Goal: Task Accomplishment & Management: Complete application form

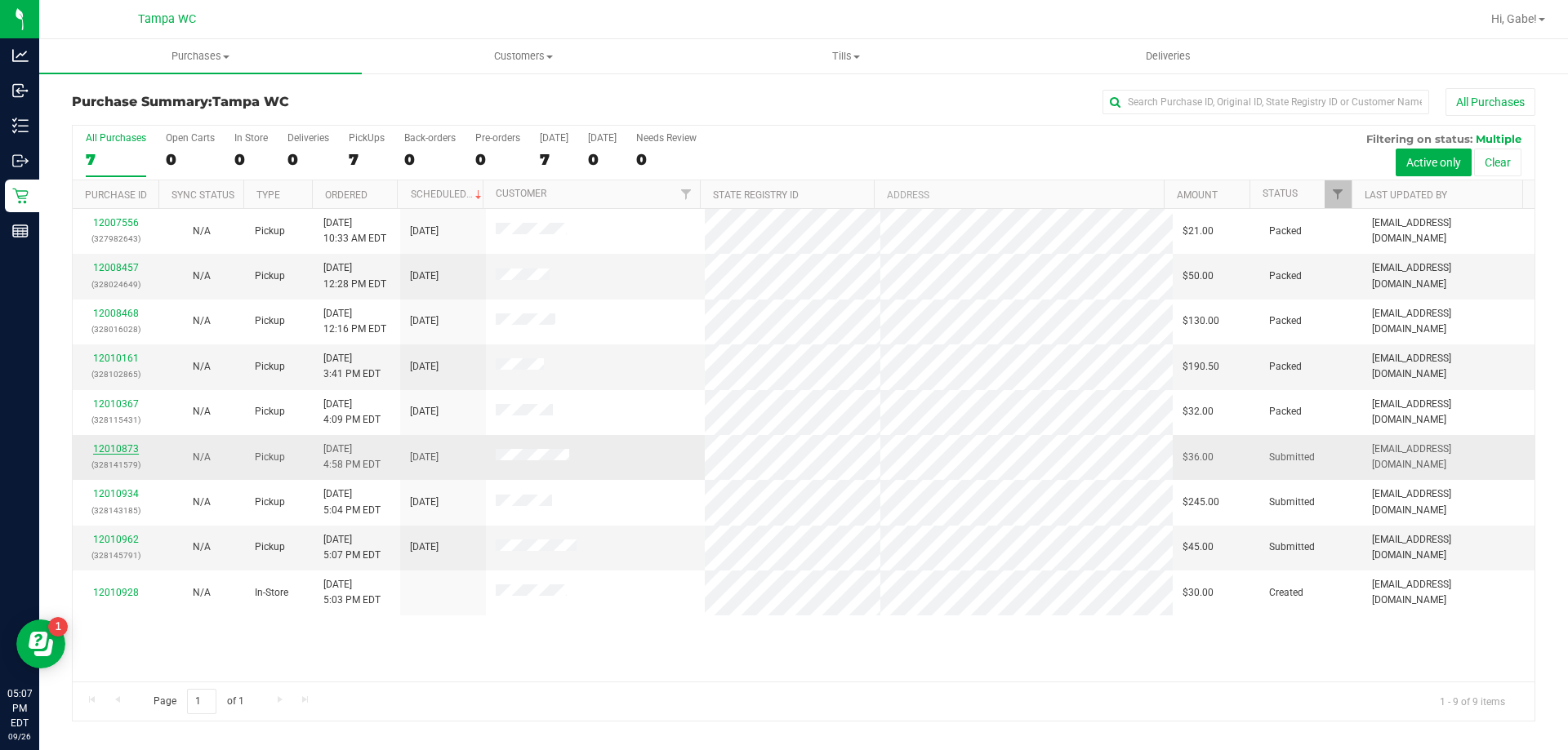
click at [117, 451] on link "12010873" at bounding box center [116, 449] width 46 height 12
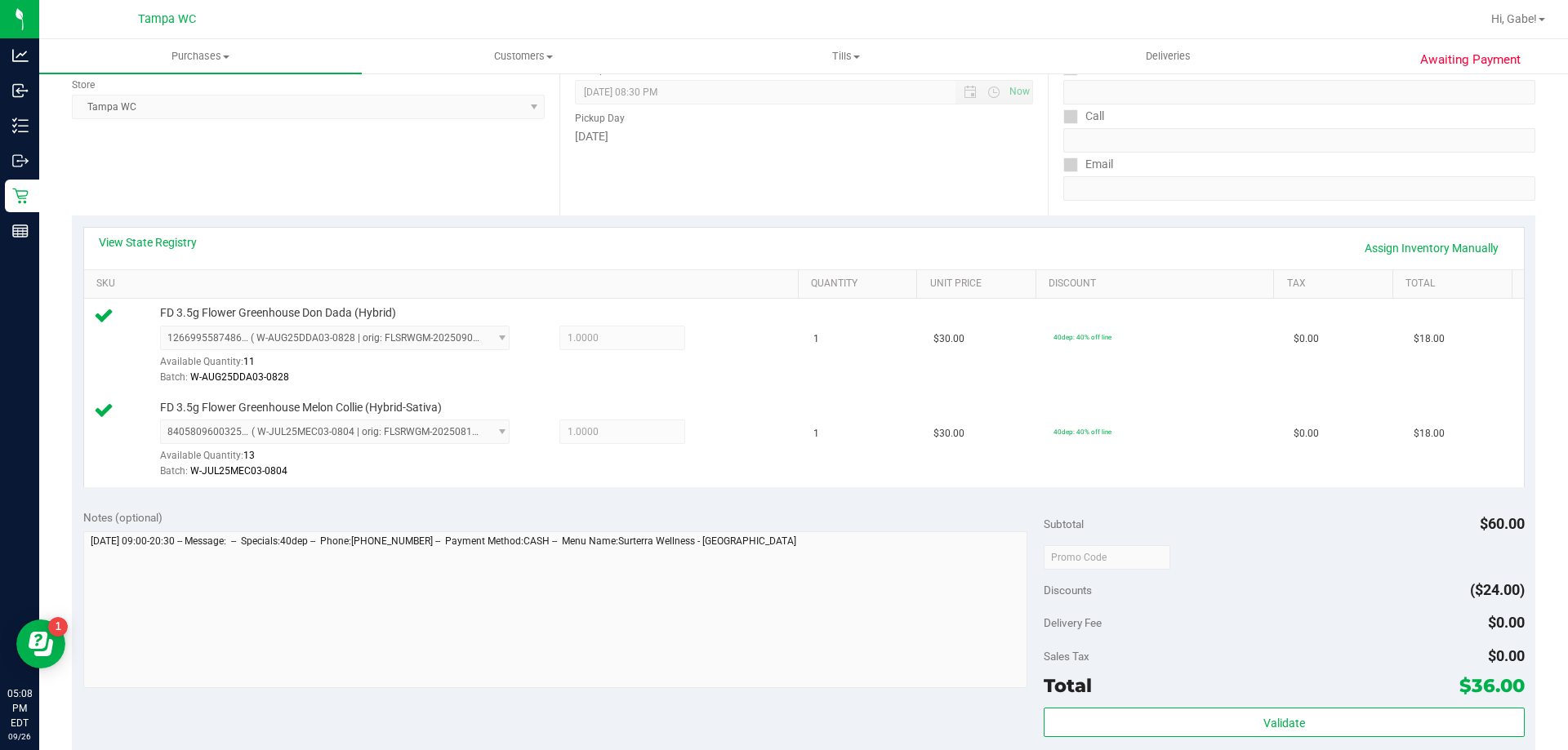
scroll to position [408, 0]
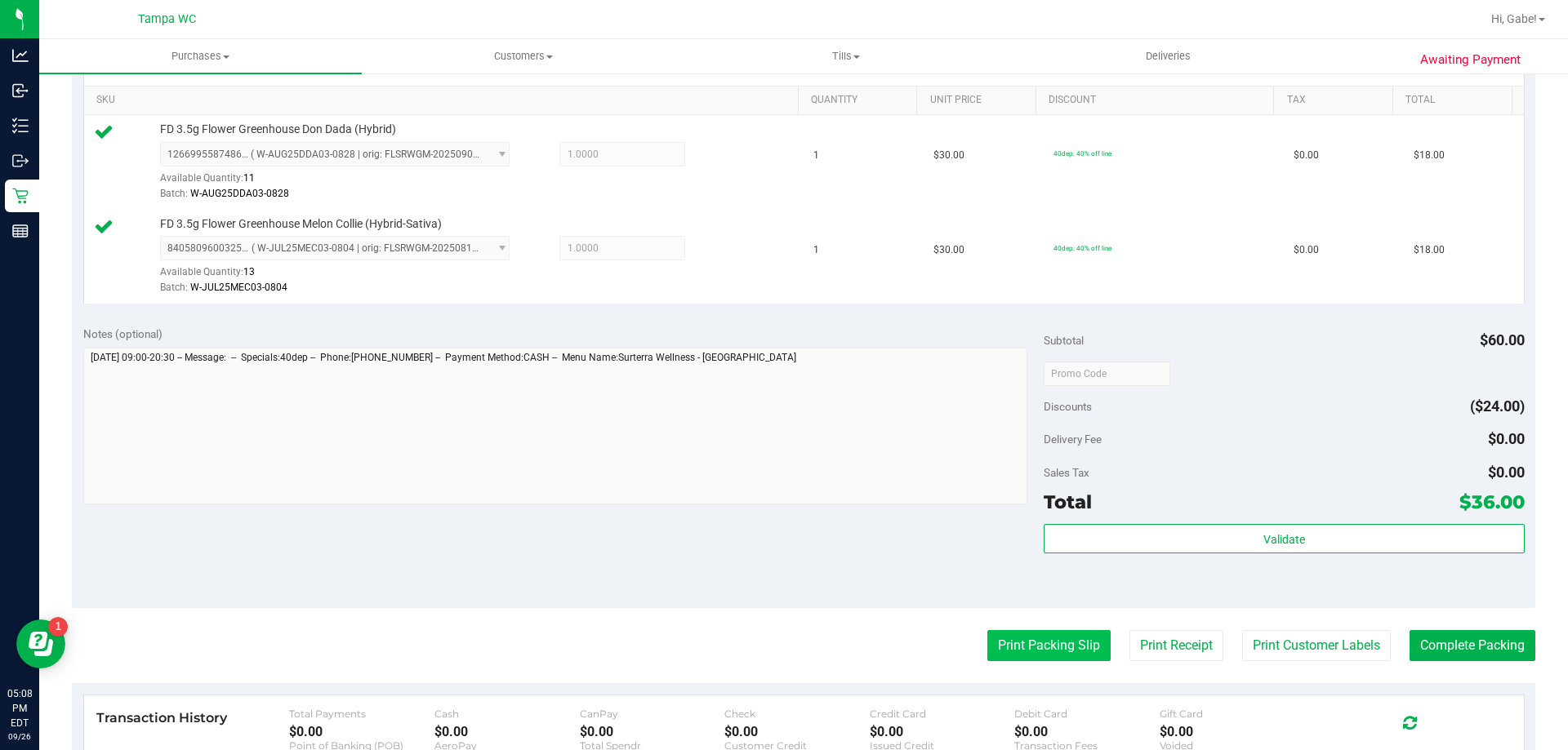
click at [1050, 646] on button "Print Packing Slip" at bounding box center [1048, 646] width 123 height 31
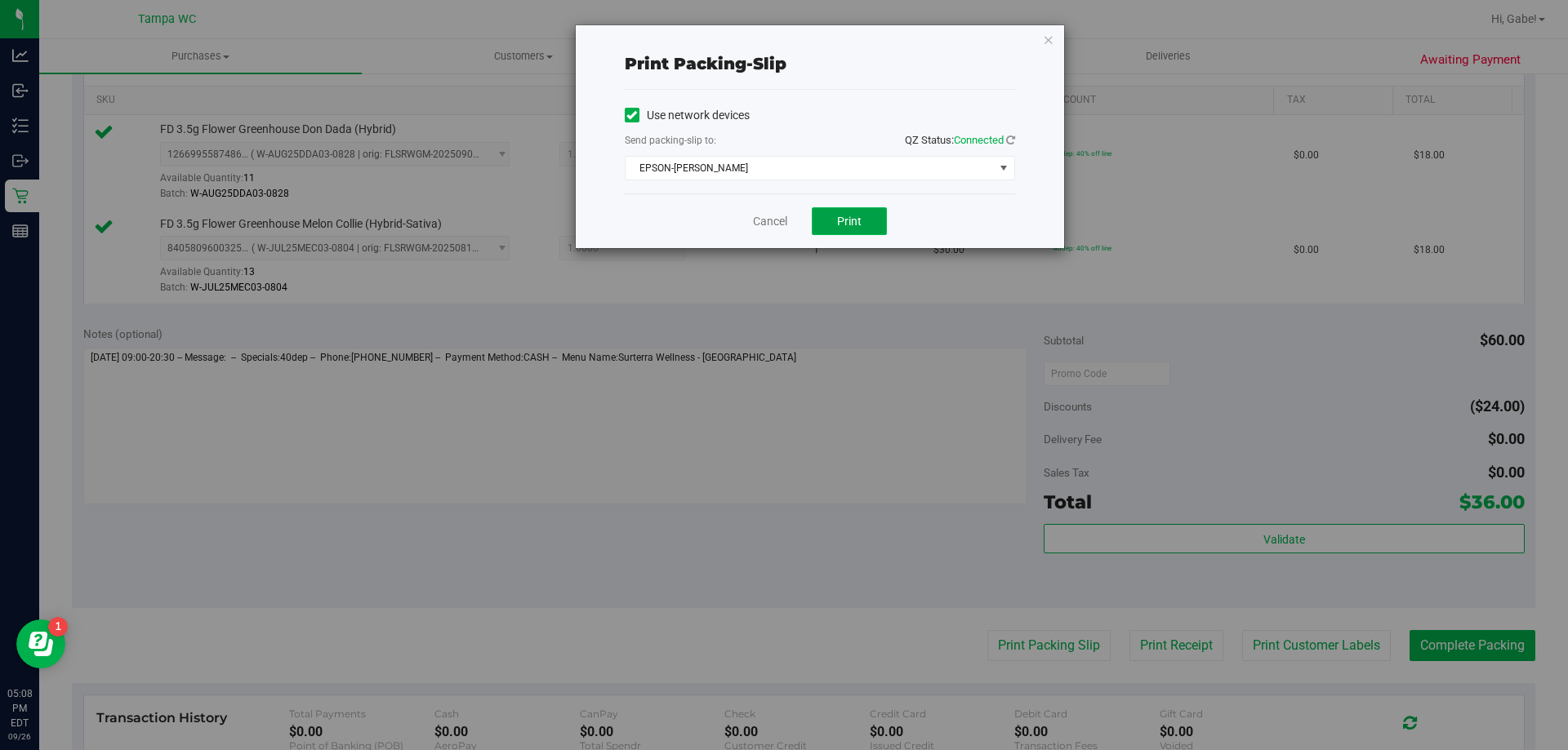
click at [823, 224] on button "Print" at bounding box center [849, 221] width 75 height 28
click at [764, 222] on link "Cancel" at bounding box center [770, 221] width 34 height 17
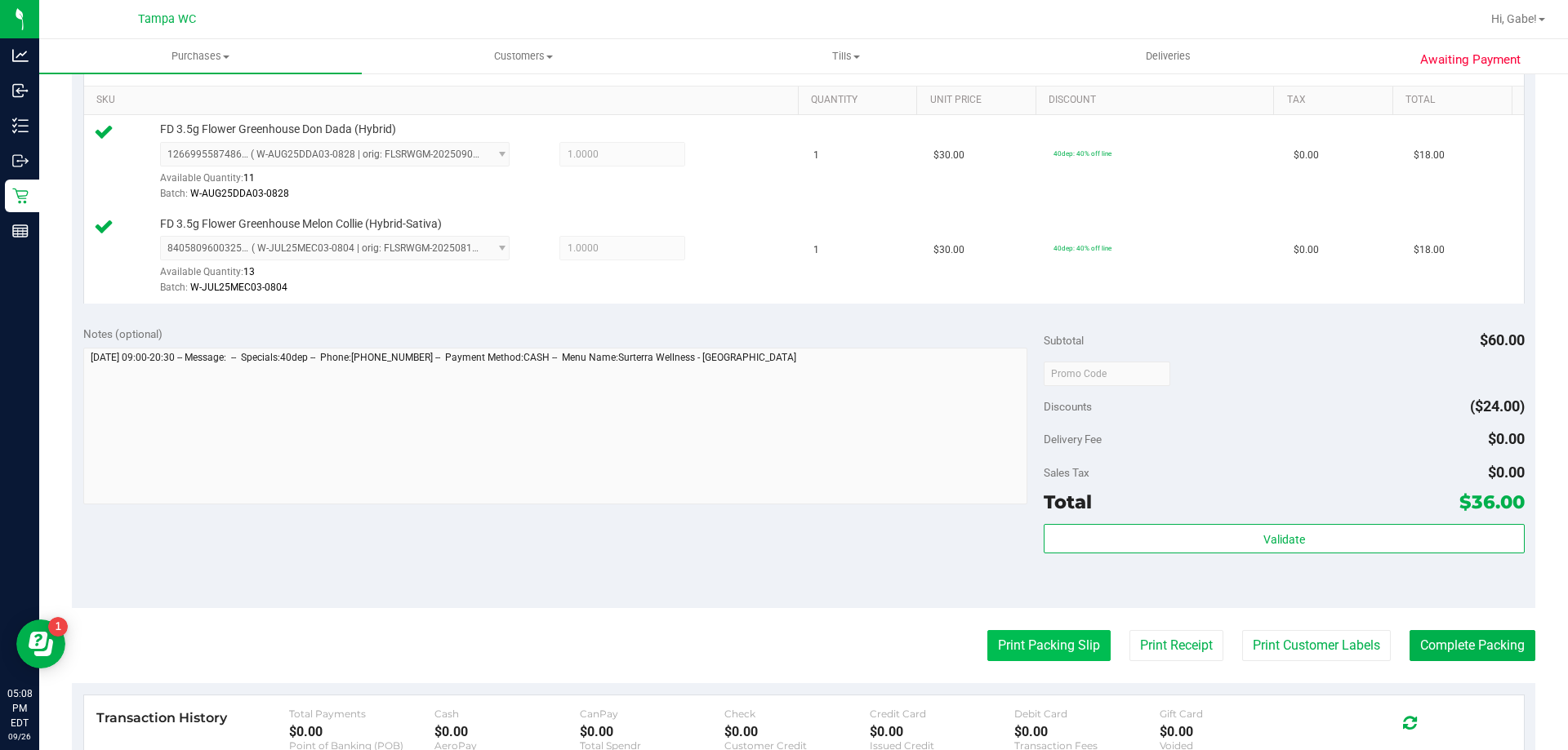
click at [1068, 651] on button "Print Packing Slip" at bounding box center [1048, 646] width 123 height 31
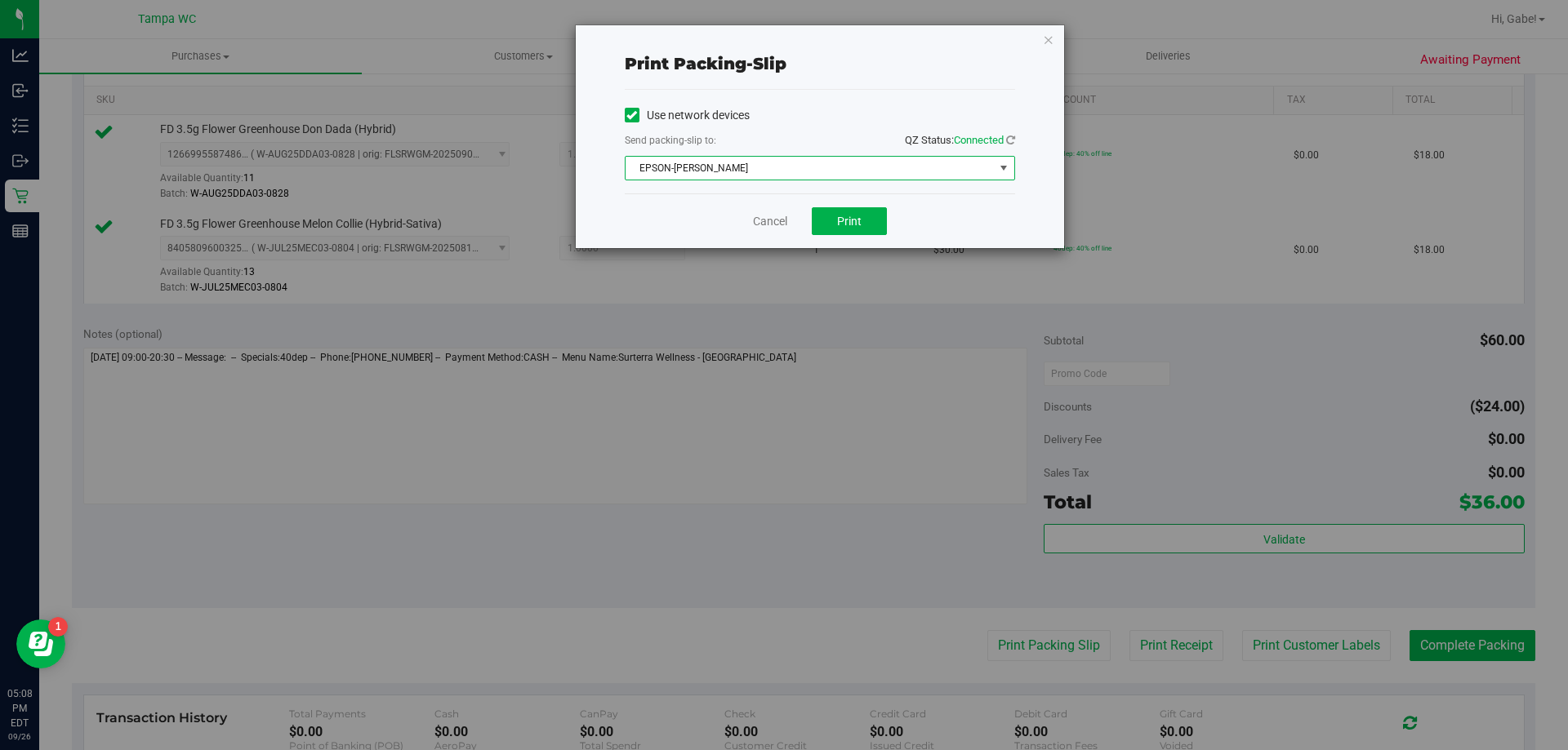
click at [841, 164] on span "EPSON-[PERSON_NAME]" at bounding box center [810, 167] width 369 height 23
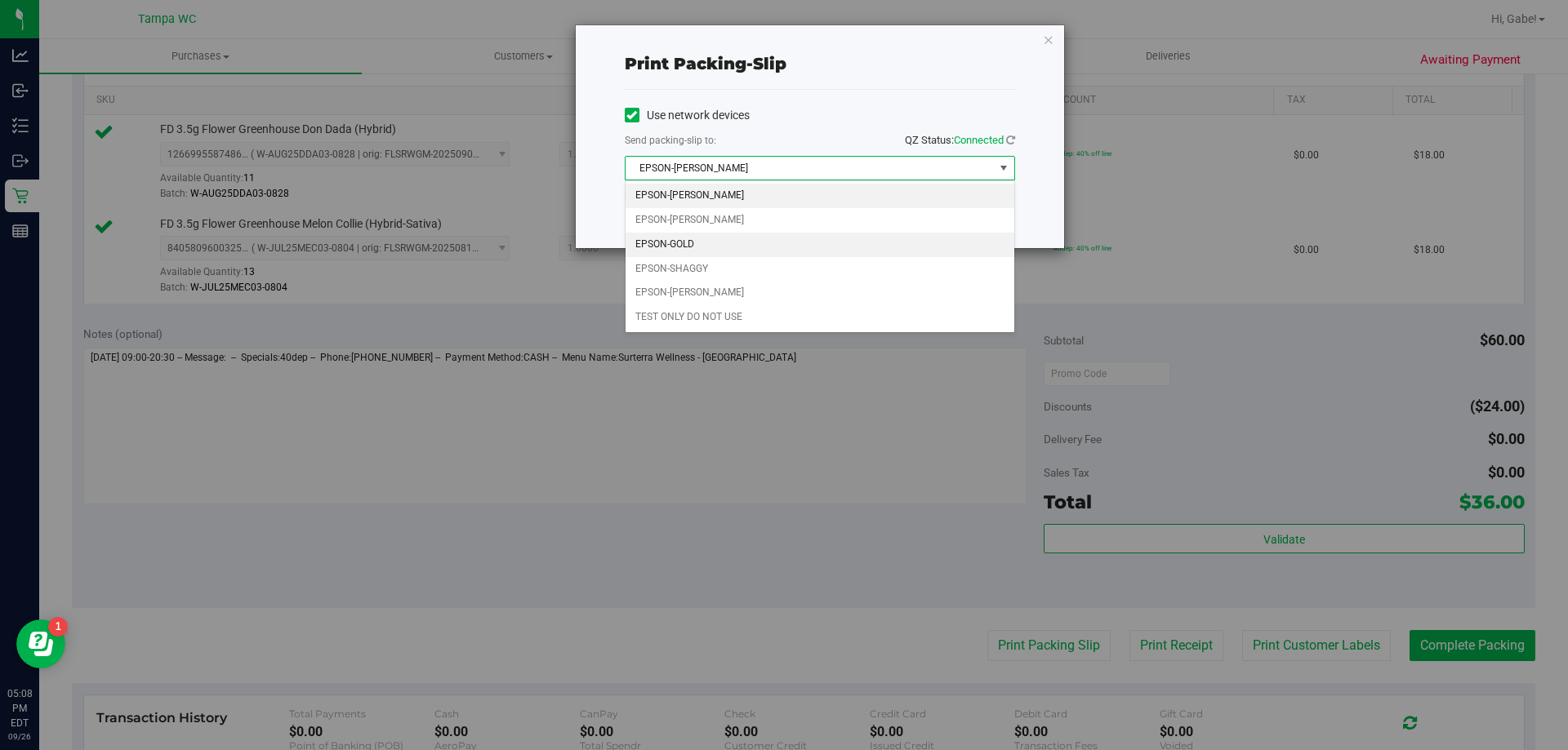
click at [774, 247] on li "EPSON-GOLD" at bounding box center [820, 245] width 389 height 24
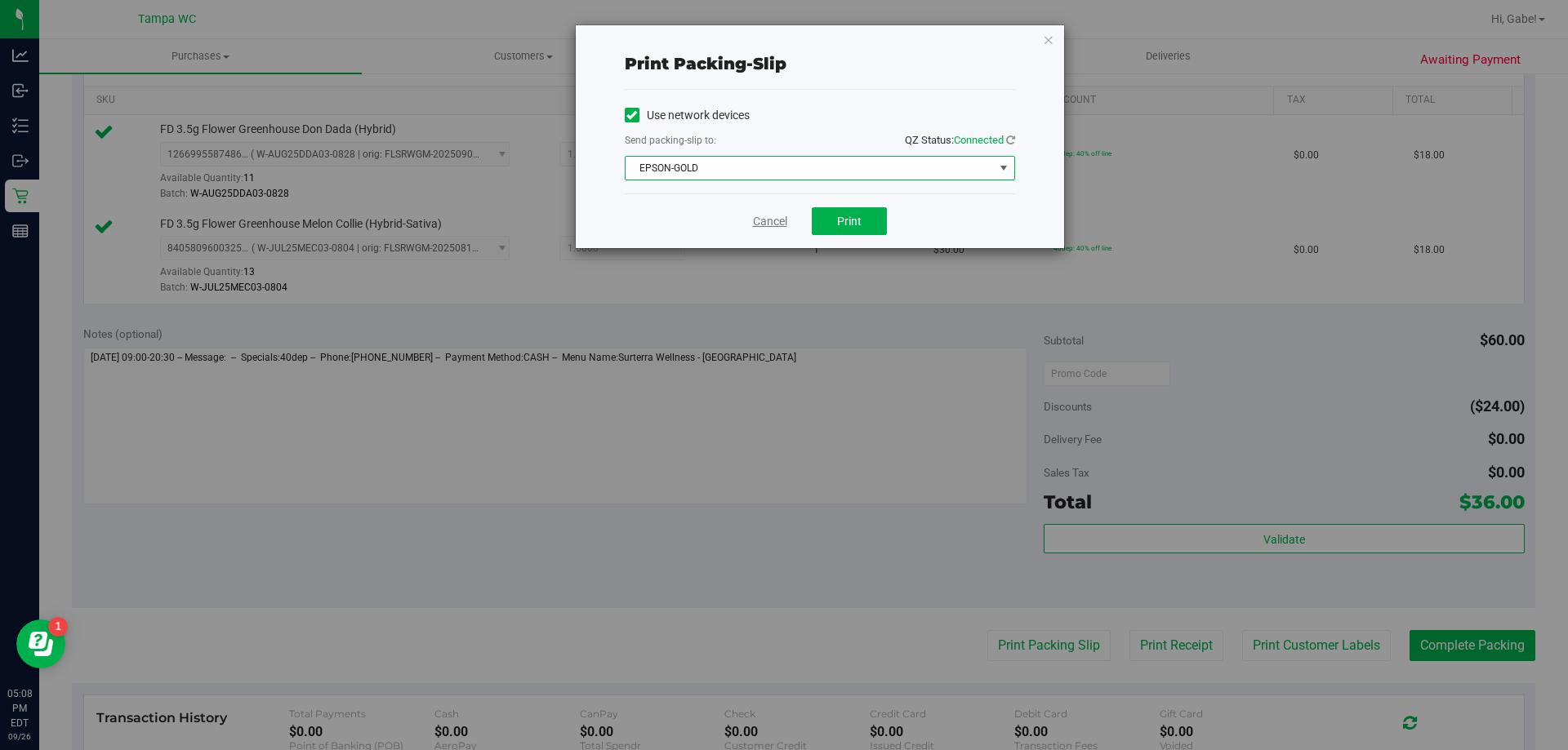
click at [780, 220] on link "Cancel" at bounding box center [770, 221] width 34 height 17
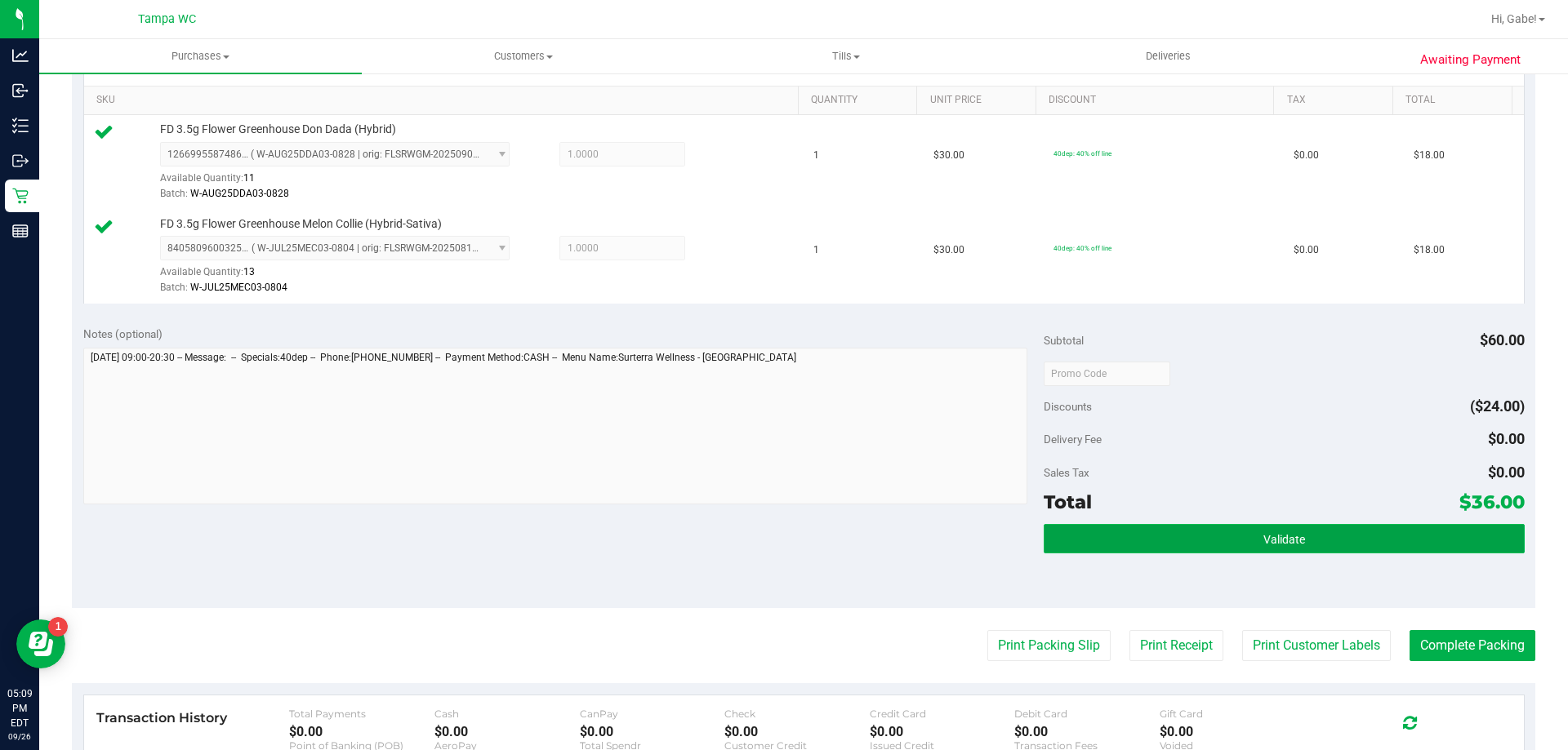
click at [1171, 538] on button "Validate" at bounding box center [1283, 539] width 480 height 30
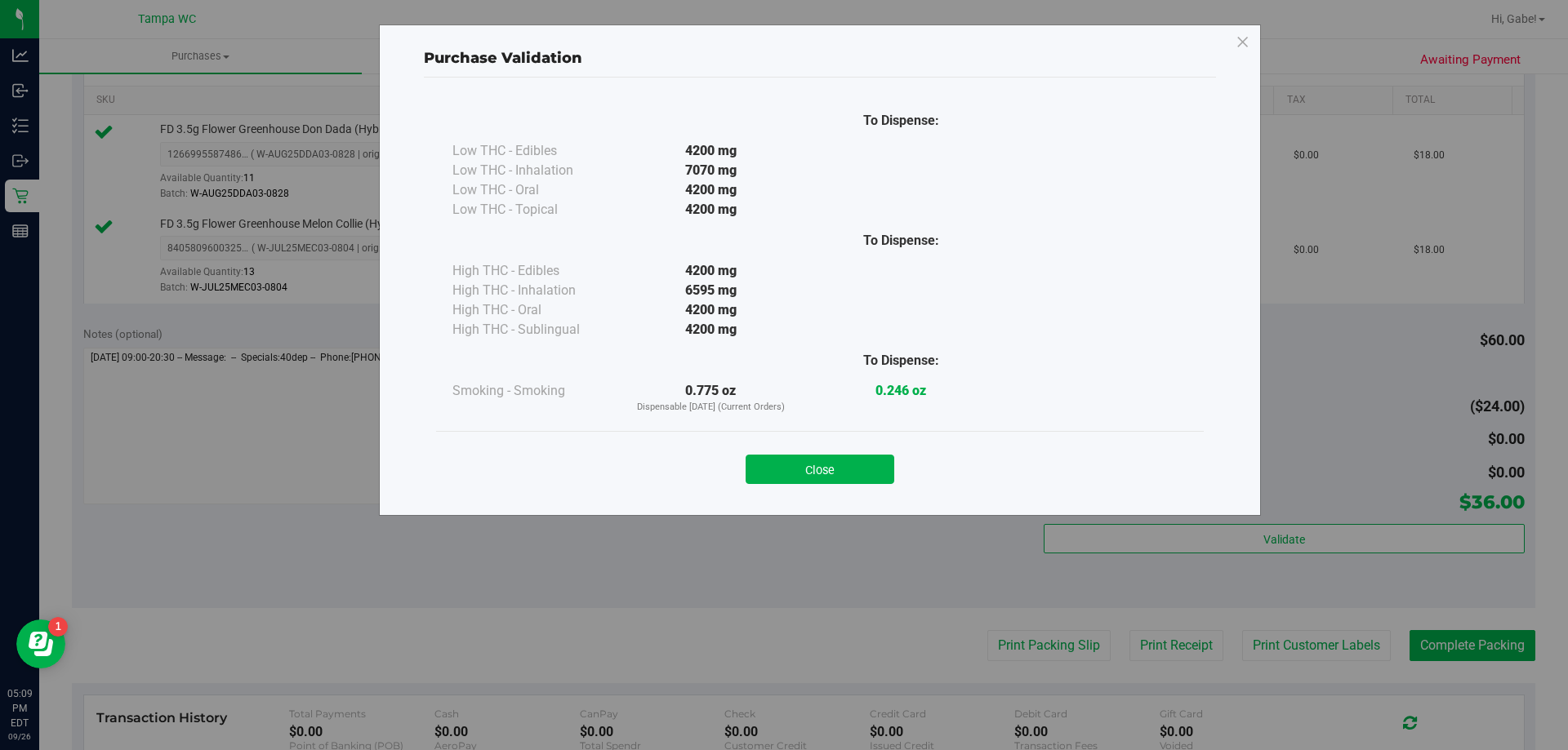
click at [849, 451] on div "Close" at bounding box center [820, 464] width 743 height 41
click at [851, 477] on button "Close" at bounding box center [820, 469] width 148 height 30
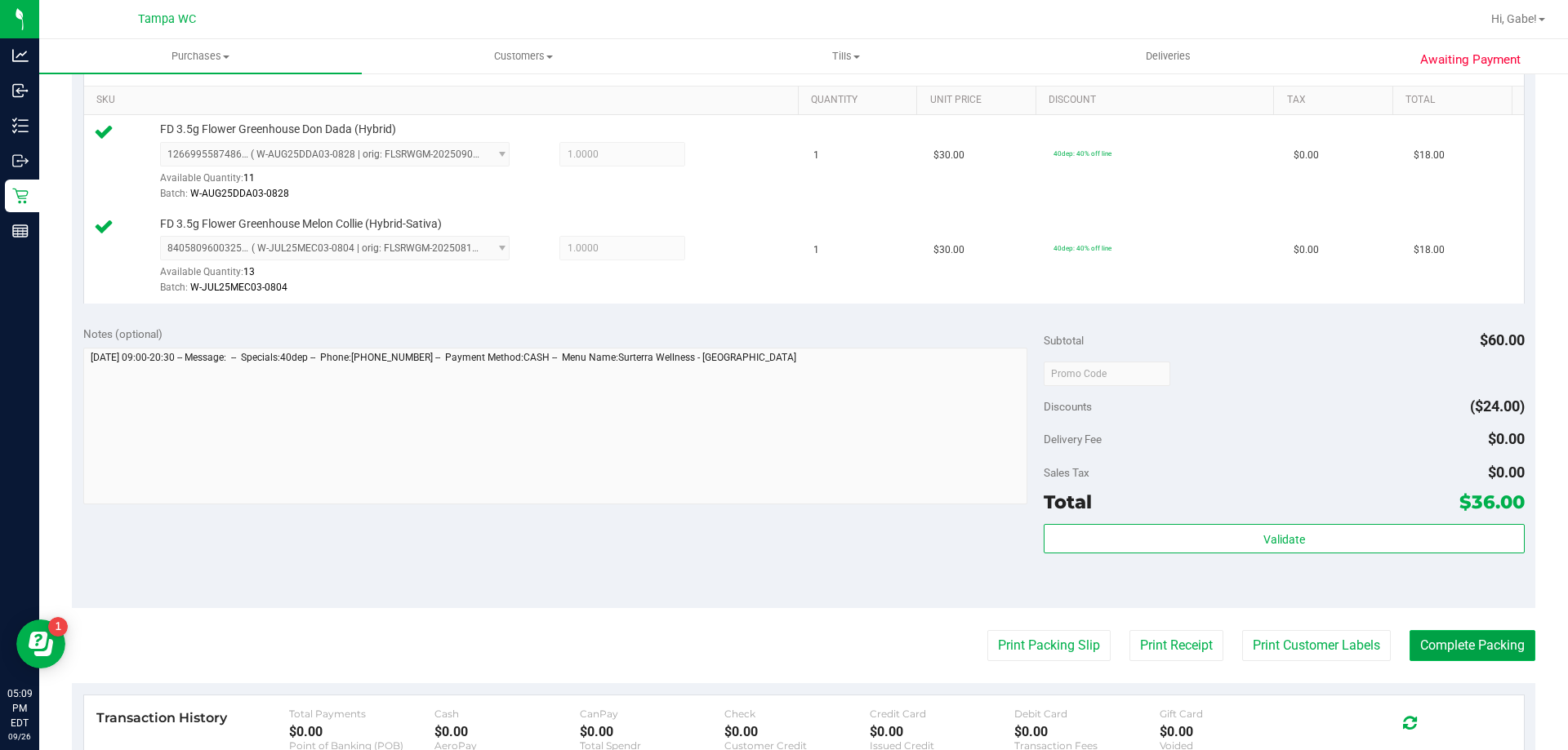
click at [1457, 658] on button "Complete Packing" at bounding box center [1472, 646] width 126 height 31
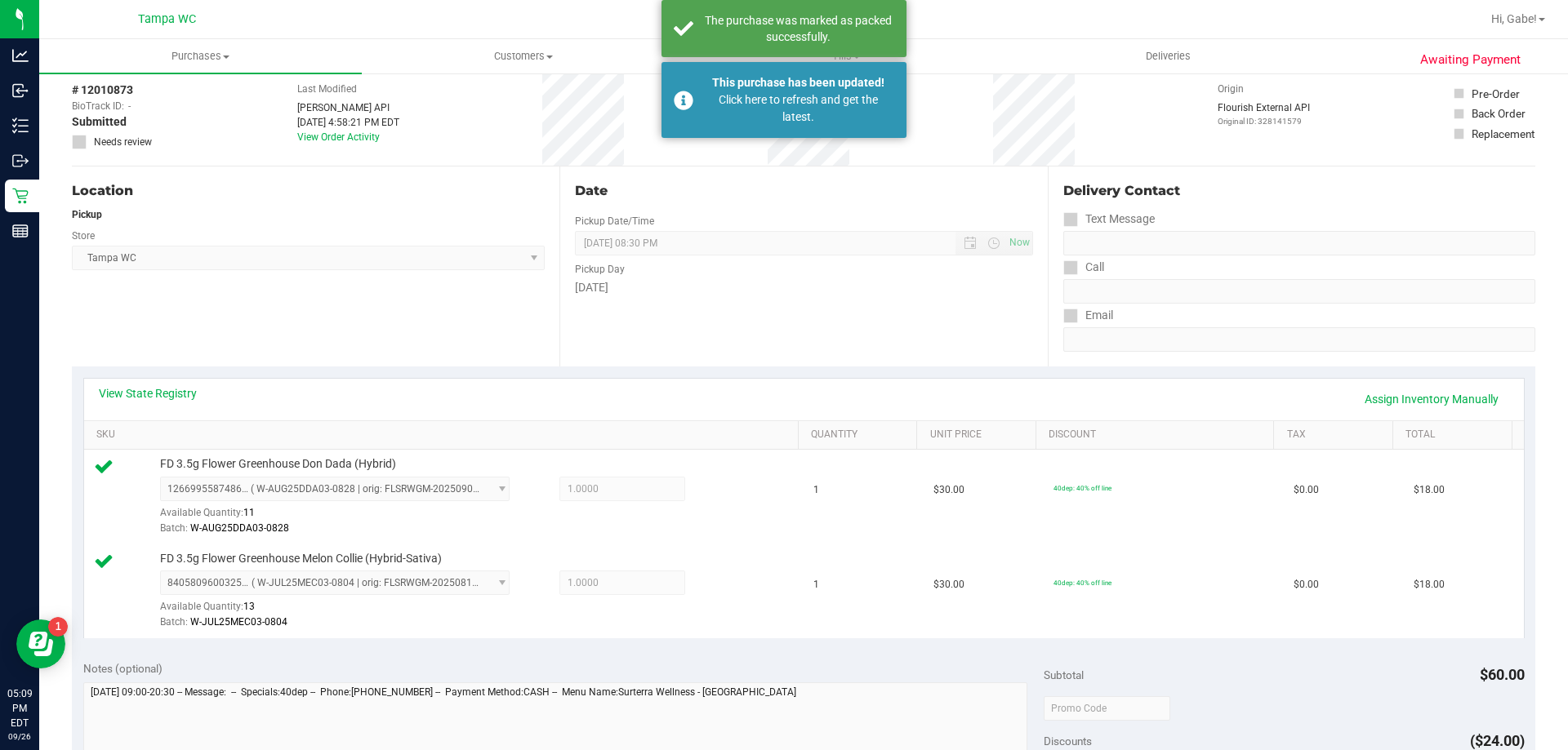
scroll to position [0, 0]
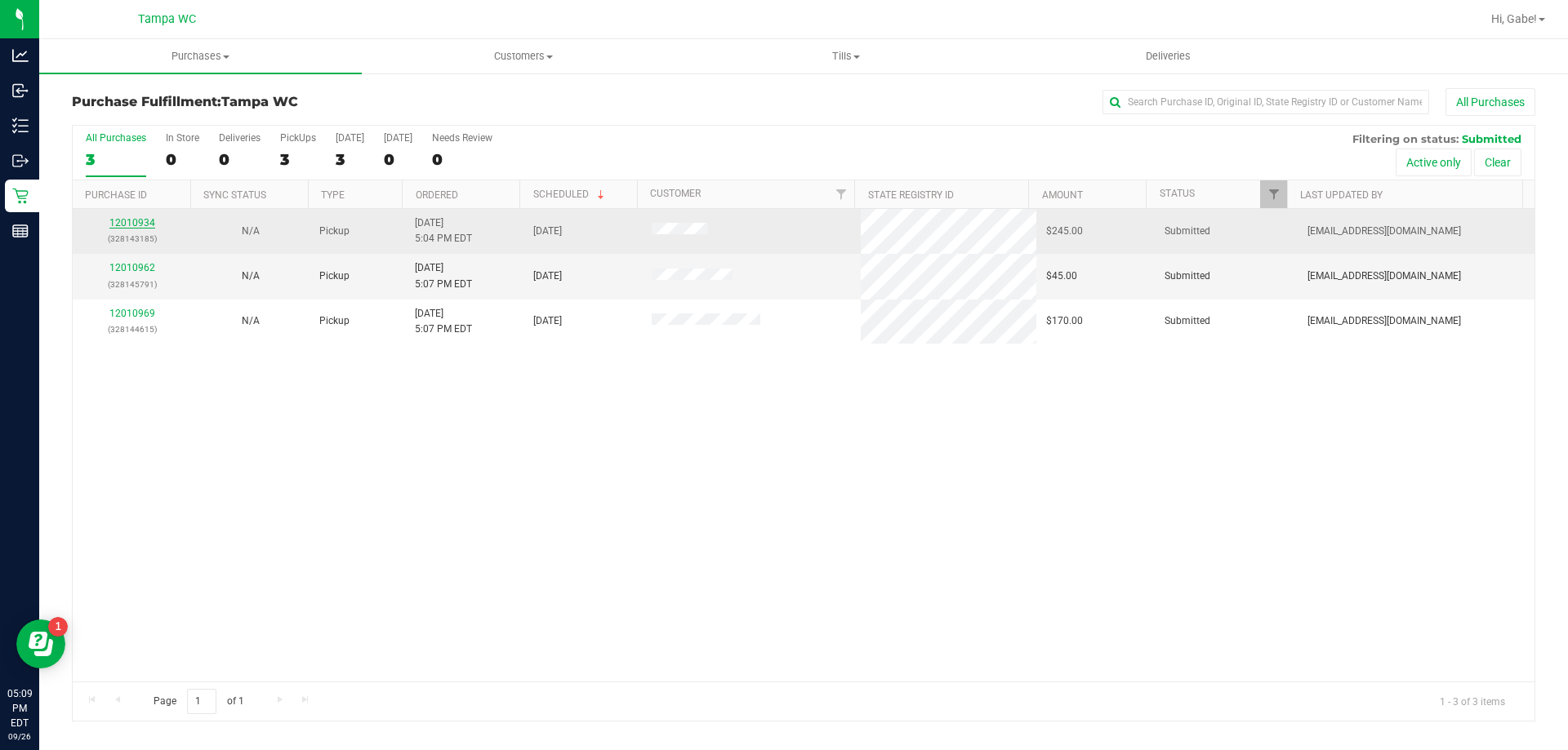
click at [150, 218] on link "12010934" at bounding box center [132, 222] width 46 height 12
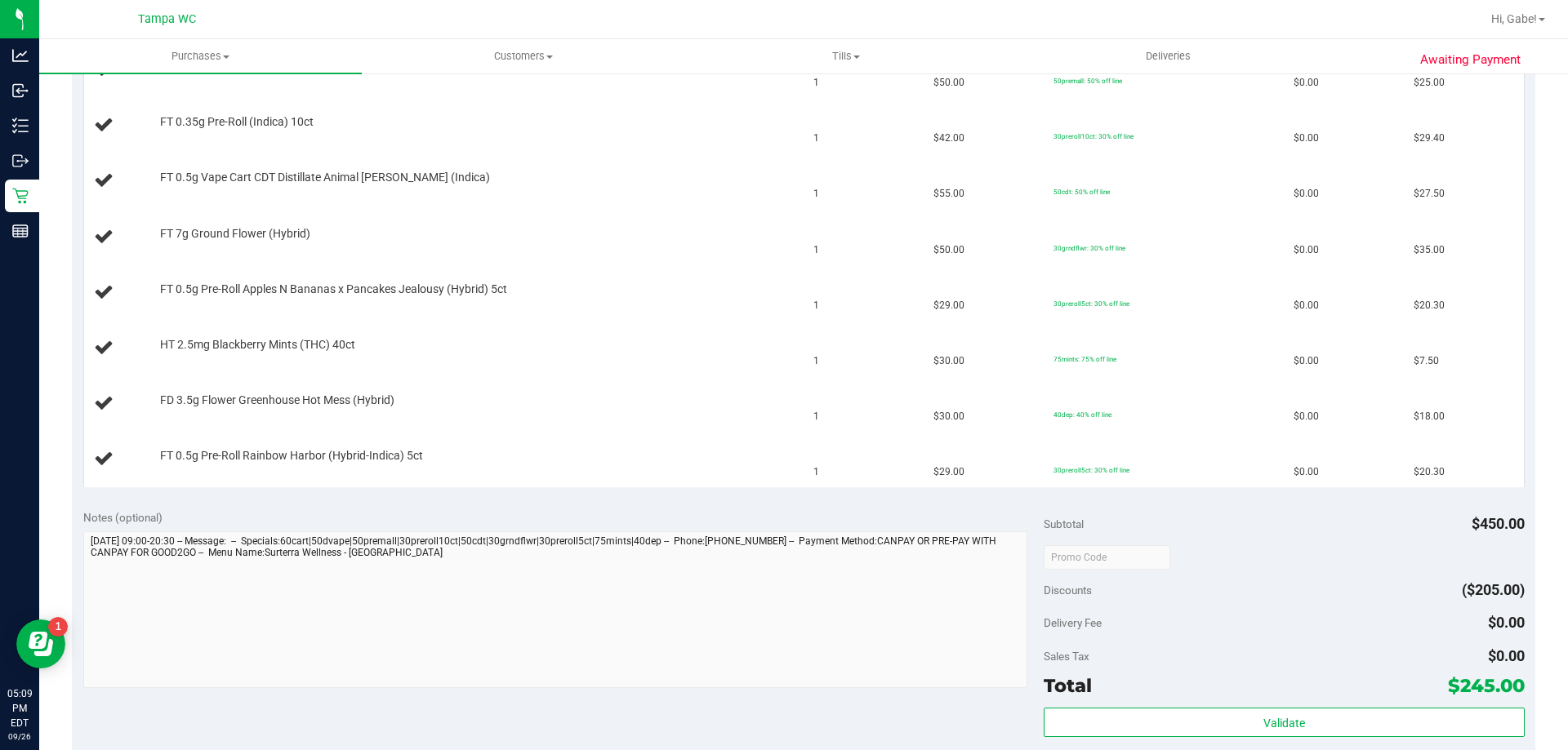
scroll to position [735, 0]
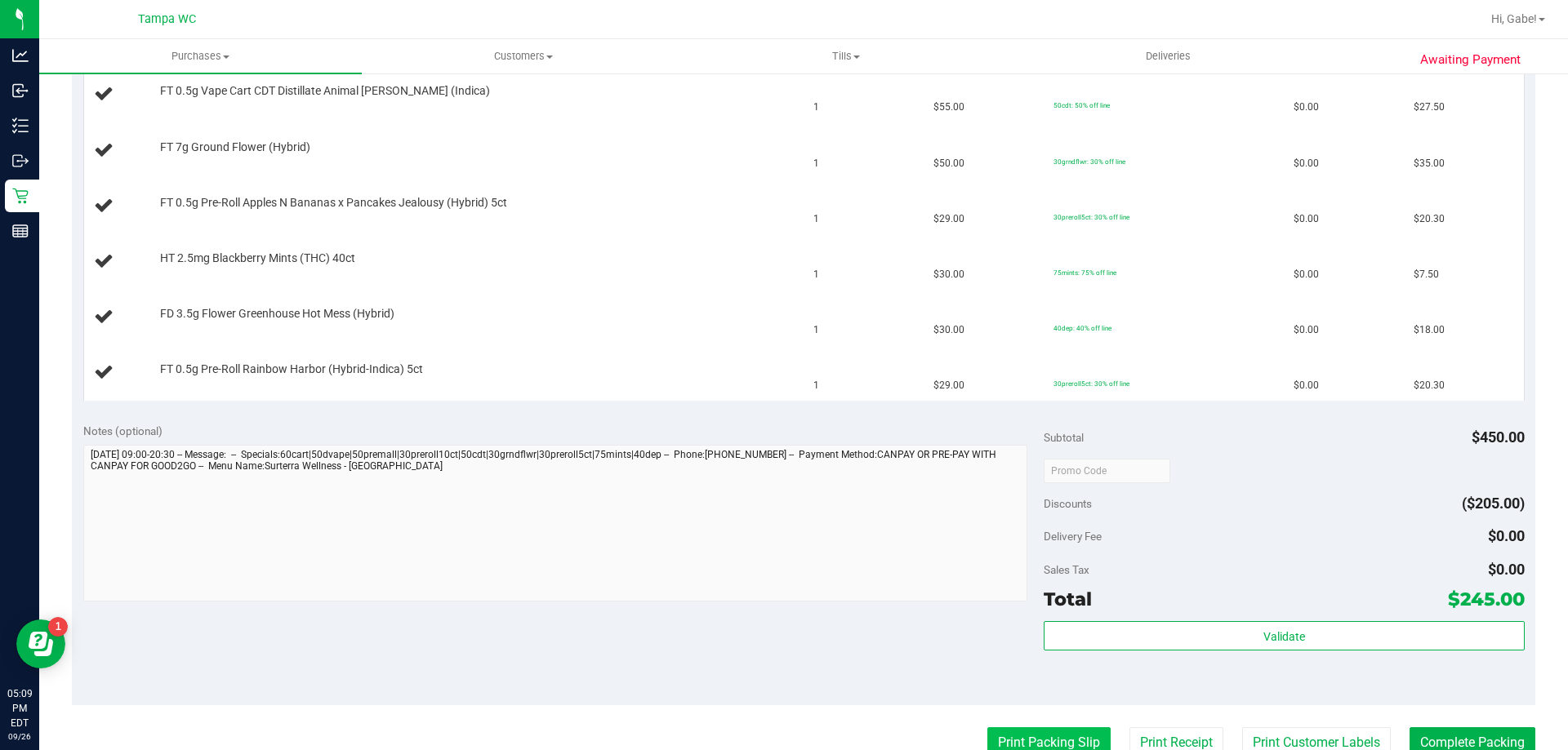
click at [1043, 741] on button "Print Packing Slip" at bounding box center [1048, 743] width 123 height 31
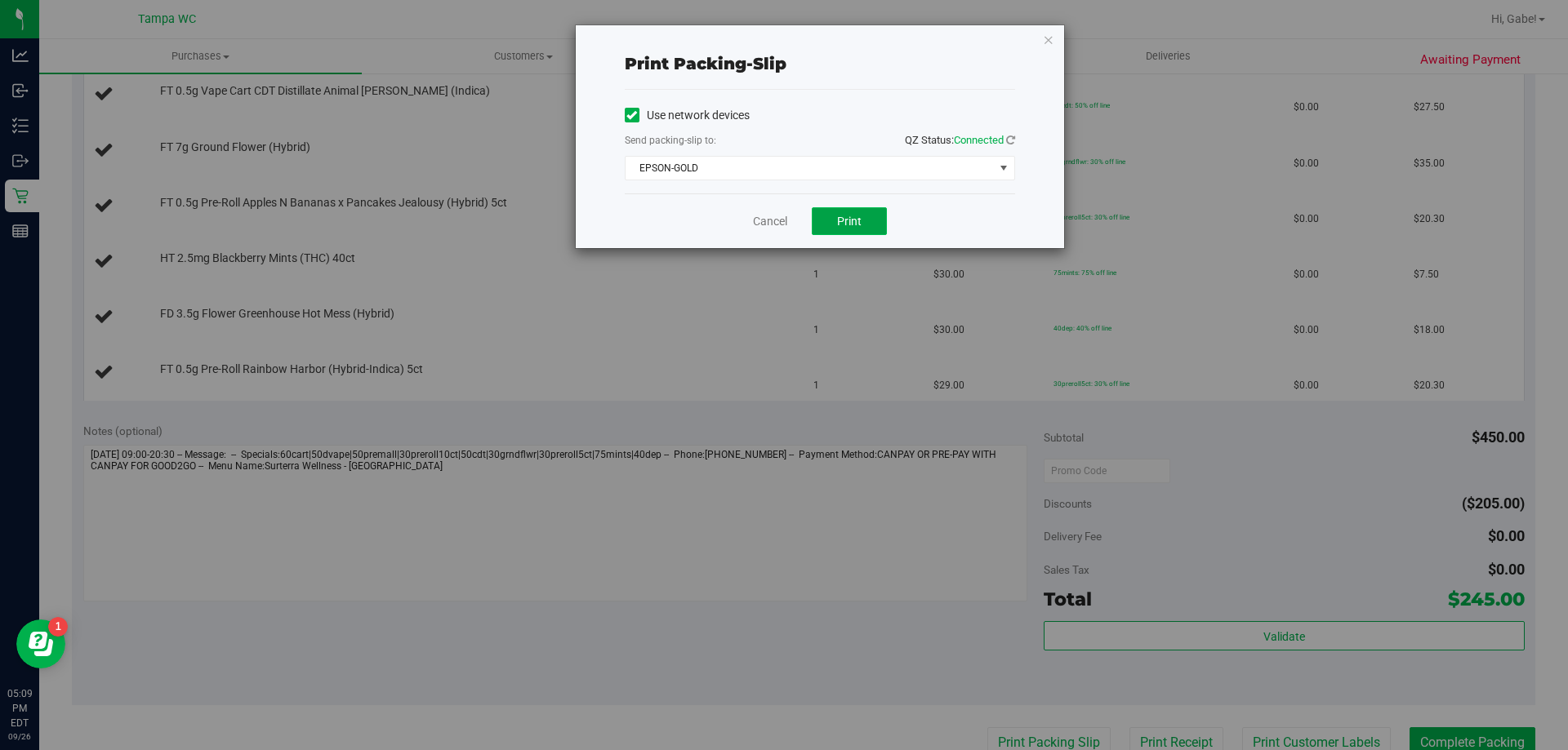
click at [858, 220] on span "Print" at bounding box center [849, 221] width 24 height 13
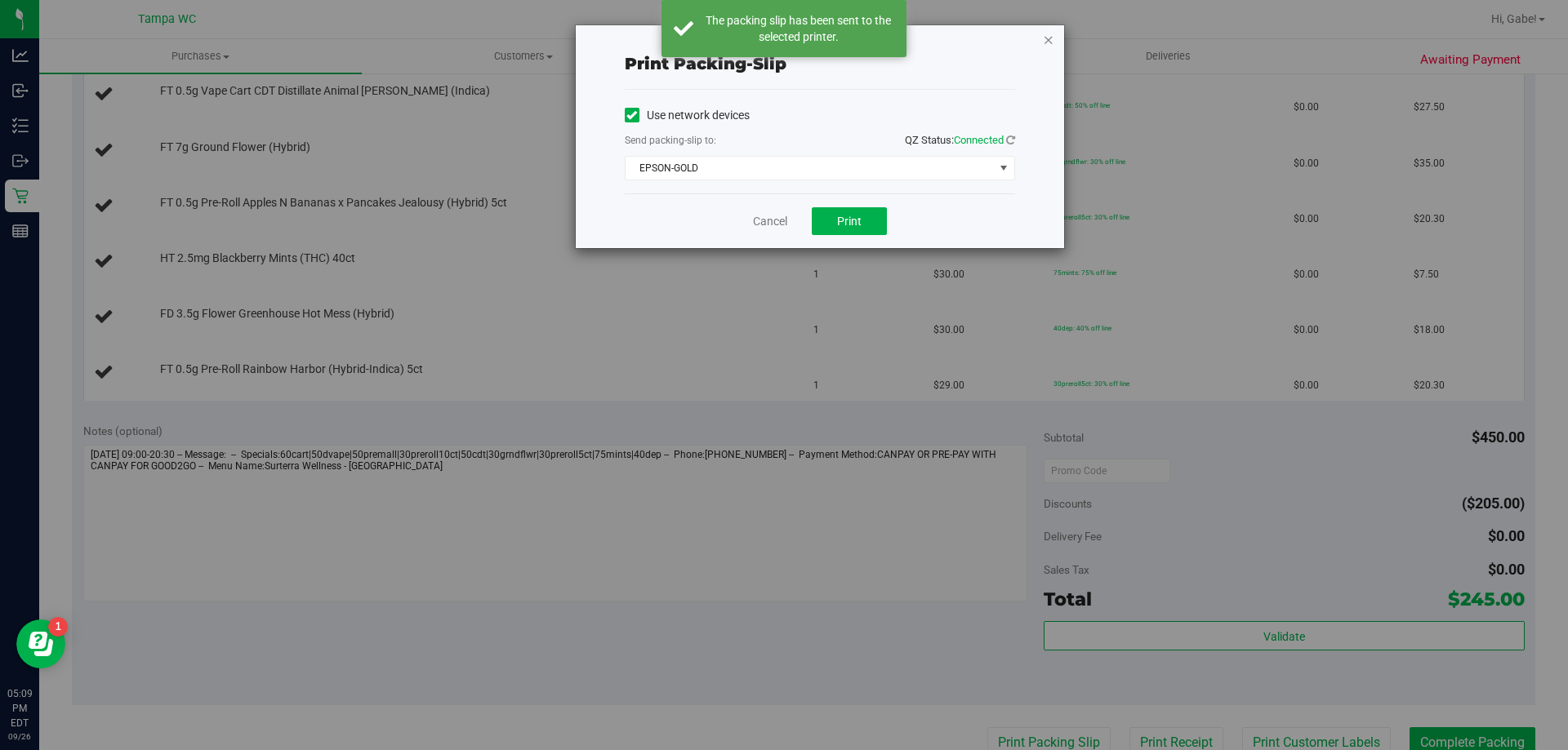
click at [1055, 38] on div "Print packing-slip Use network devices Send packing-slip to: QZ Status: Connect…" at bounding box center [820, 136] width 488 height 223
click at [1052, 38] on icon "button" at bounding box center [1048, 40] width 12 height 20
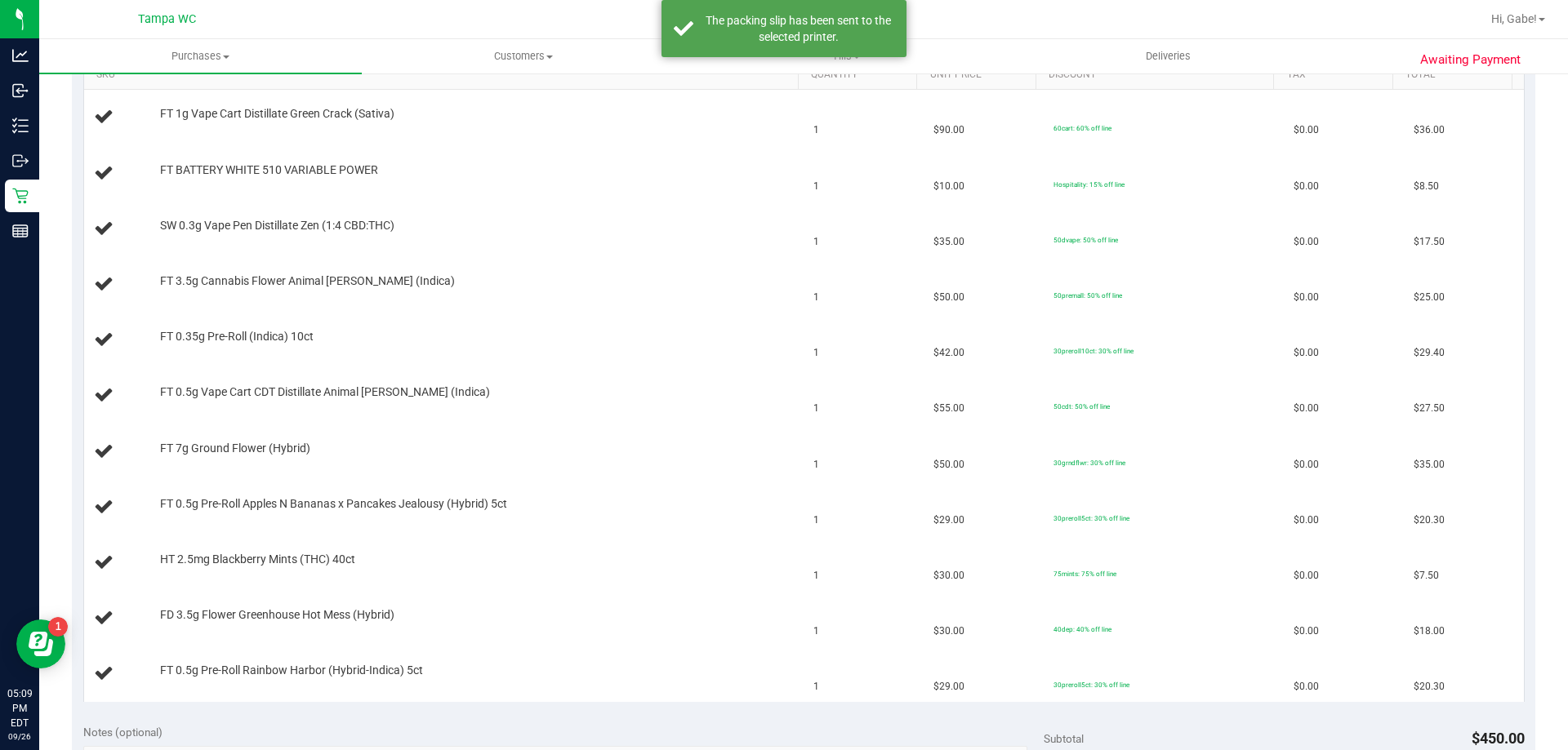
scroll to position [417, 0]
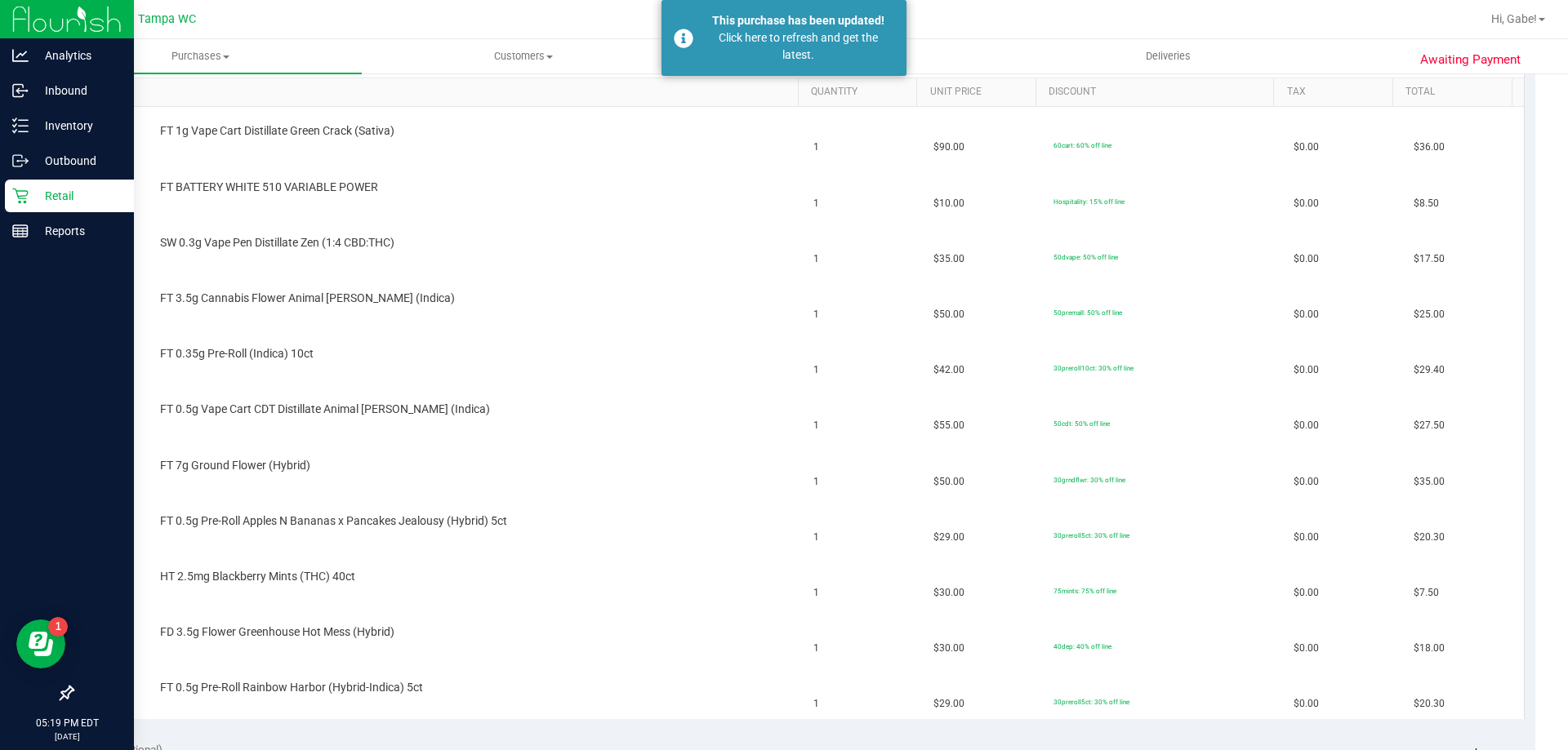
click at [36, 188] on p "Retail" at bounding box center [78, 196] width 98 height 20
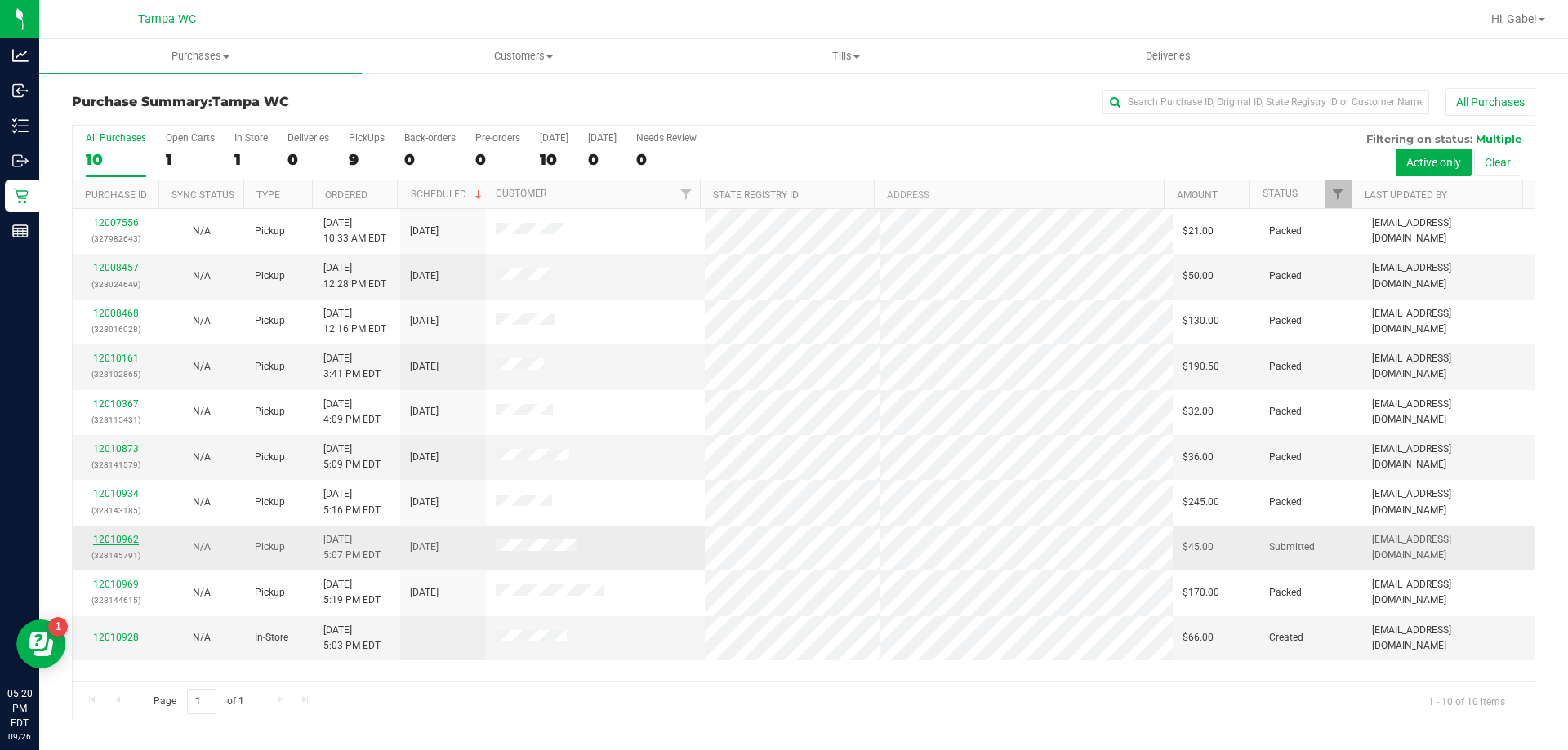
click at [132, 539] on link "12010962" at bounding box center [116, 539] width 46 height 12
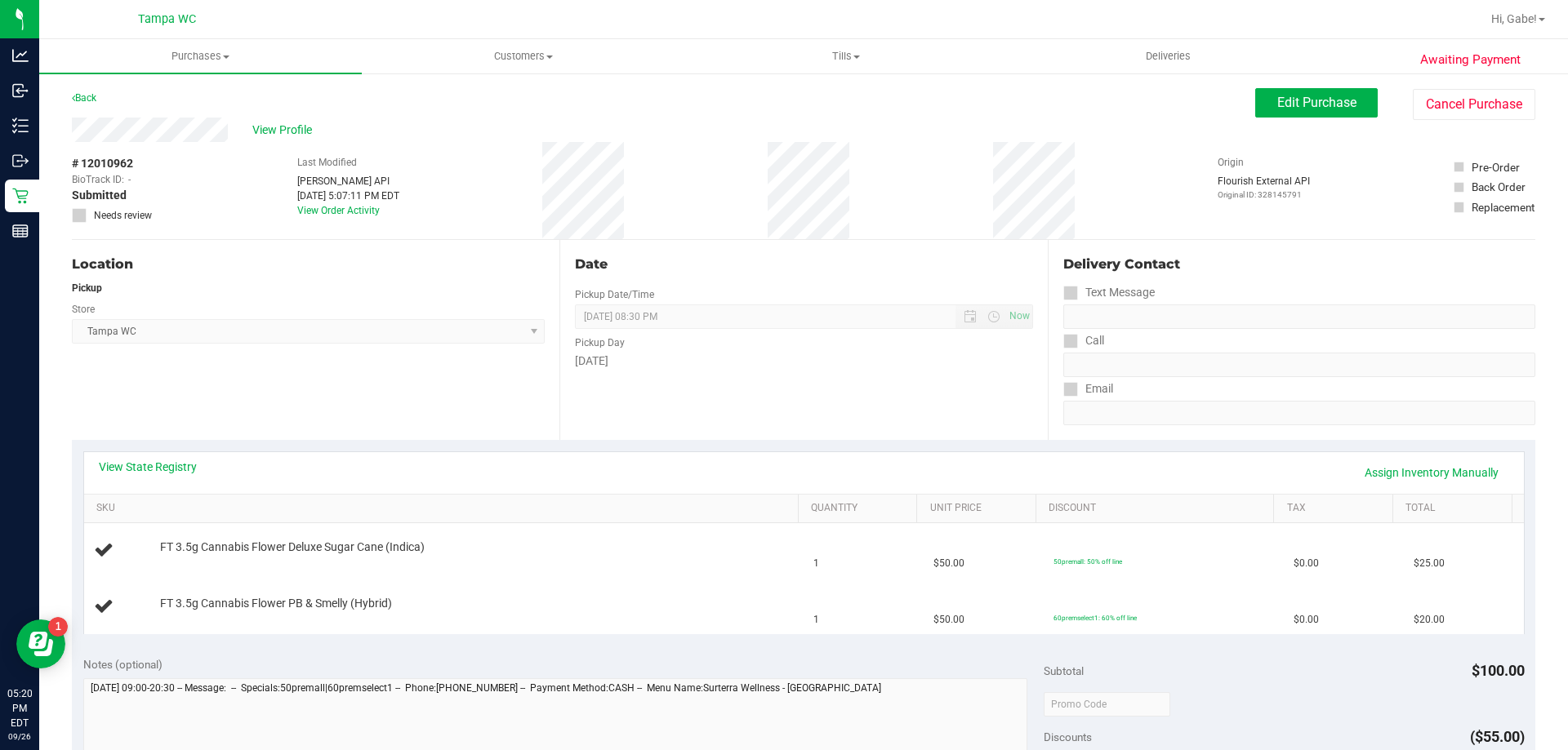
click at [421, 440] on div "View State Registry Assign Inventory Manually SKU Quantity Unit Price Discount …" at bounding box center [803, 542] width 1463 height 205
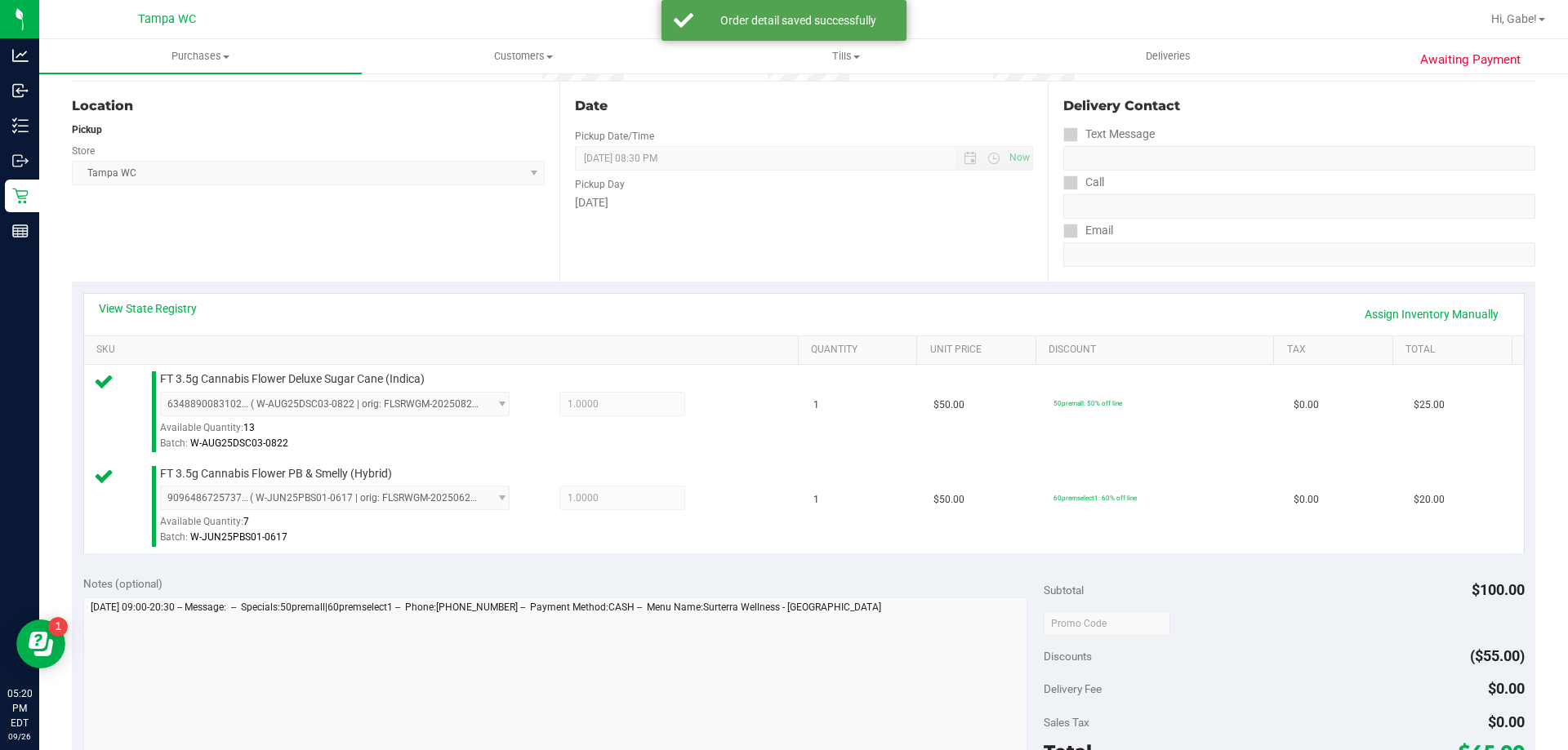
scroll to position [408, 0]
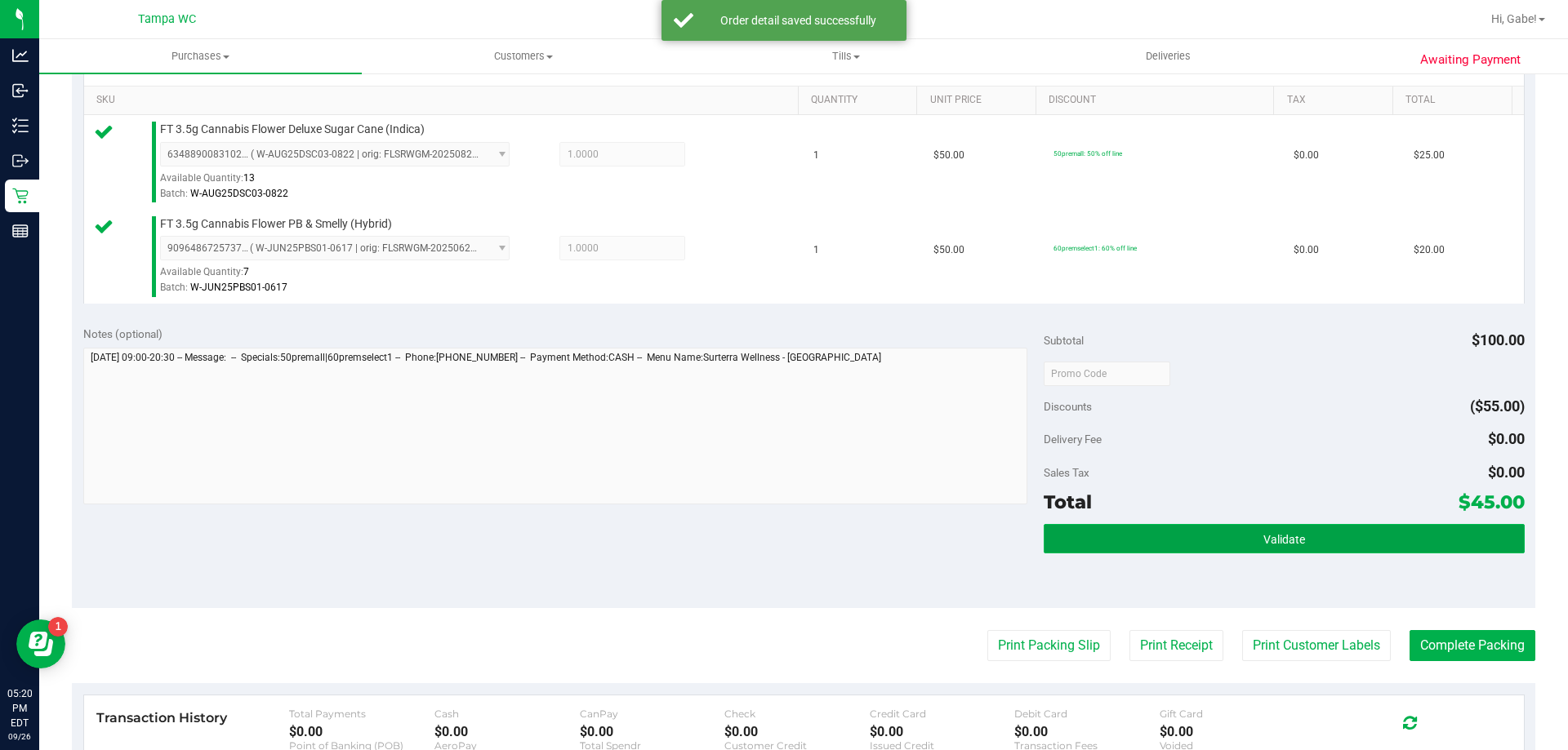
click at [1159, 544] on button "Validate" at bounding box center [1283, 539] width 480 height 30
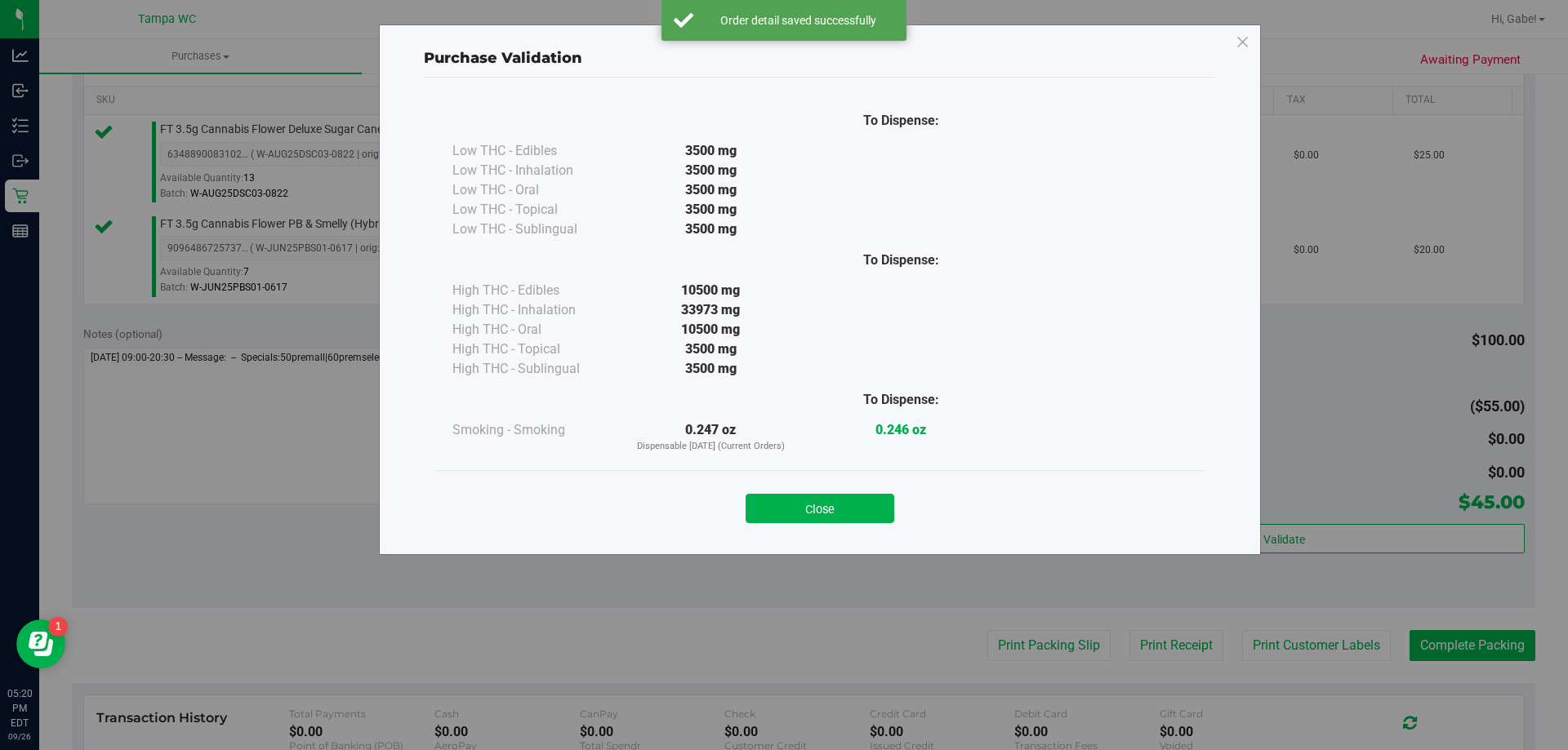
click at [854, 524] on div "Close" at bounding box center [819, 502] width 767 height 66
click at [869, 513] on button "Close" at bounding box center [820, 509] width 148 height 30
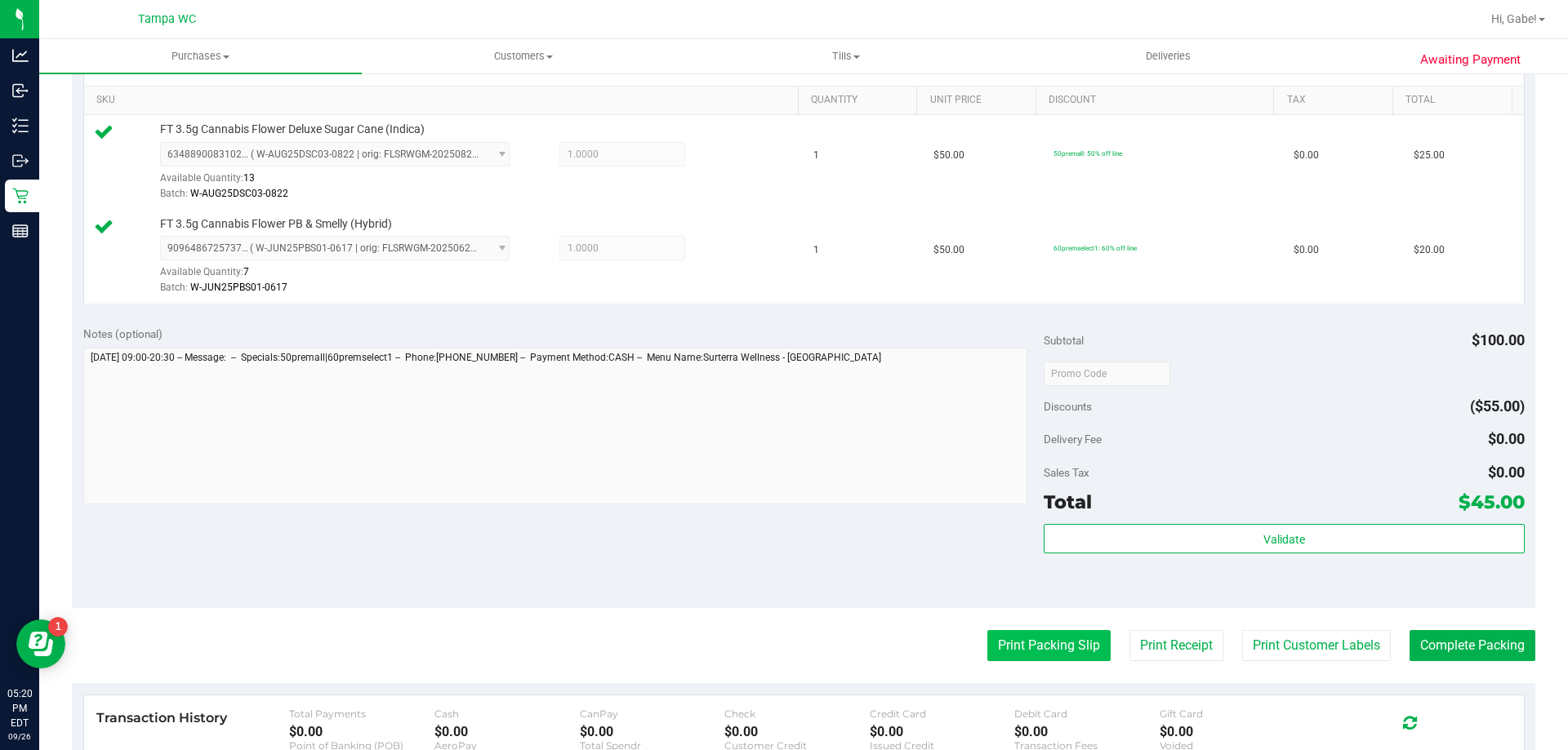
click at [1060, 648] on button "Print Packing Slip" at bounding box center [1048, 646] width 123 height 31
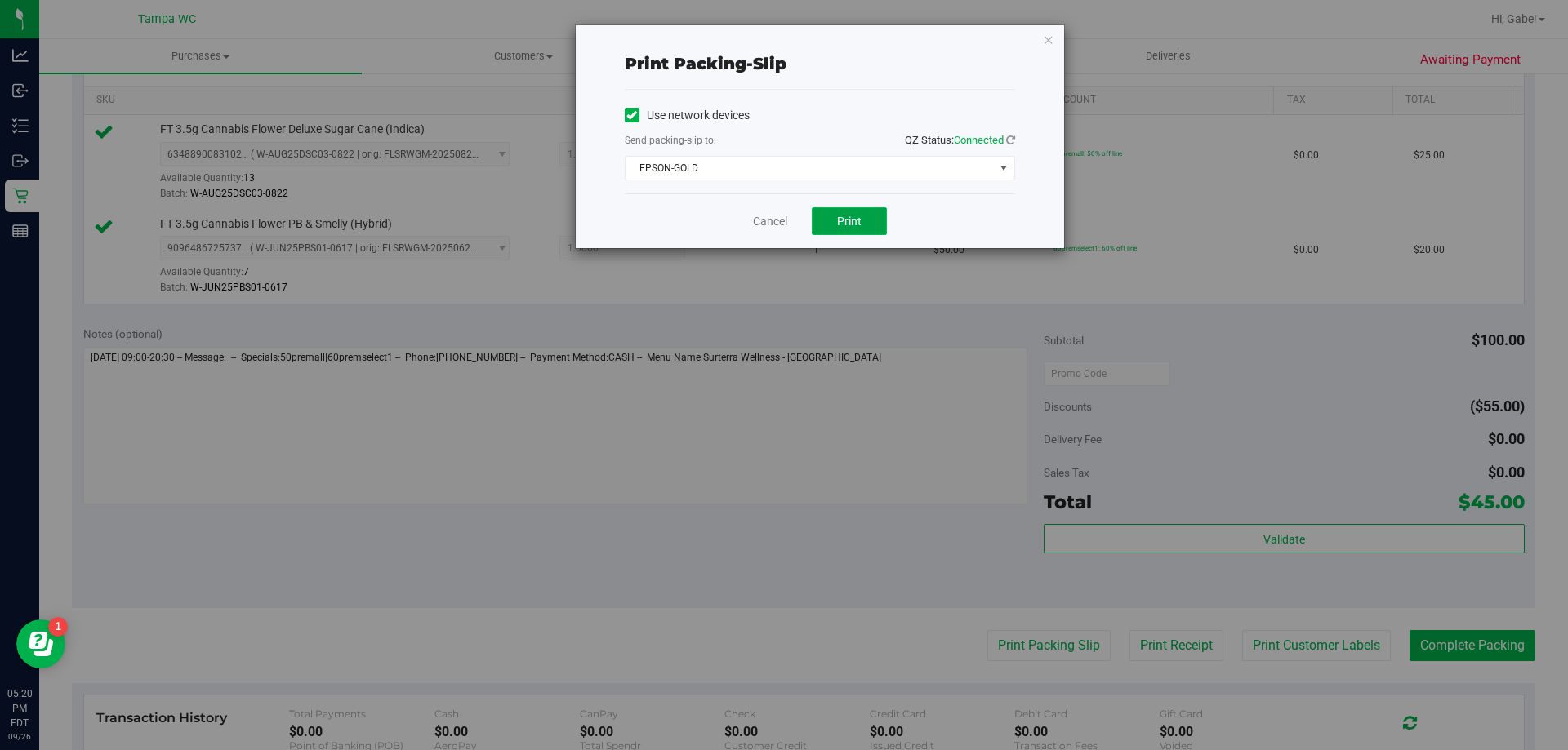
click at [848, 232] on button "Print" at bounding box center [849, 221] width 75 height 28
click at [765, 224] on link "Cancel" at bounding box center [770, 221] width 34 height 17
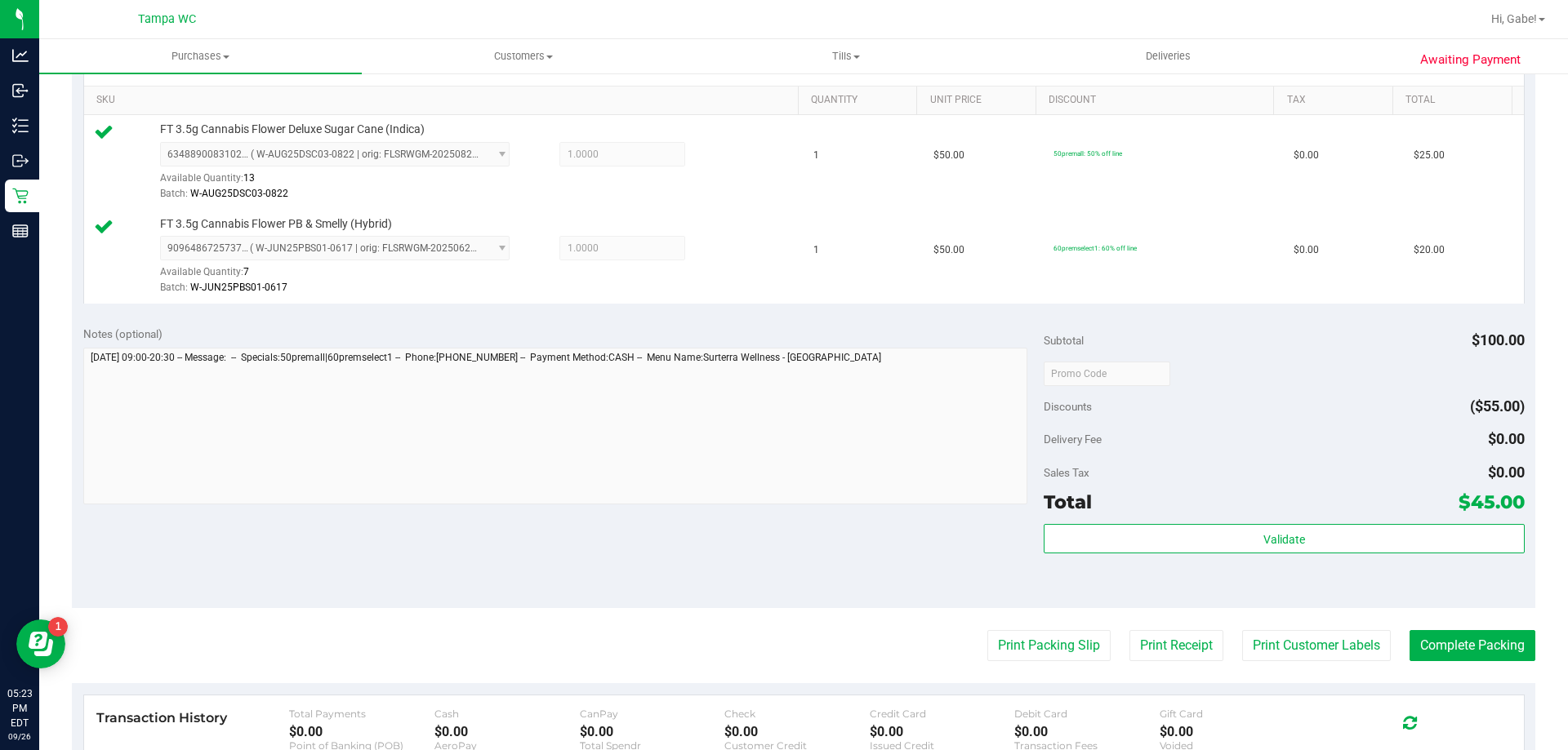
click at [1297, 557] on div "Validate" at bounding box center [1283, 560] width 480 height 73
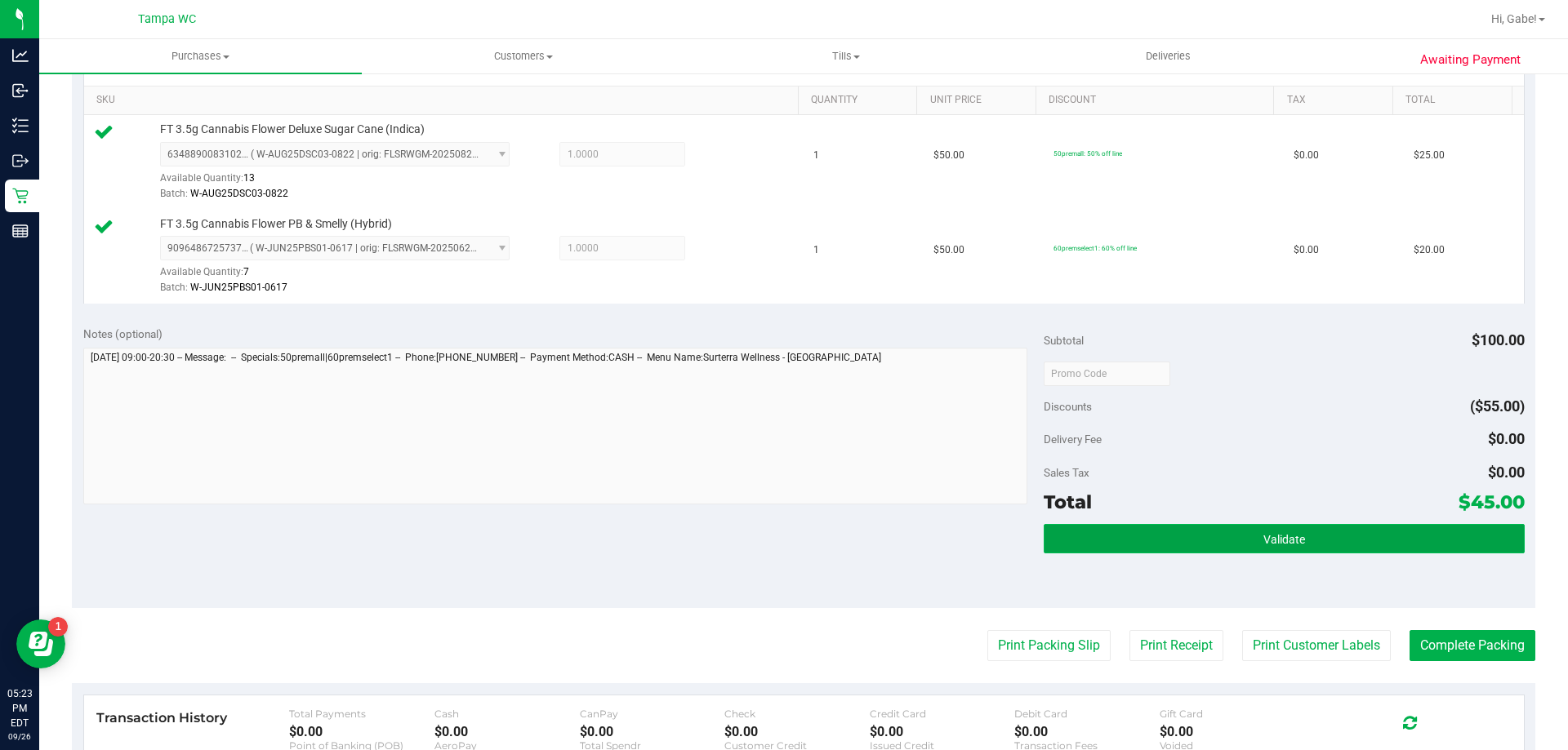
click at [1294, 546] on span "Validate" at bounding box center [1284, 539] width 42 height 13
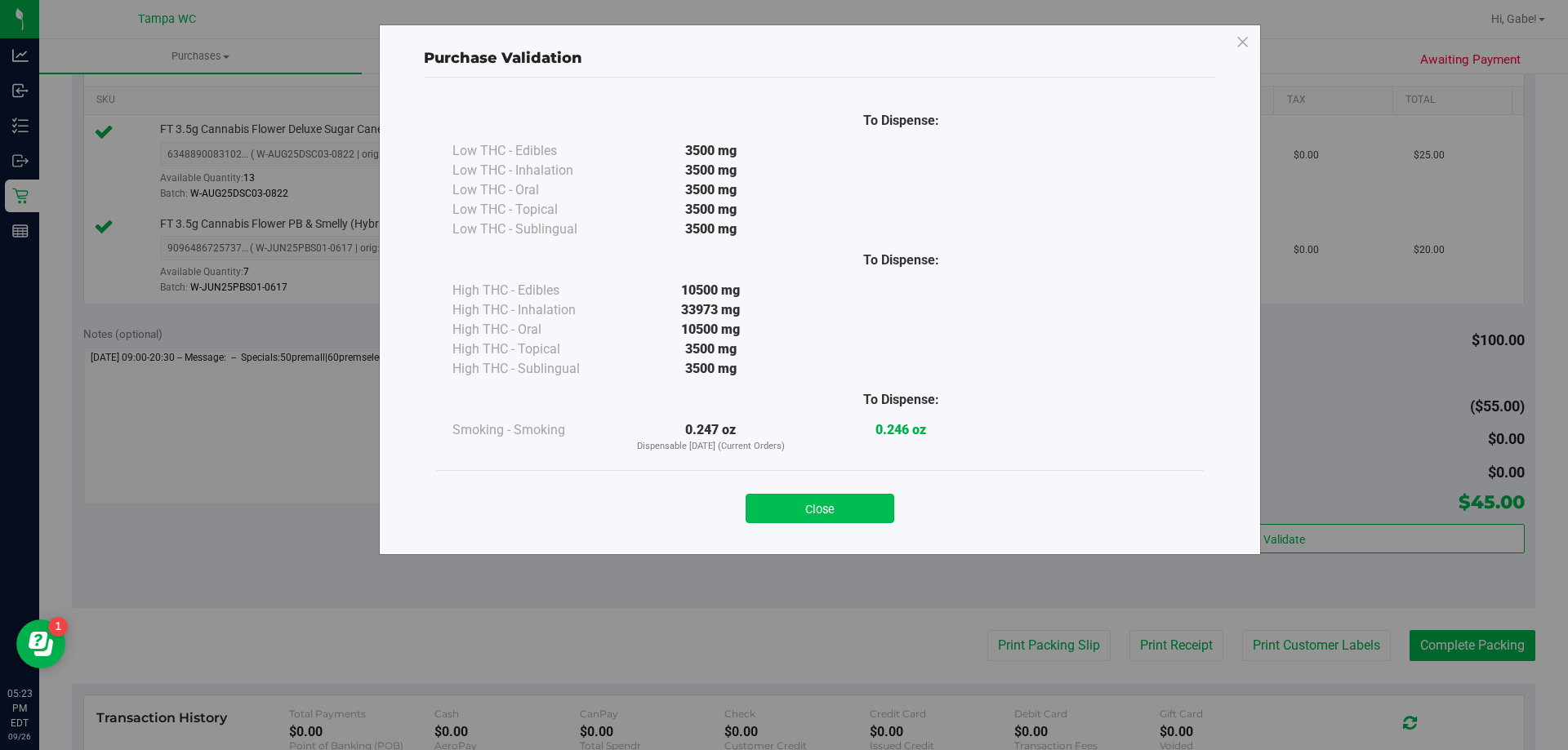
click at [850, 508] on button "Close" at bounding box center [820, 509] width 148 height 30
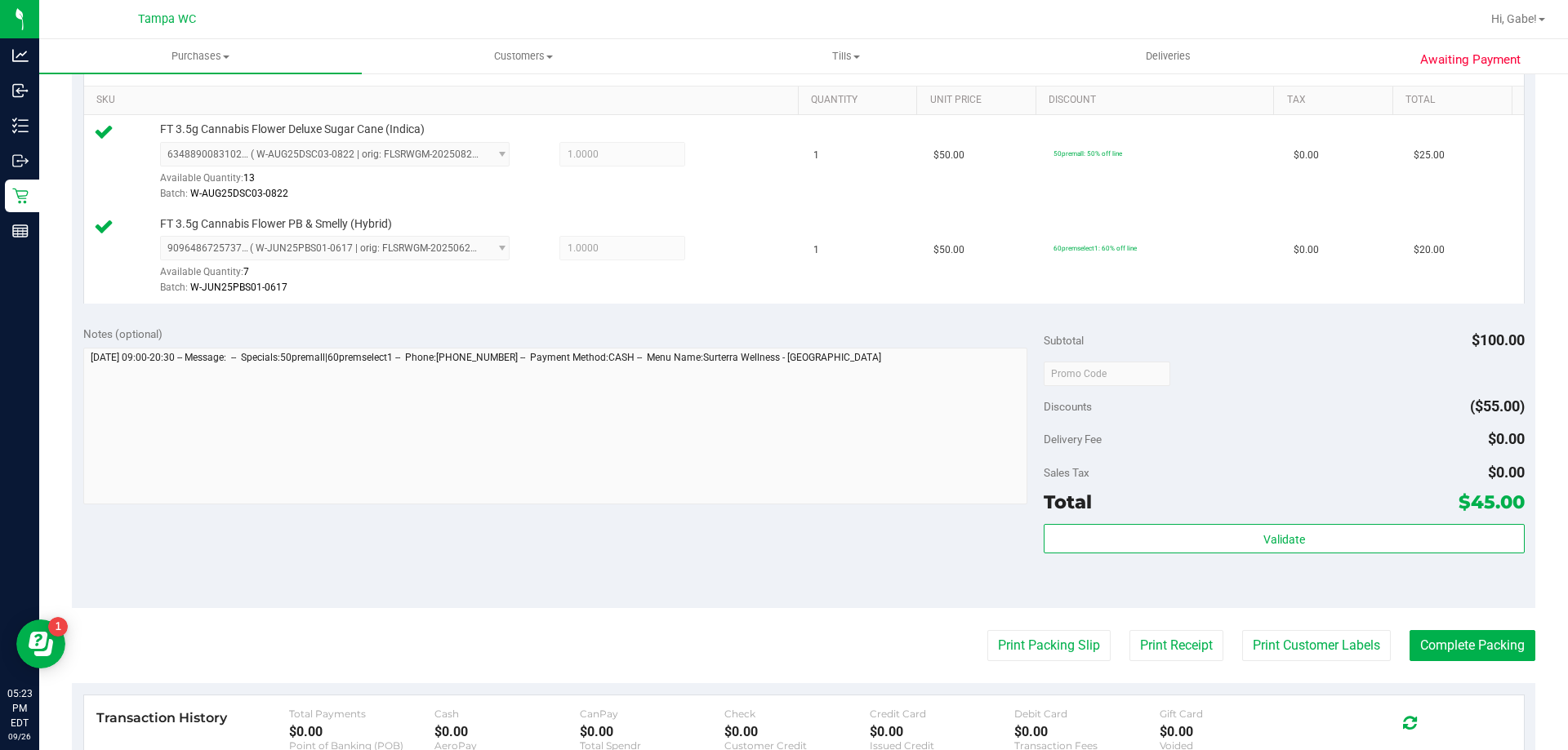
click at [1462, 670] on purchase-details "Back Edit Purchase Cancel Purchase View Profile # 12010962 BioTrack ID: - Submi…" at bounding box center [803, 334] width 1463 height 1308
click at [1462, 652] on button "Complete Packing" at bounding box center [1472, 646] width 126 height 31
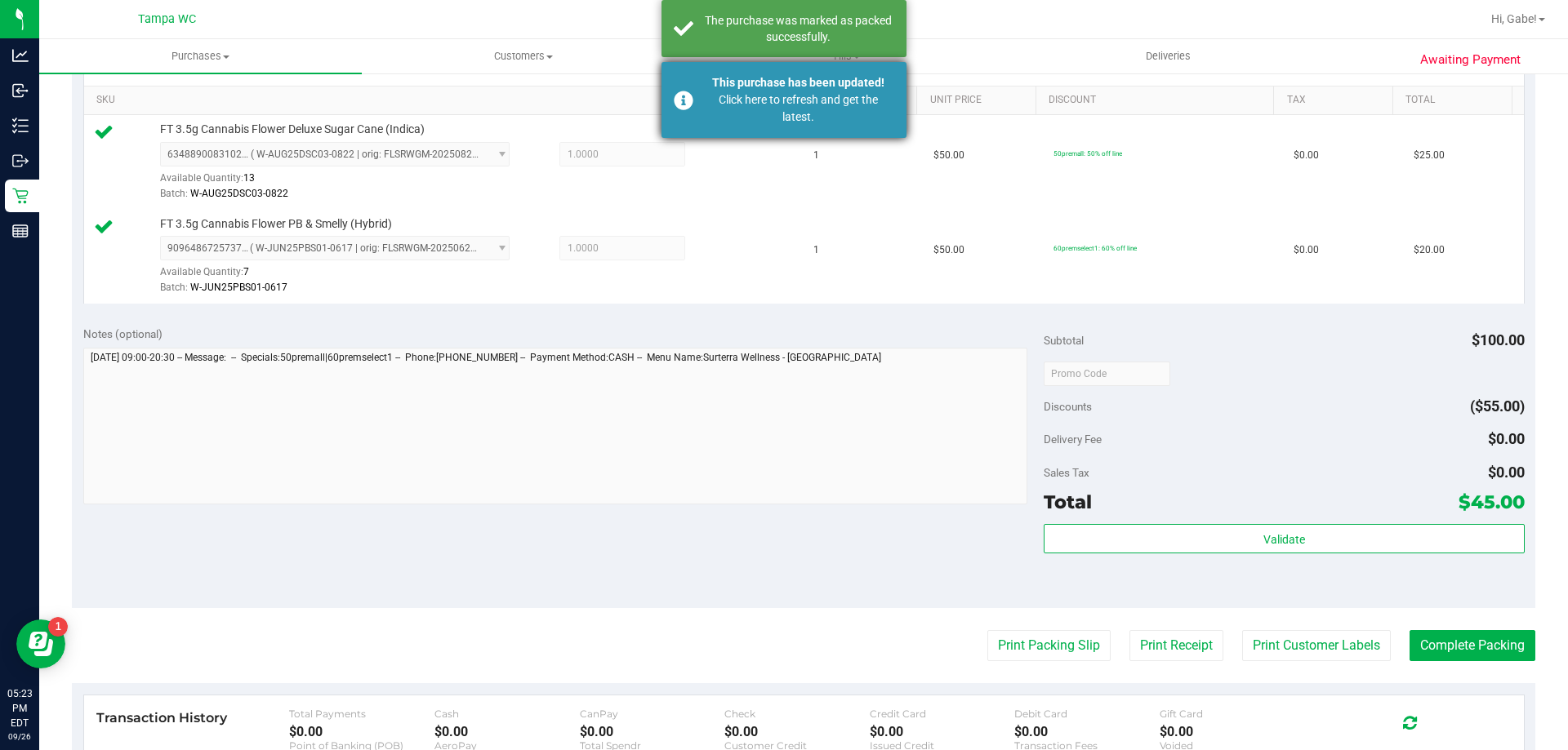
click at [782, 112] on div "Click here to refresh and get the latest." at bounding box center [798, 108] width 192 height 34
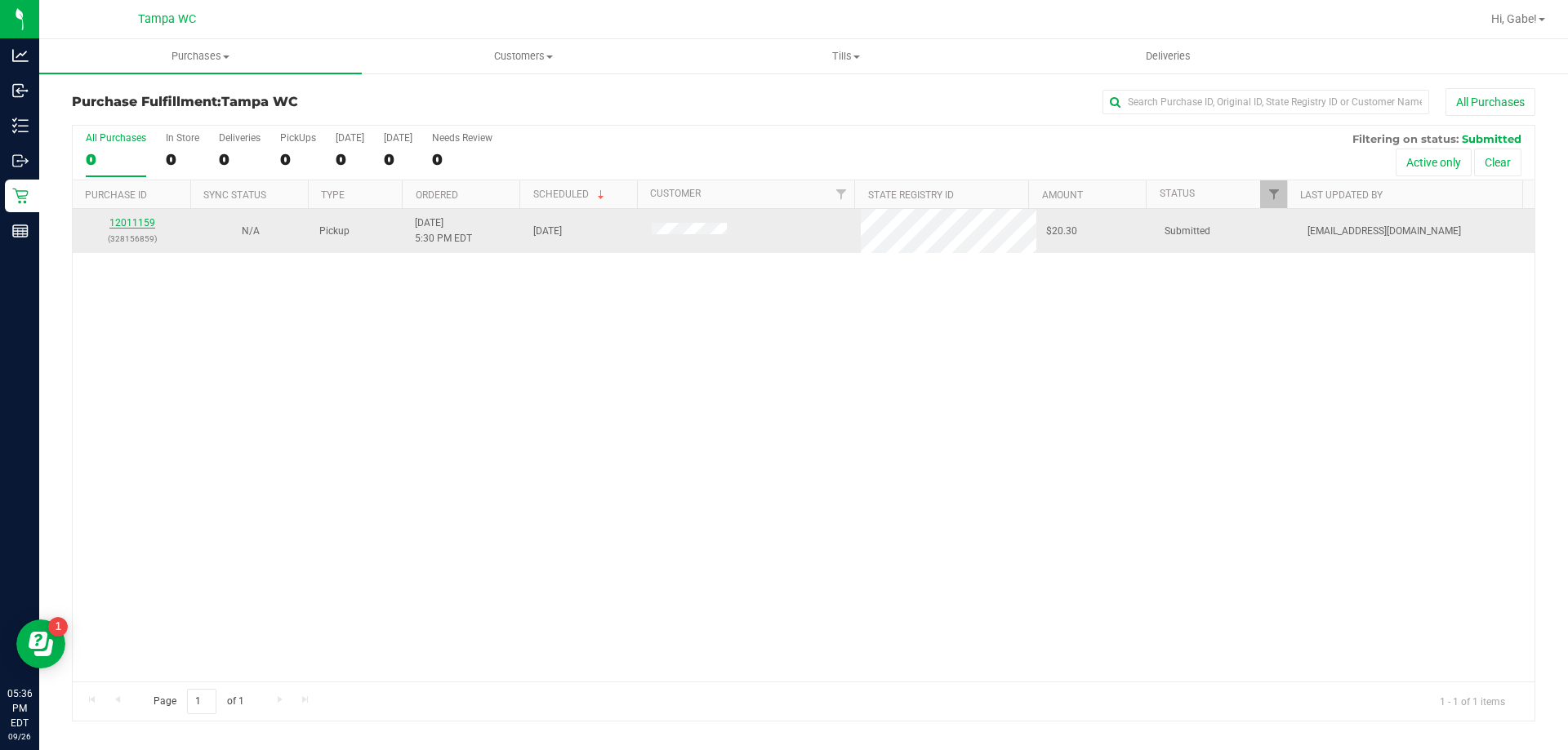
click at [150, 224] on link "12011159" at bounding box center [132, 222] width 46 height 12
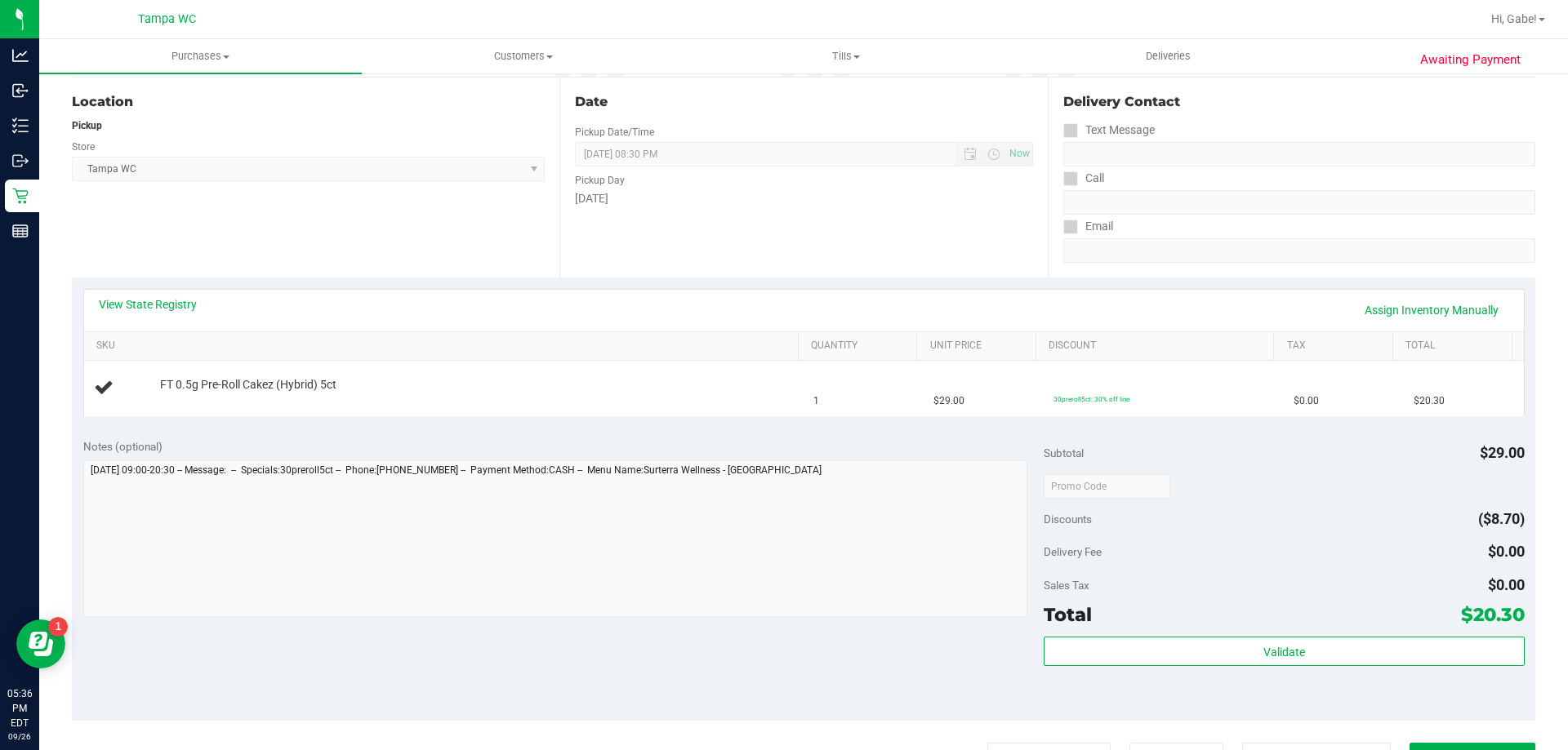
scroll to position [164, 0]
click at [642, 260] on div "Date Pickup Date/Time [DATE] Now [DATE] 08:30 PM Now Pickup Day [DATE]" at bounding box center [803, 176] width 487 height 200
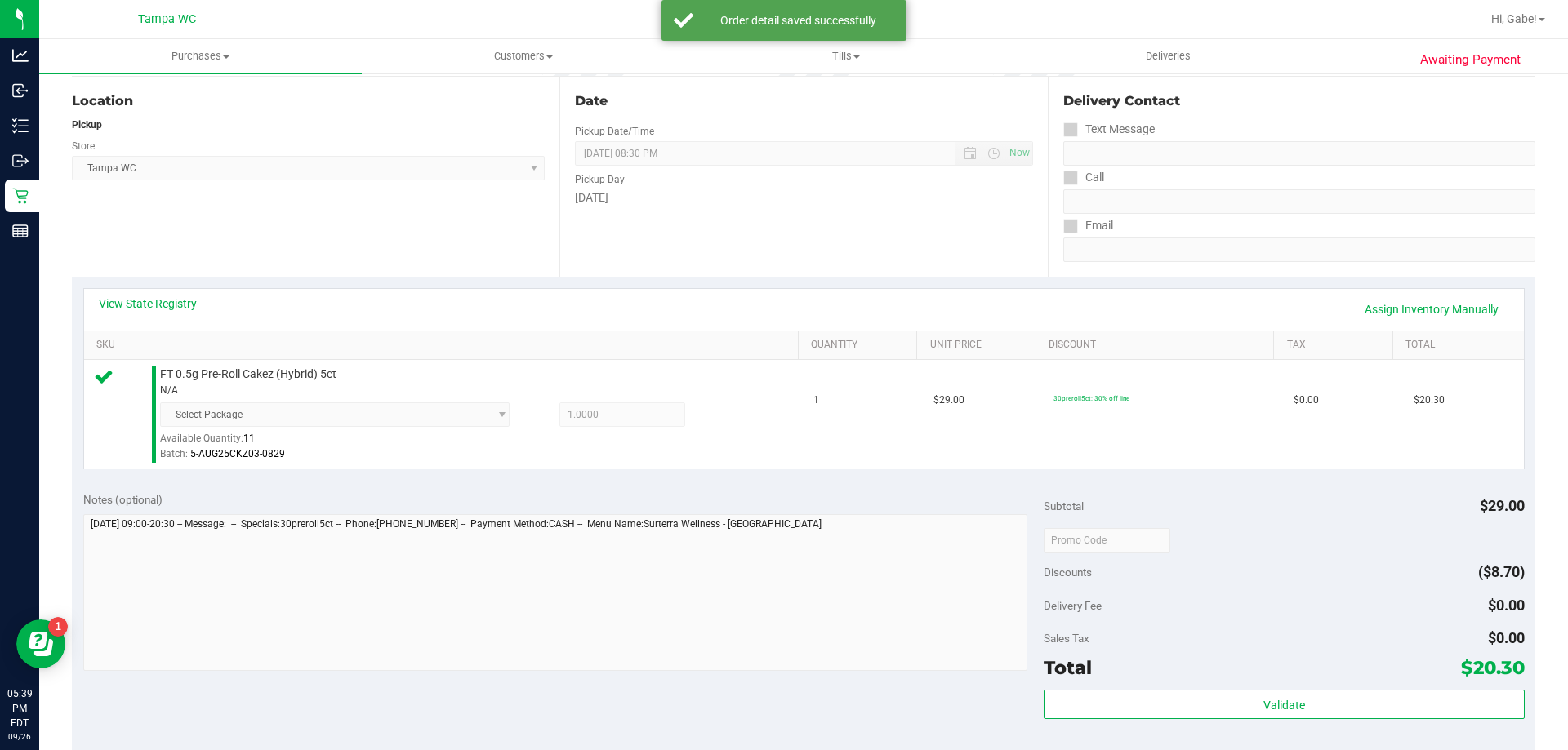
scroll to position [408, 0]
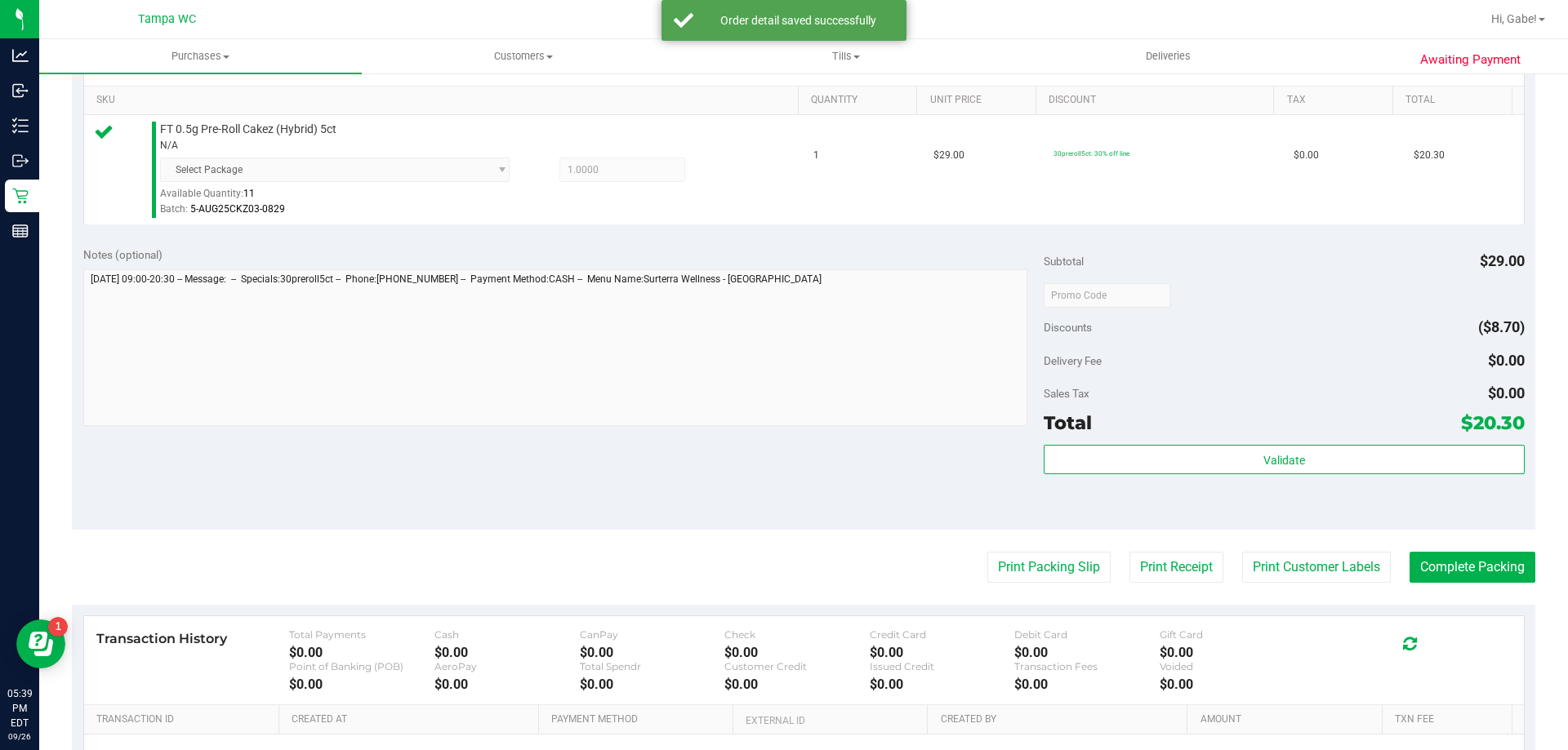
click at [1214, 443] on div "Subtotal $29.00 Discounts ($8.70) Delivery Fee $0.00 Sales Tax $0.00 Total $20.…" at bounding box center [1283, 382] width 480 height 272
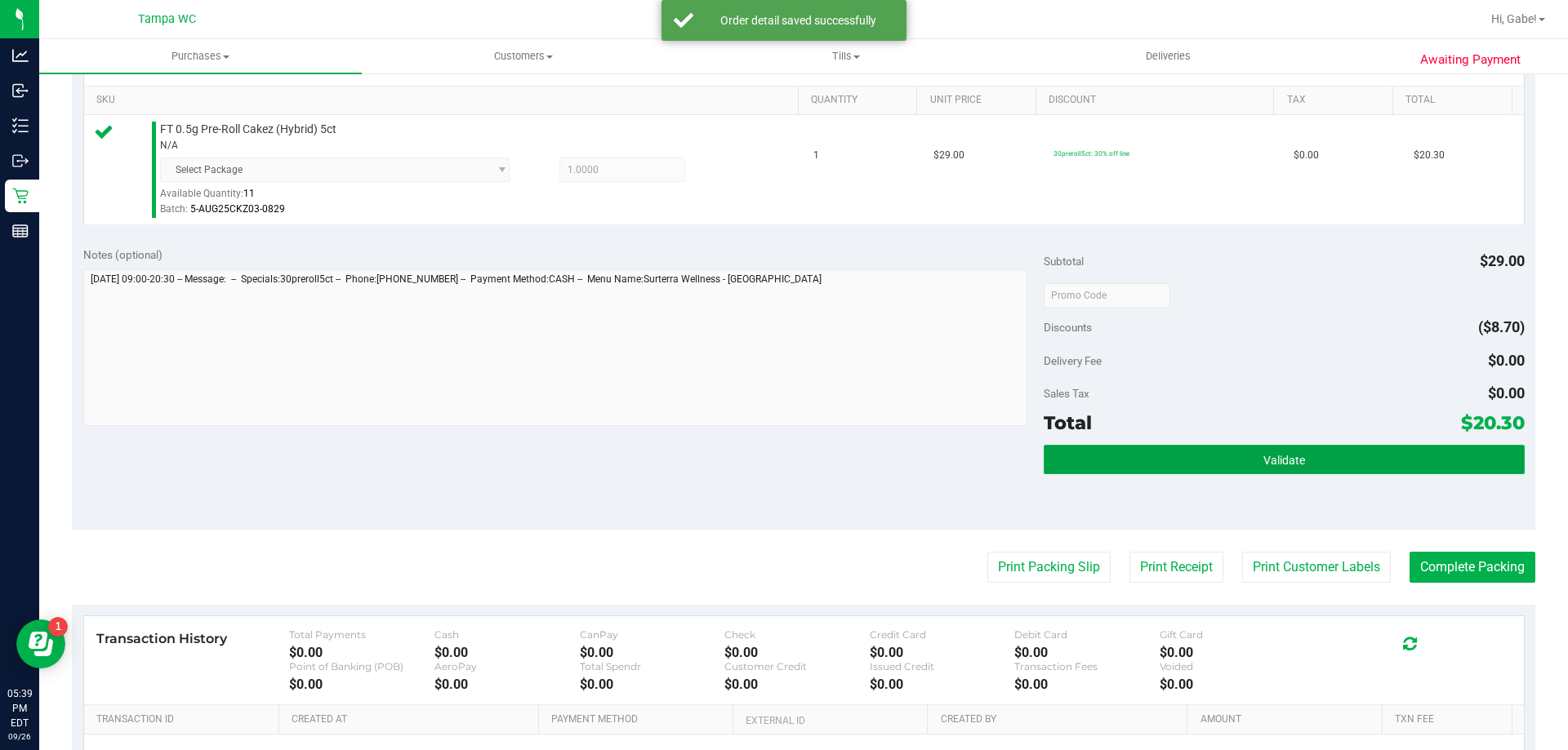
click at [1203, 469] on button "Validate" at bounding box center [1283, 459] width 480 height 30
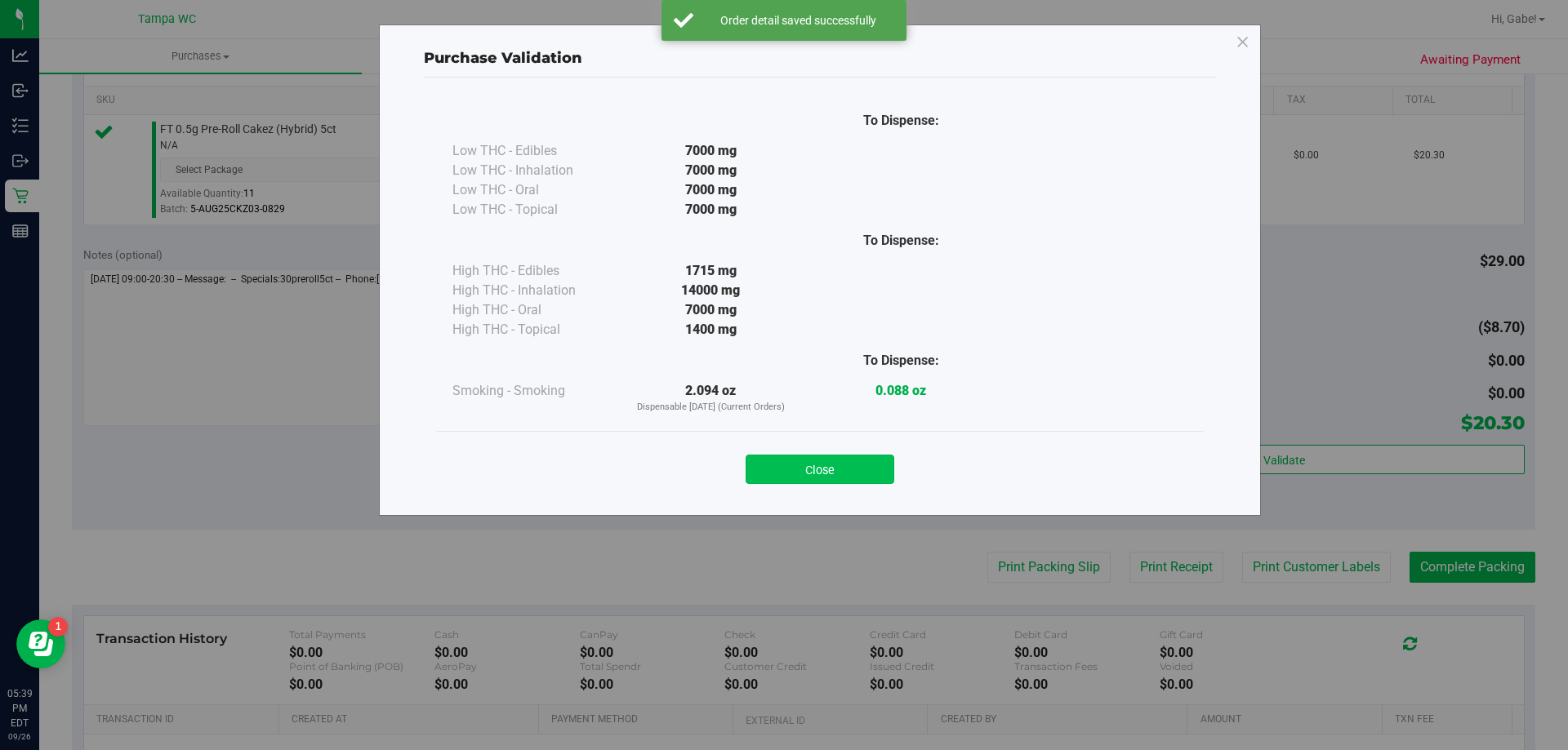
click at [884, 459] on button "Close" at bounding box center [820, 469] width 148 height 30
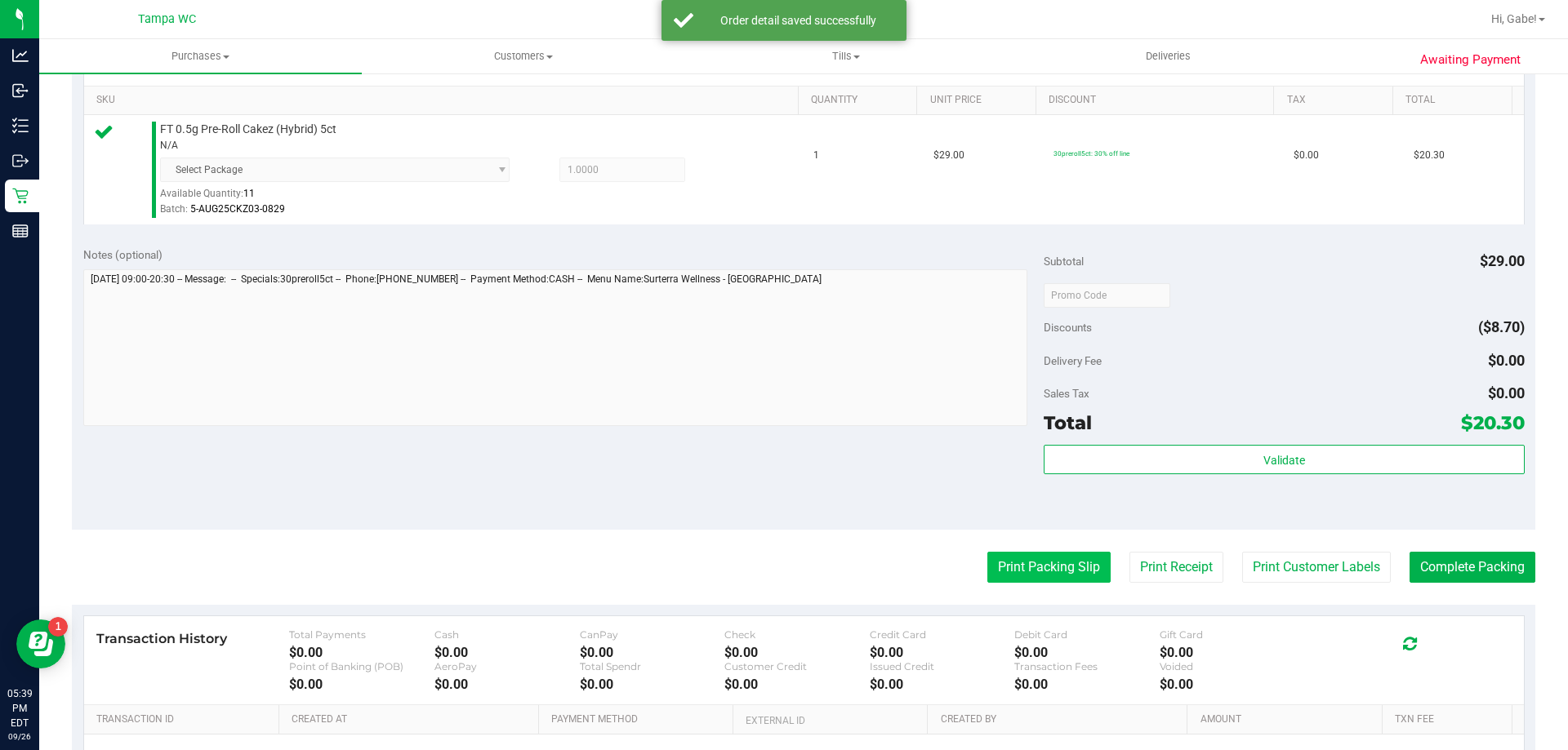
click at [1006, 552] on button "Print Packing Slip" at bounding box center [1048, 567] width 123 height 31
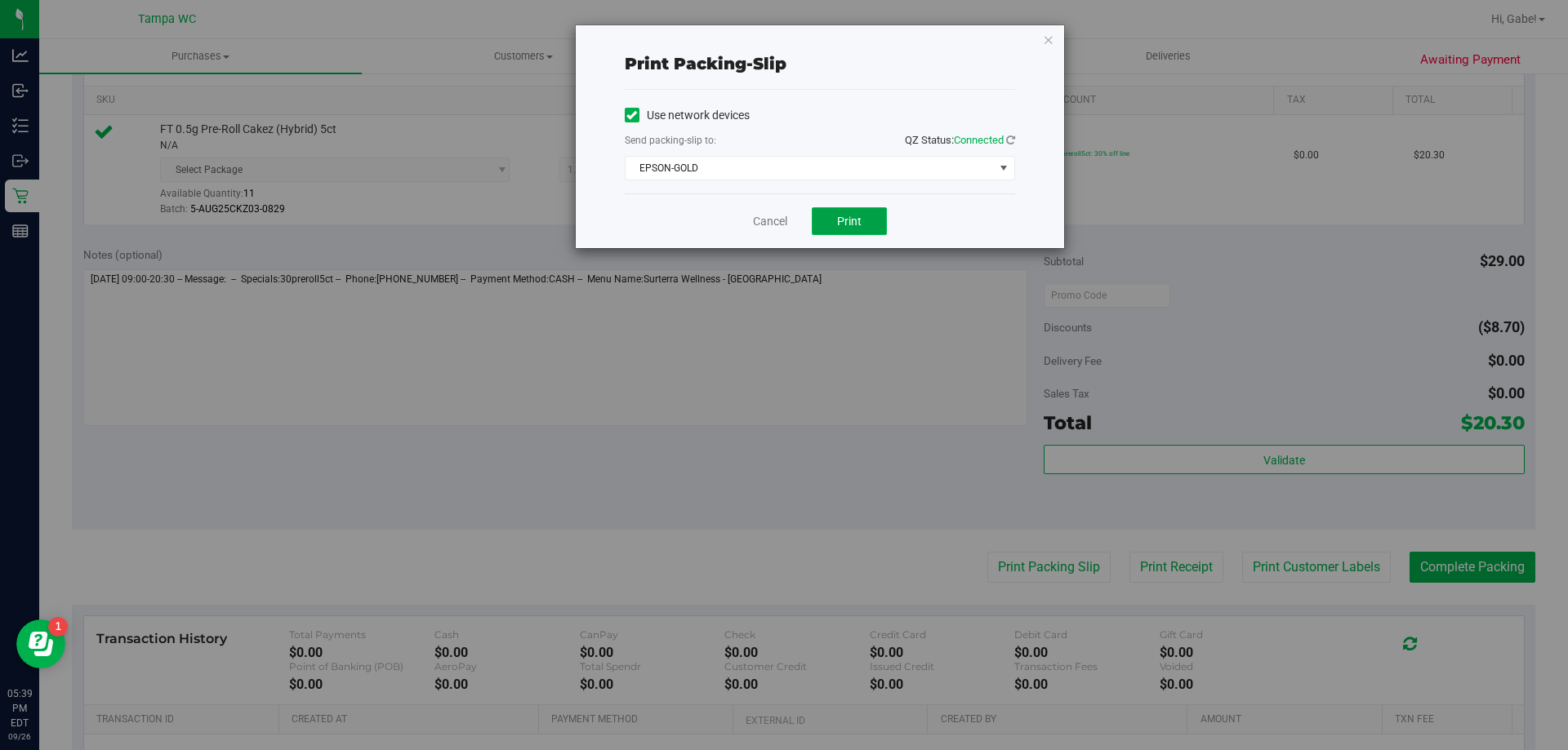
click at [836, 219] on button "Print" at bounding box center [849, 221] width 75 height 28
click at [775, 217] on link "Cancel" at bounding box center [770, 221] width 34 height 17
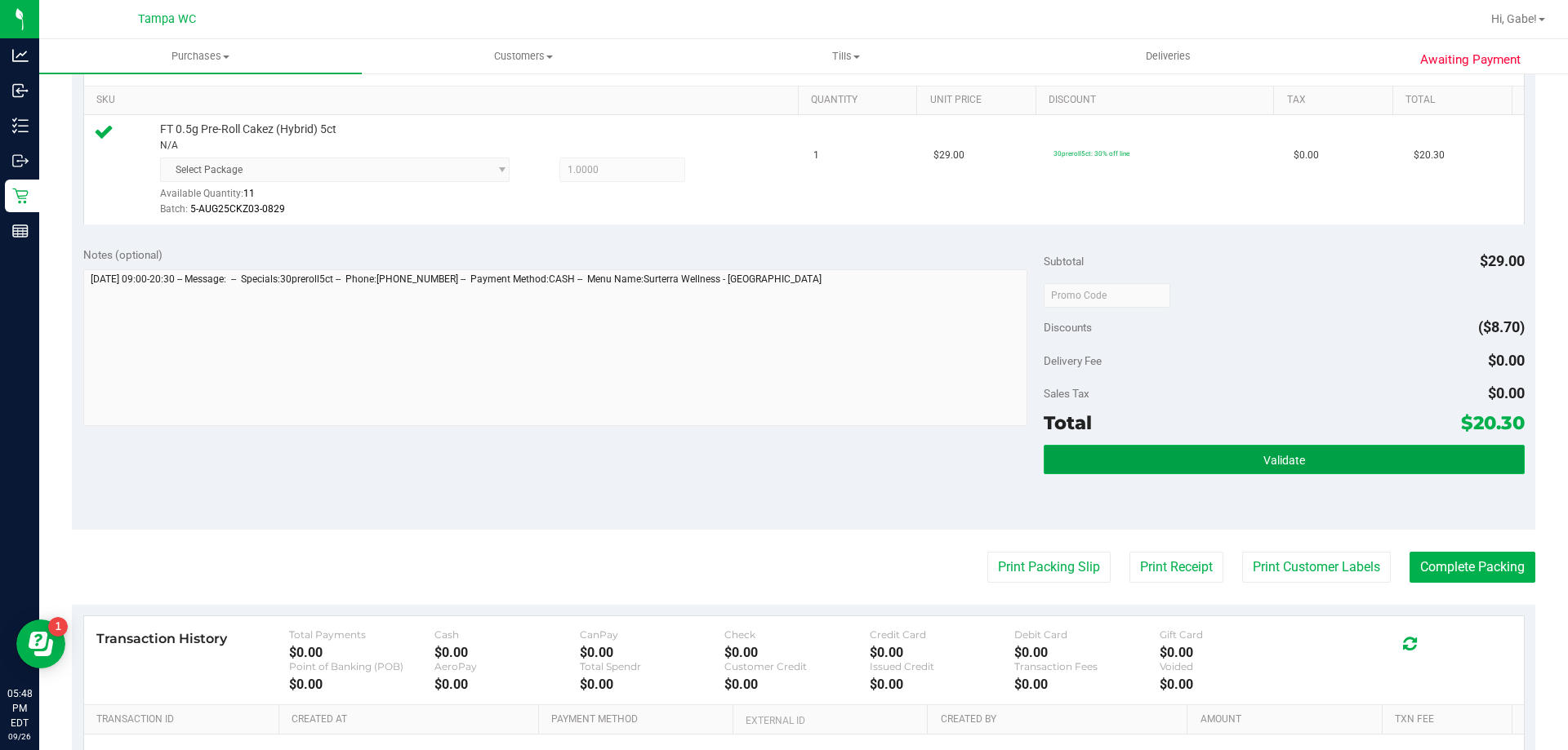
click at [1440, 472] on button "Validate" at bounding box center [1283, 459] width 480 height 30
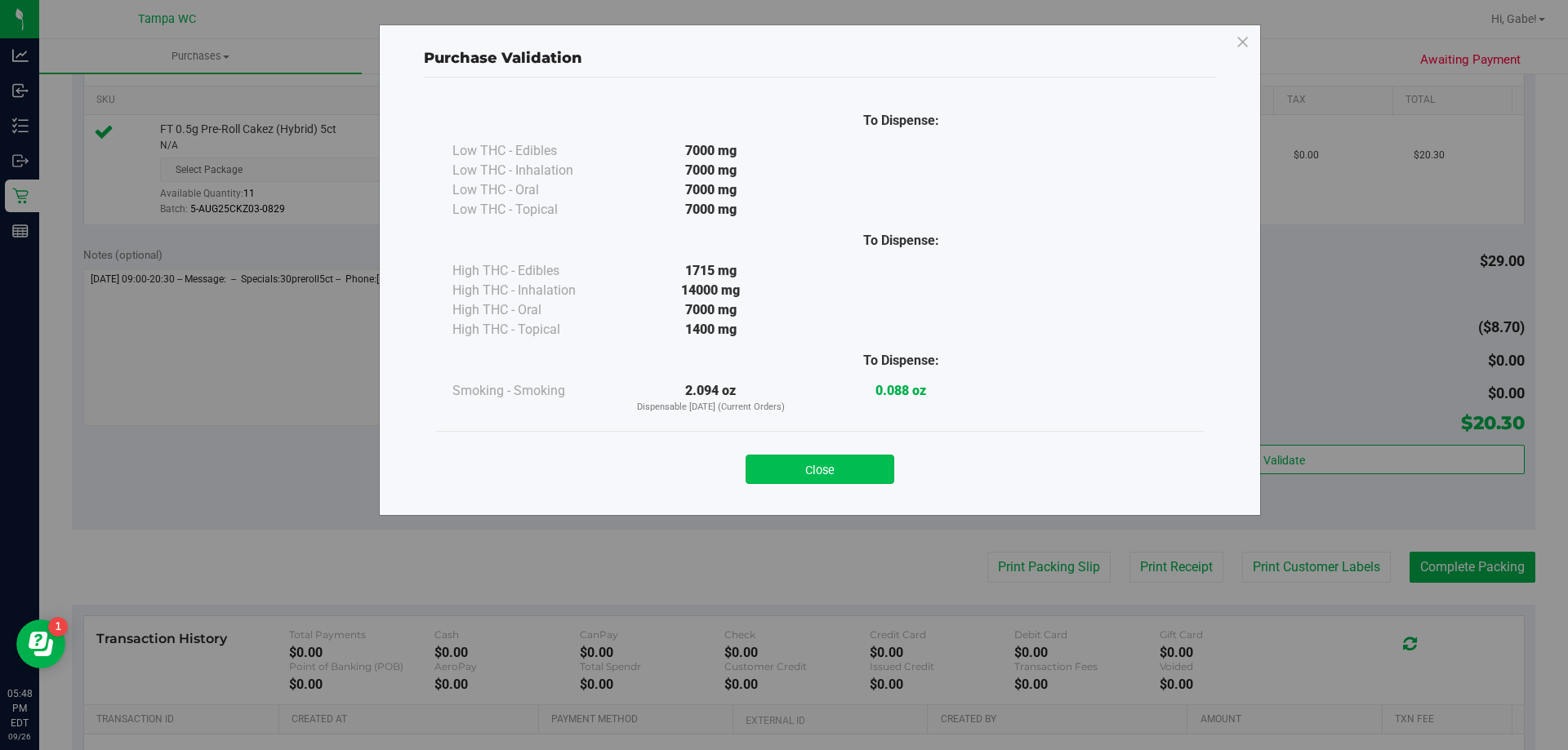
click at [855, 474] on button "Close" at bounding box center [820, 469] width 148 height 30
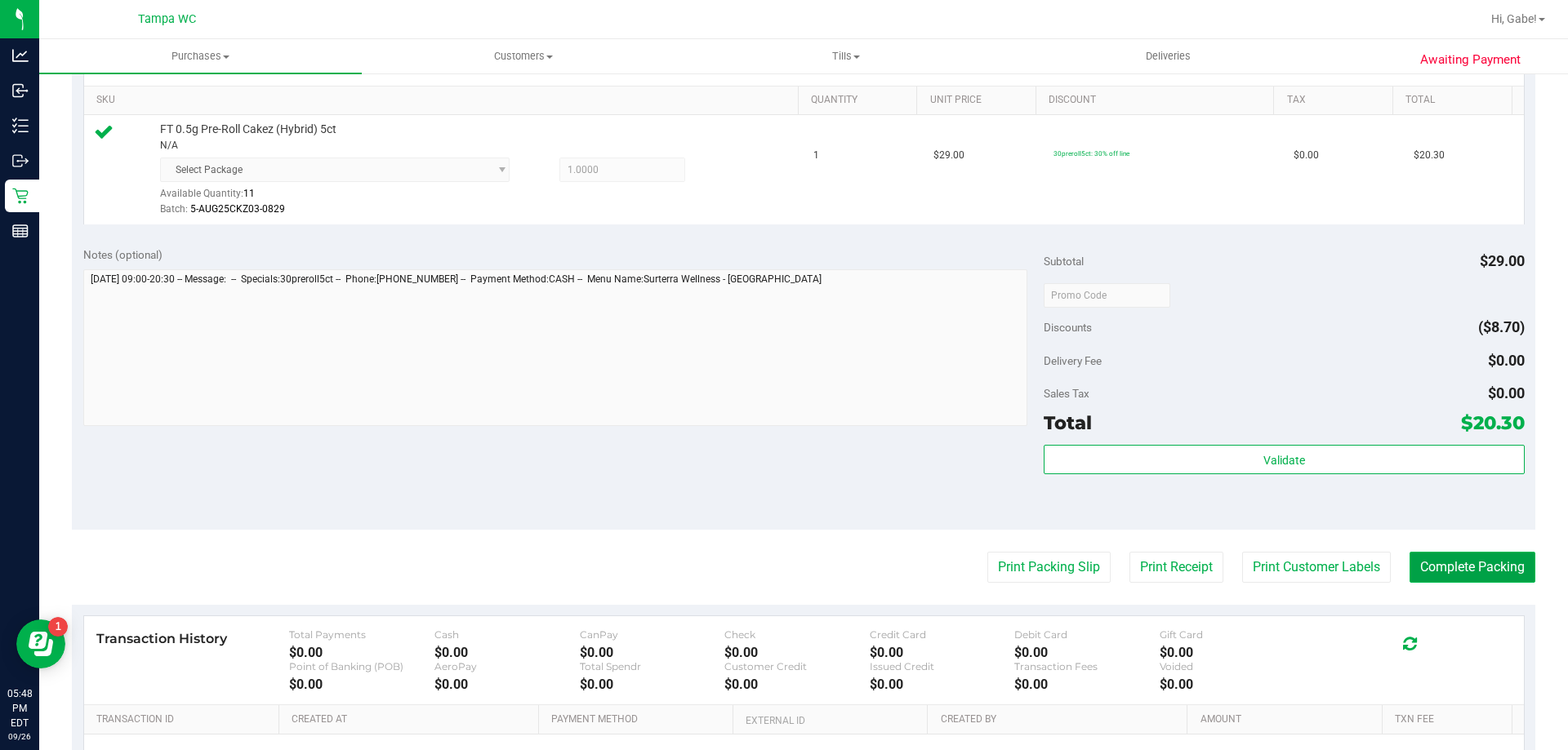
click at [1433, 560] on button "Complete Packing" at bounding box center [1472, 567] width 126 height 31
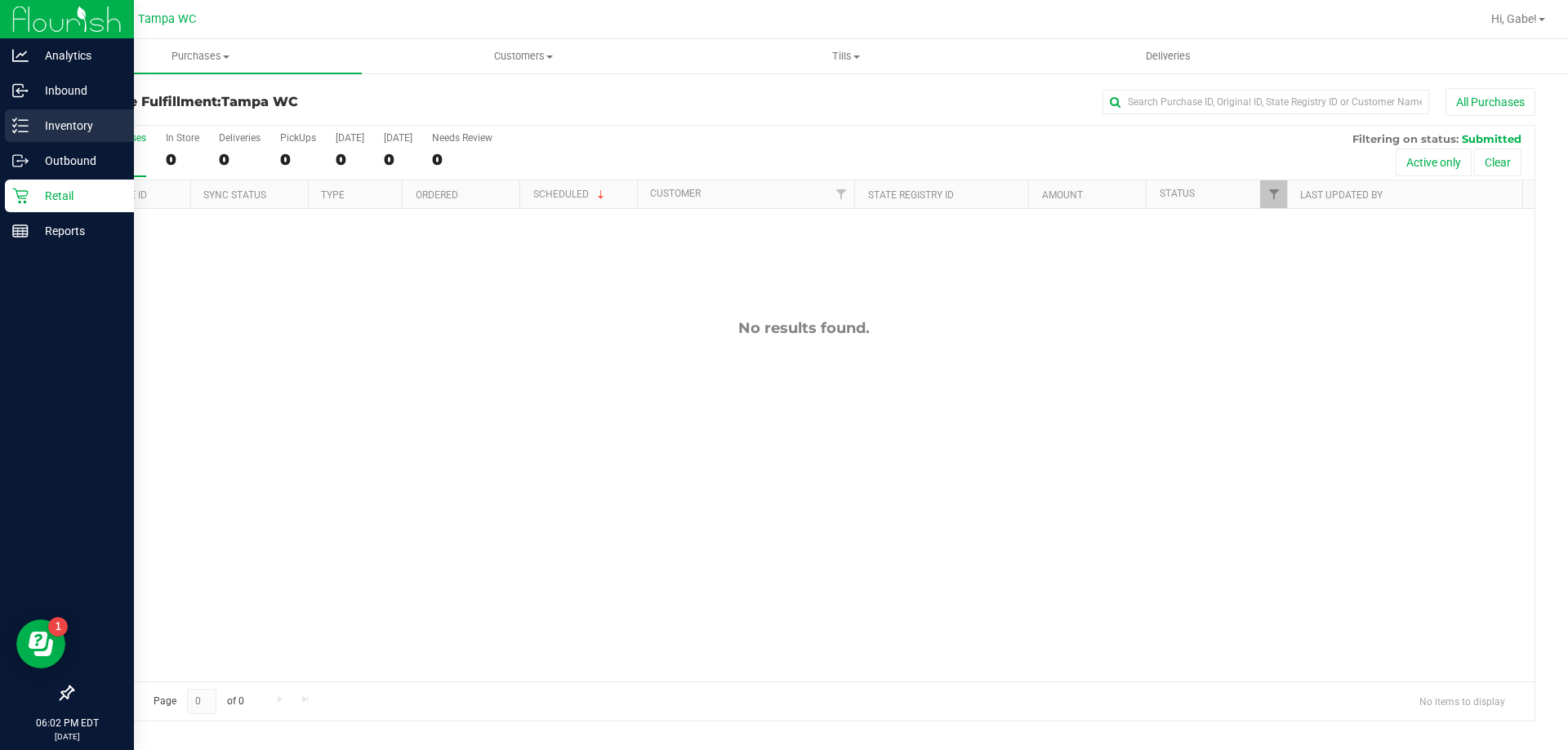
click at [89, 123] on p "Inventory" at bounding box center [78, 126] width 98 height 20
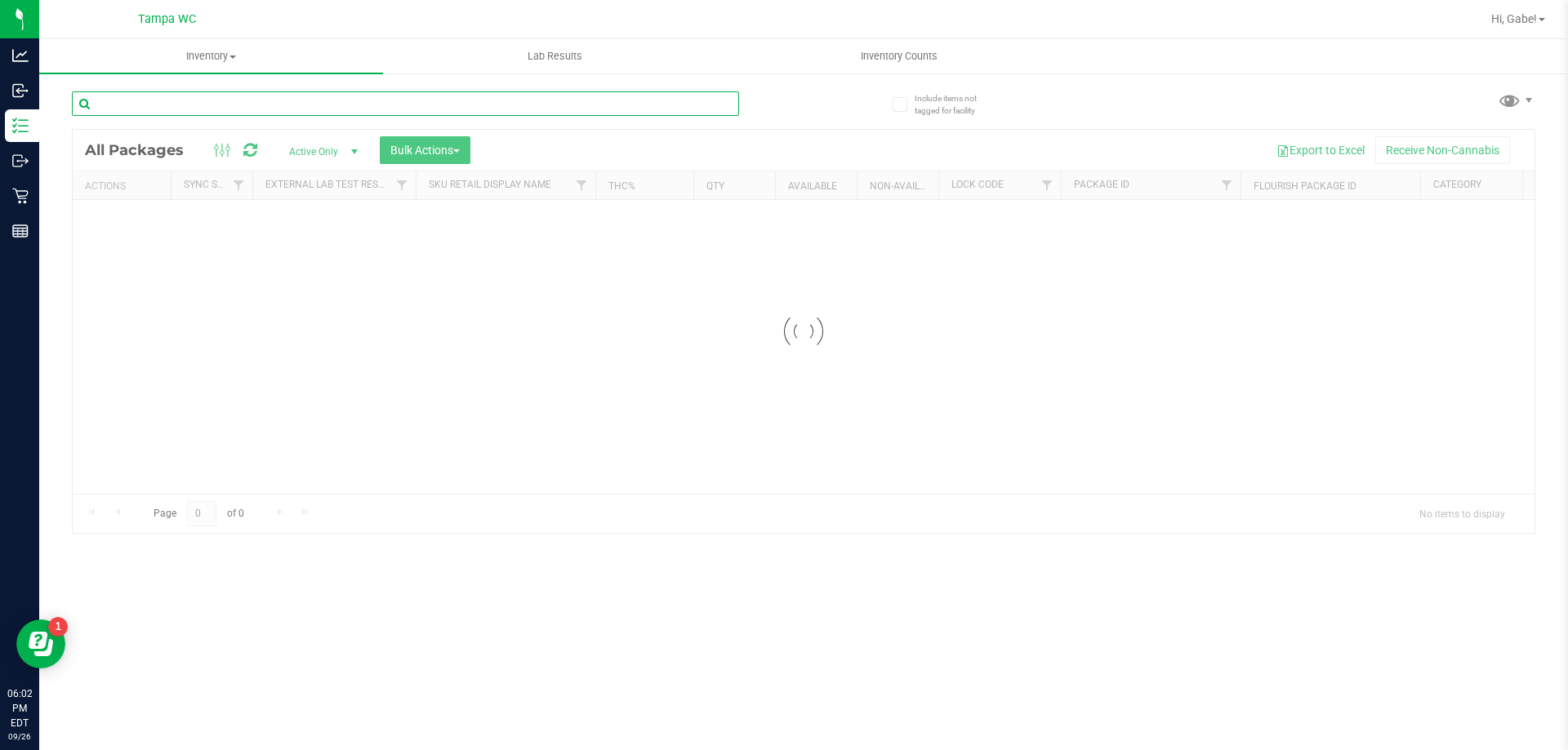
click at [311, 104] on input "text" at bounding box center [406, 103] width 667 height 24
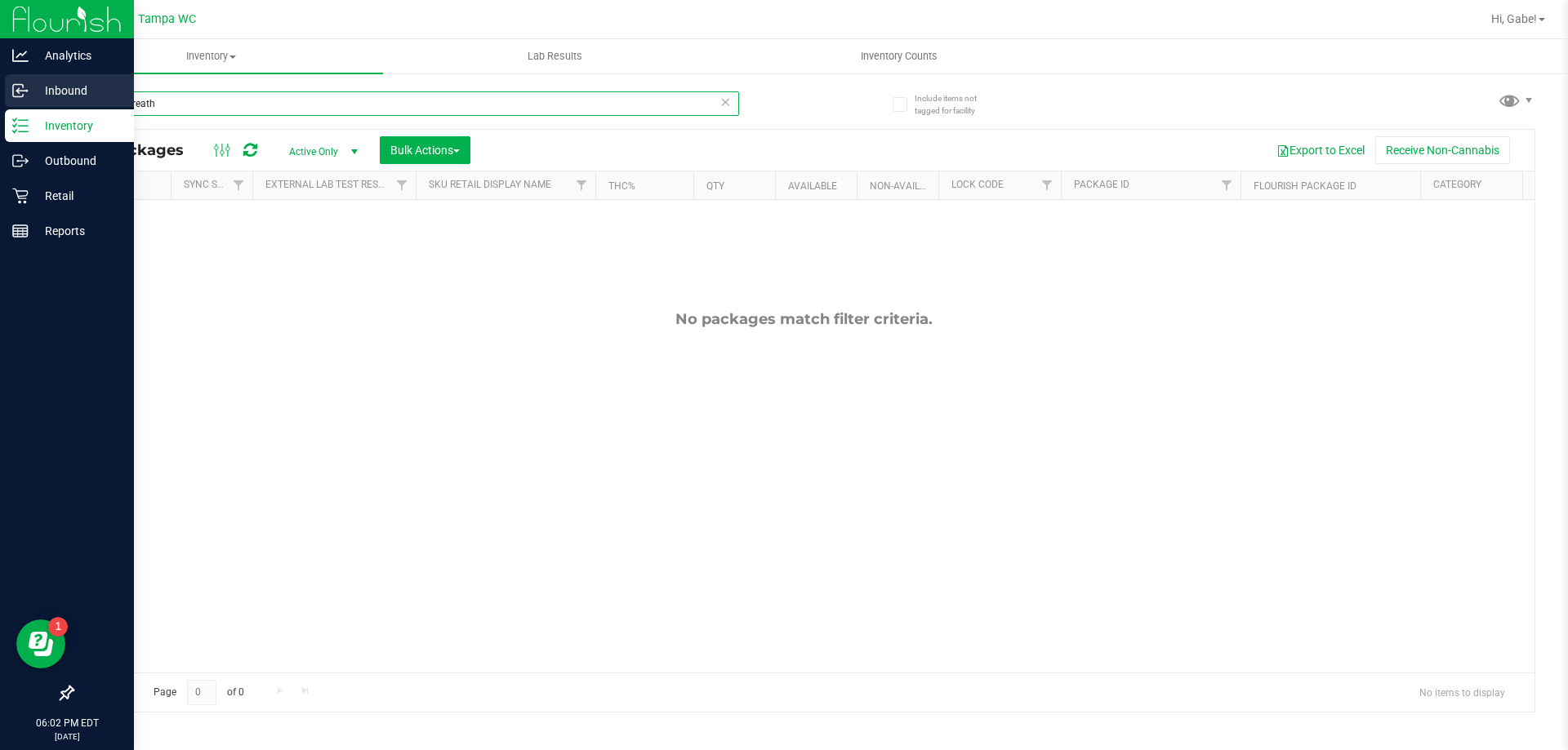
drag, startPoint x: 388, startPoint y: 101, endPoint x: 0, endPoint y: 104, distance: 388.0
click at [0, 104] on div "Analytics Inbound Inventory Outbound Retail Reports 06:02 PM EDT [DATE] 09/26 T…" at bounding box center [784, 375] width 1568 height 750
type input "mbl"
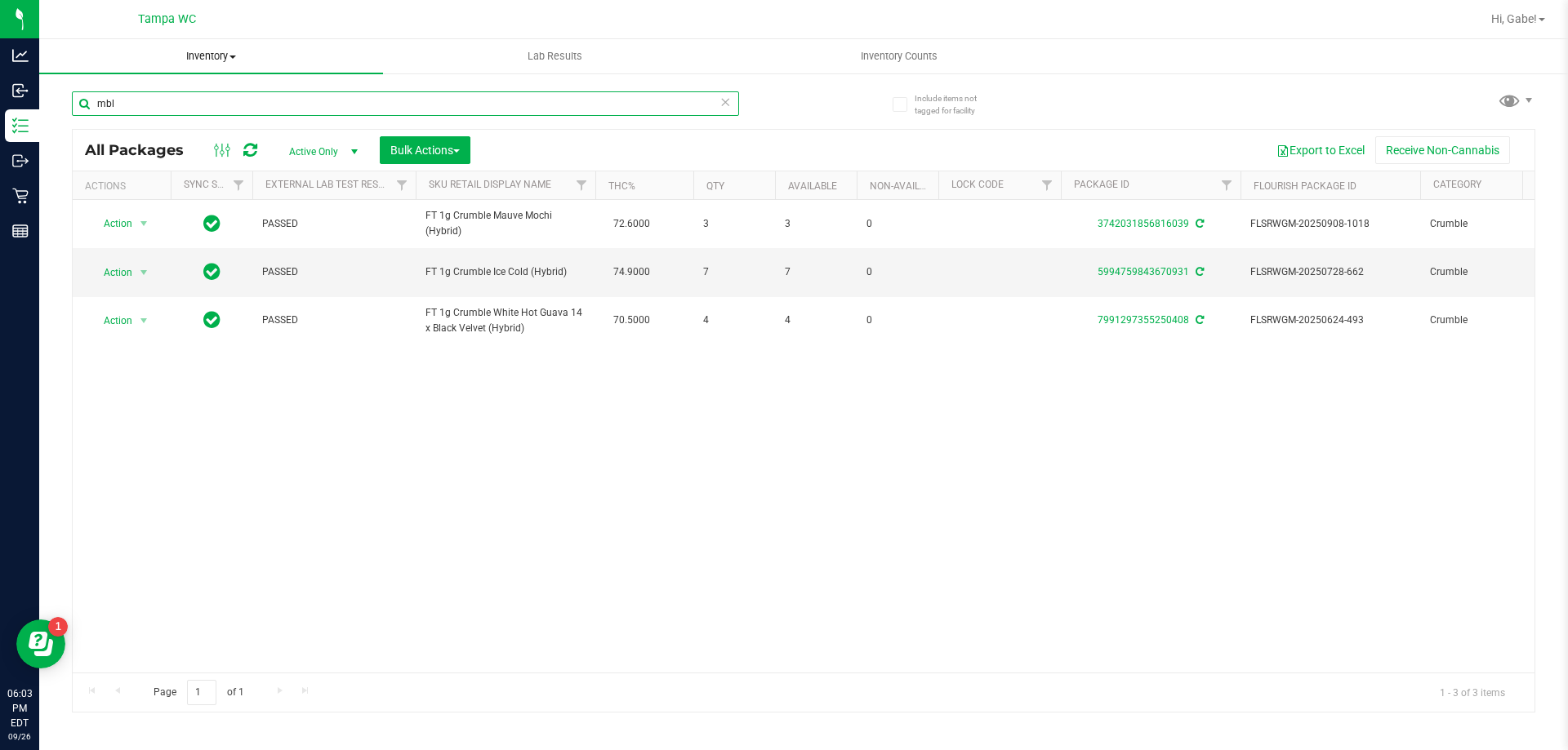
drag, startPoint x: 585, startPoint y: 106, endPoint x: 54, endPoint y: 68, distance: 532.4
click at [61, 68] on inventory "Inventory All packages All inventory Waste log Create inventory Lab Results Inv…" at bounding box center [803, 304] width 1528 height 530
click at [792, 473] on div "Action Action Adjust qty Create package Edit attributes Global inventory Locate…" at bounding box center [803, 436] width 1461 height 473
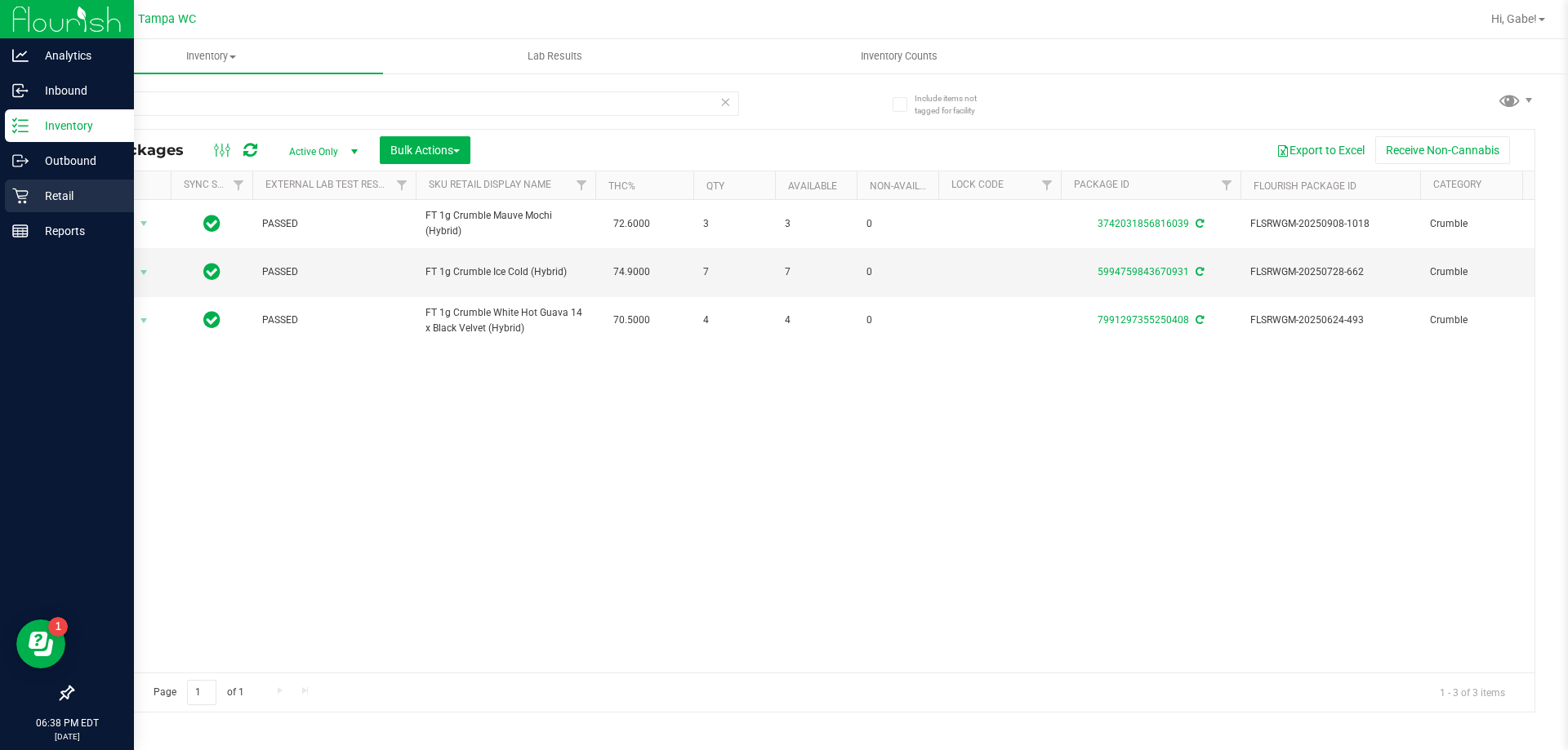
click at [6, 210] on div "Retail" at bounding box center [69, 196] width 129 height 33
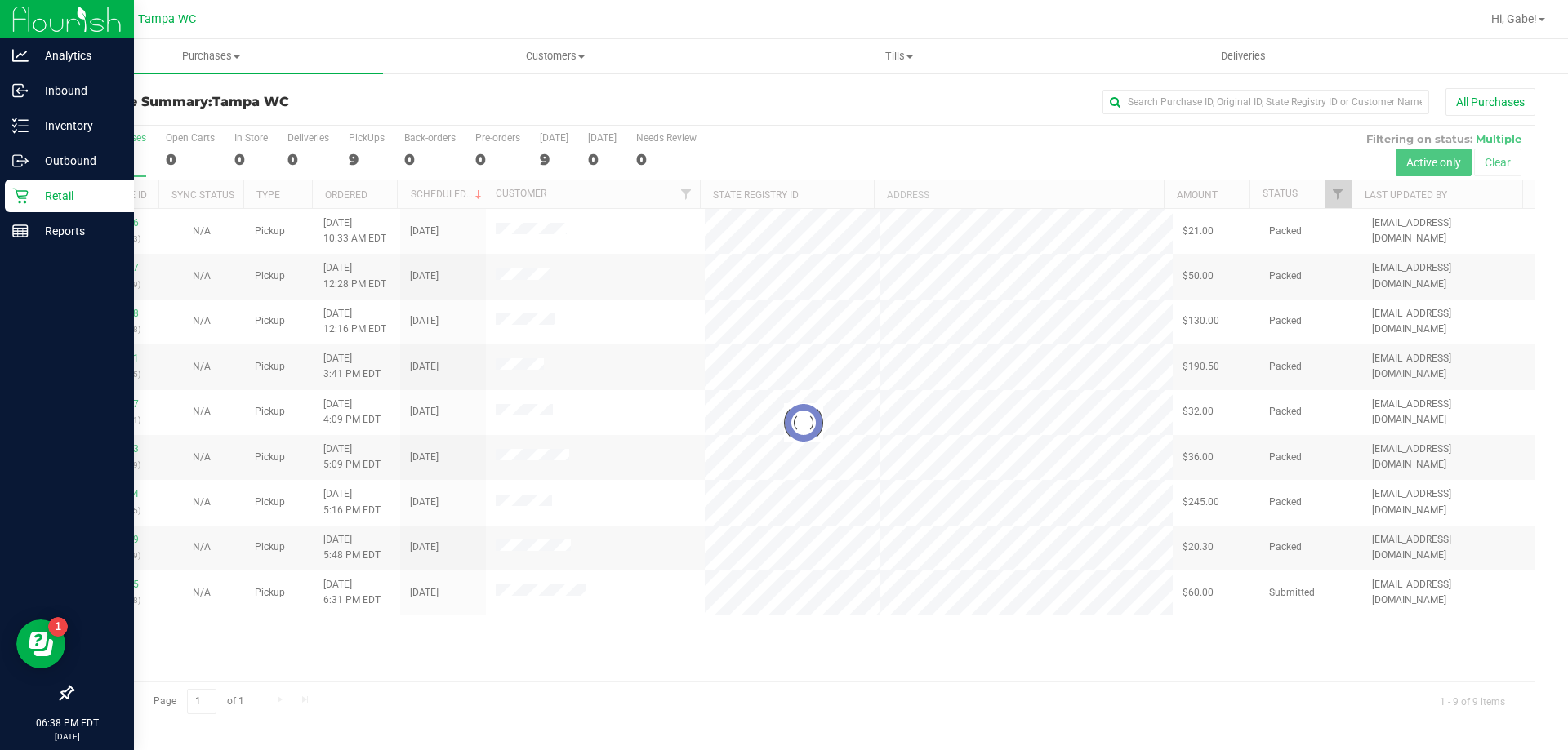
click at [112, 580] on div at bounding box center [803, 423] width 1461 height 595
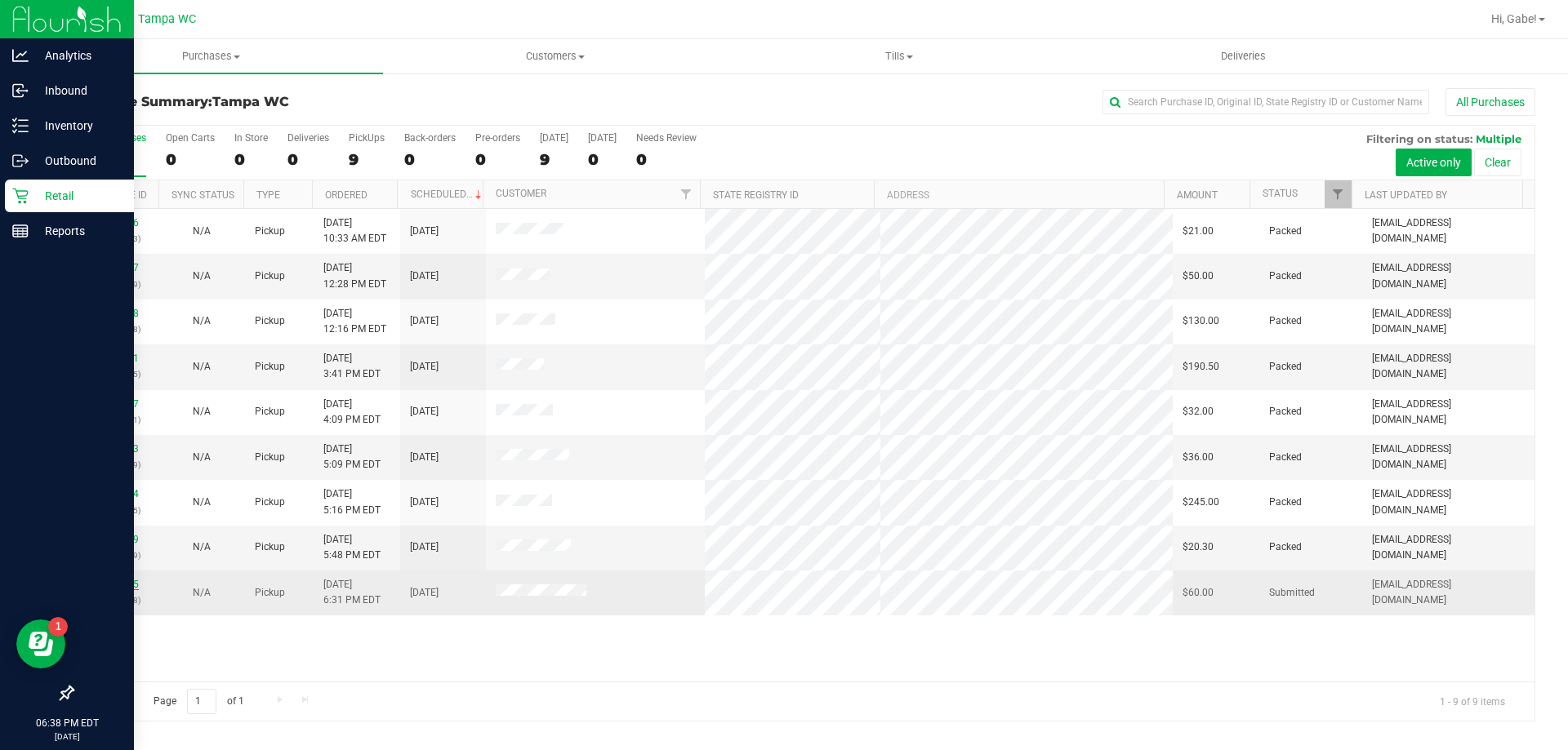
click at [109, 580] on link "12011615" at bounding box center [116, 585] width 46 height 12
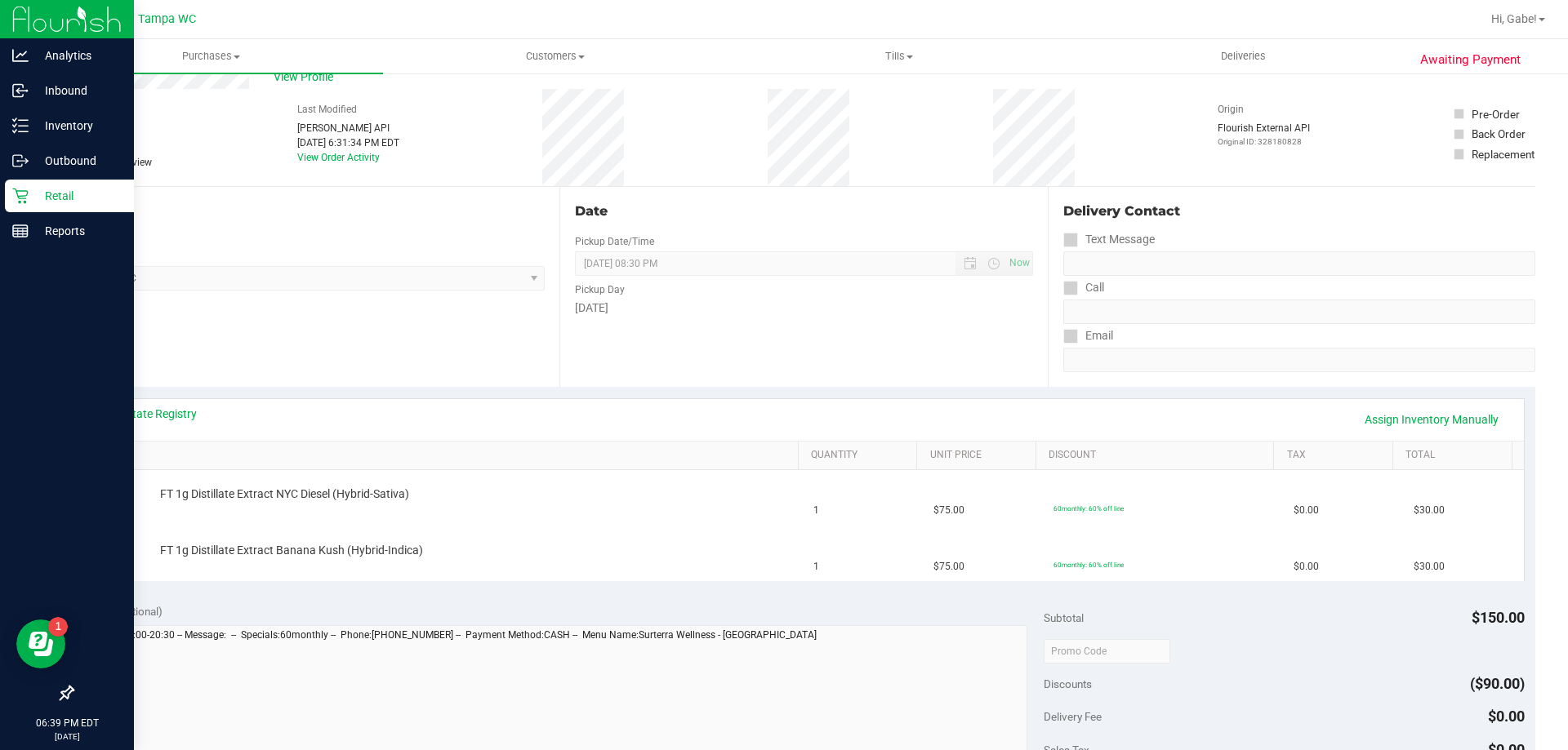
scroll to position [81, 0]
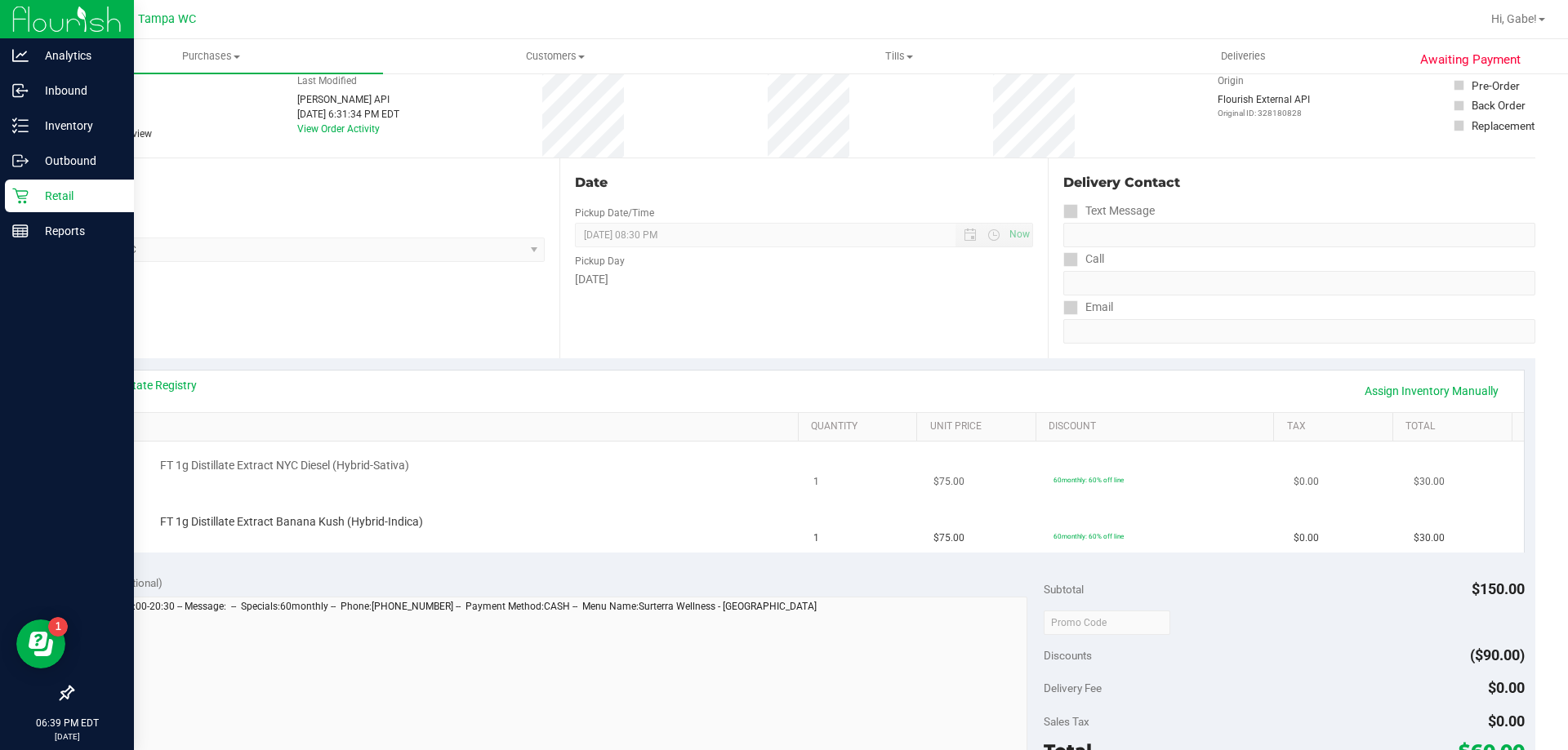
click at [550, 450] on td "FT 1g Distillate Extract NYC Diesel (Hybrid-Sativa)" at bounding box center [444, 469] width 720 height 55
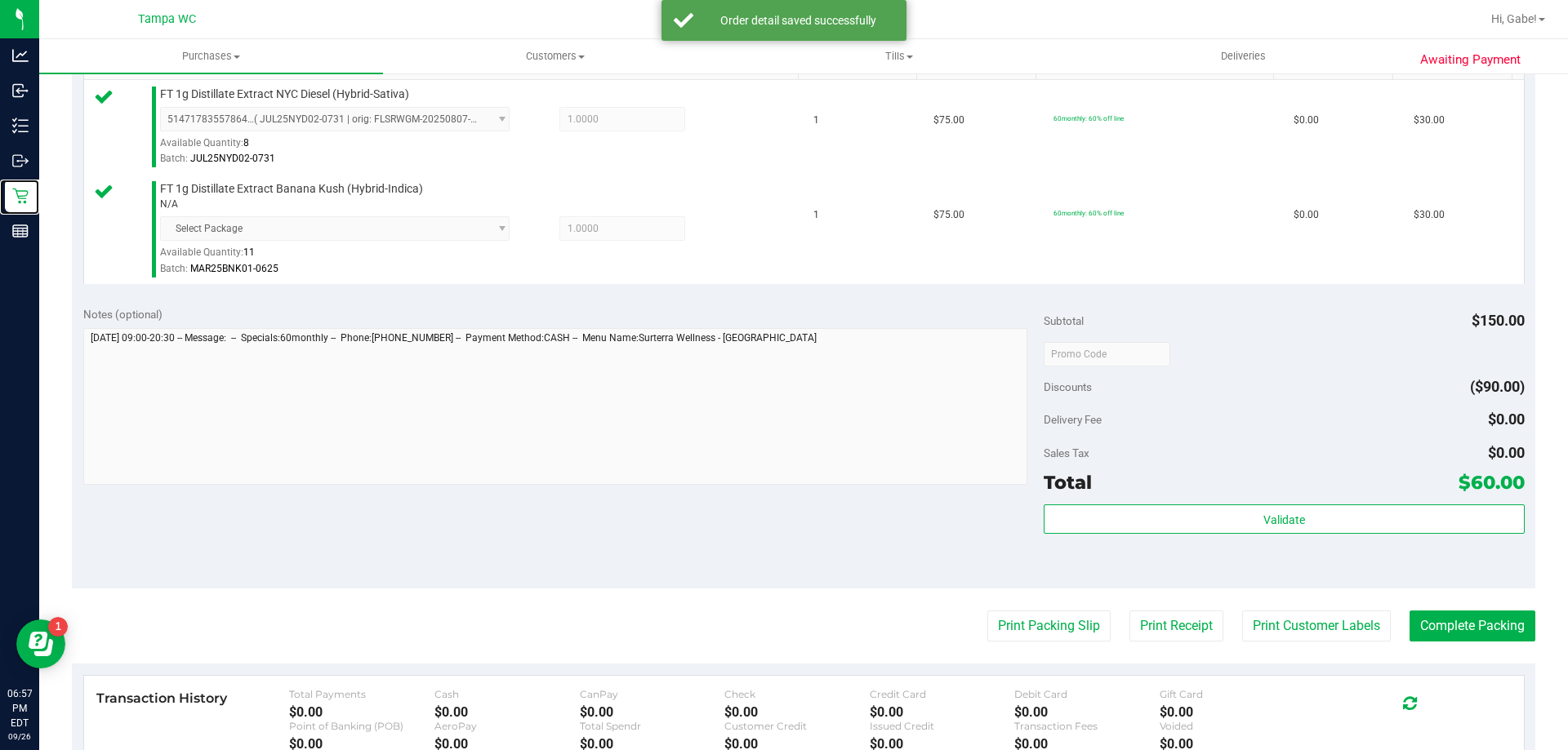
scroll to position [653, 0]
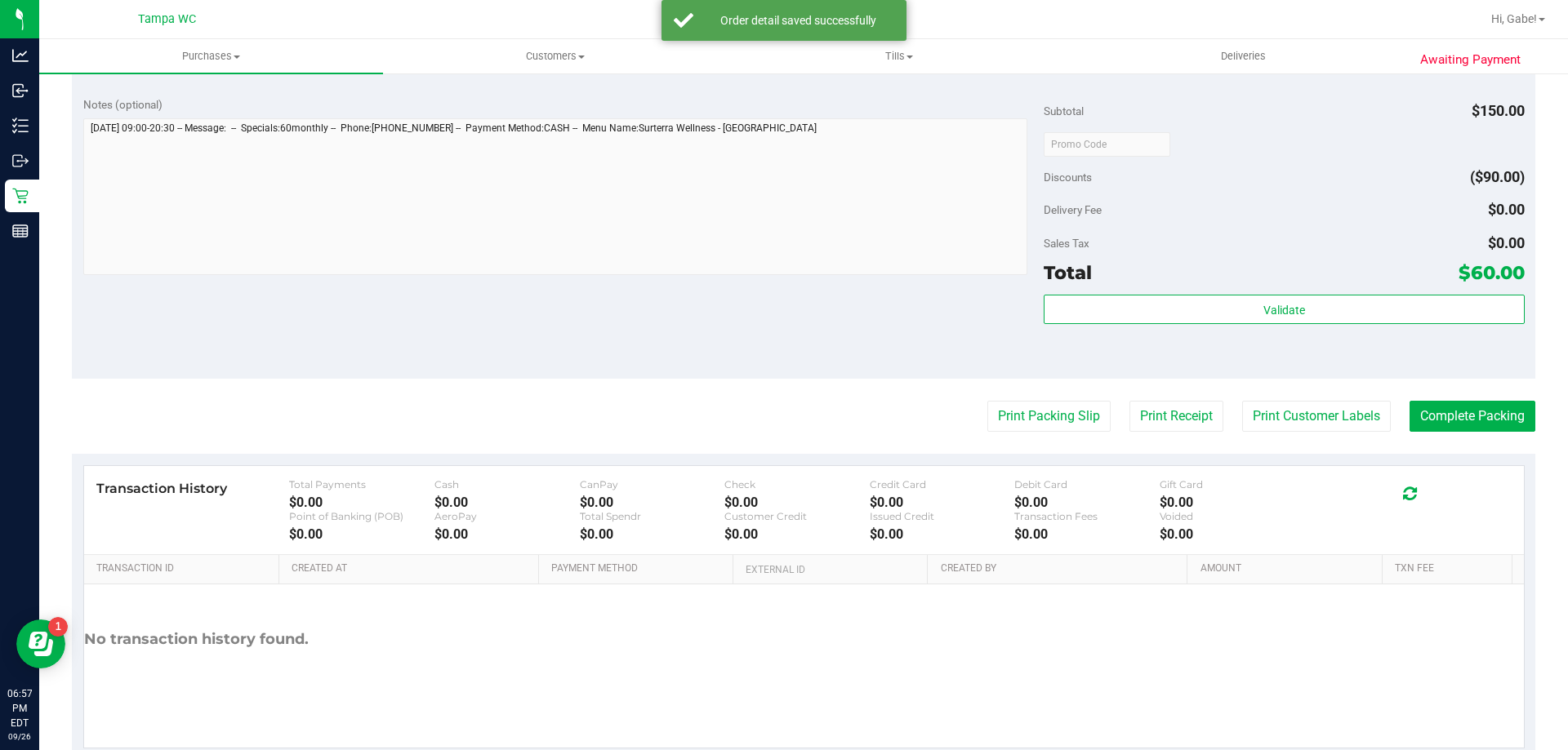
click at [1197, 330] on div "Validate" at bounding box center [1283, 331] width 480 height 73
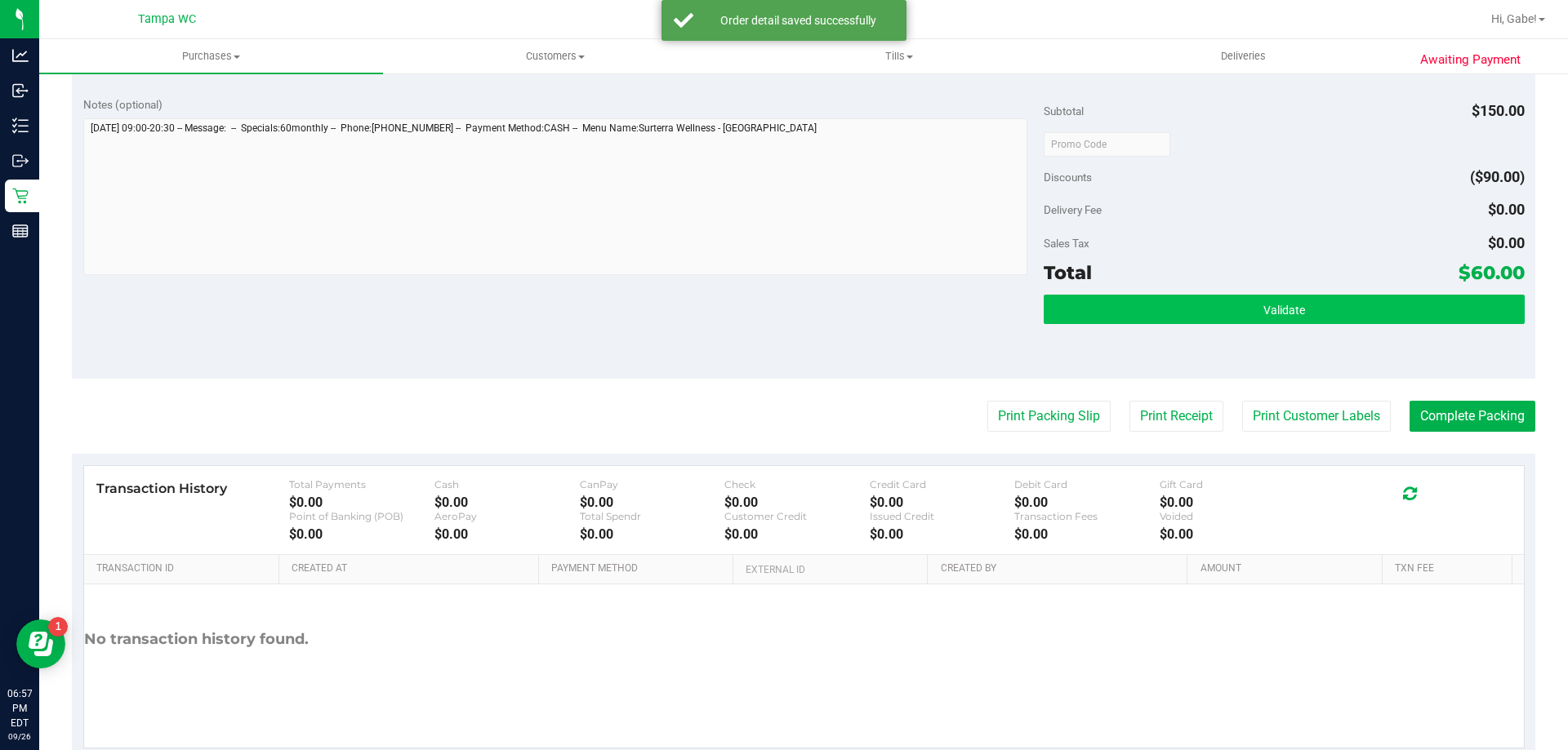
click at [1197, 323] on div "Validate" at bounding box center [1283, 310] width 480 height 31
click at [1189, 309] on button "Validate" at bounding box center [1283, 309] width 480 height 30
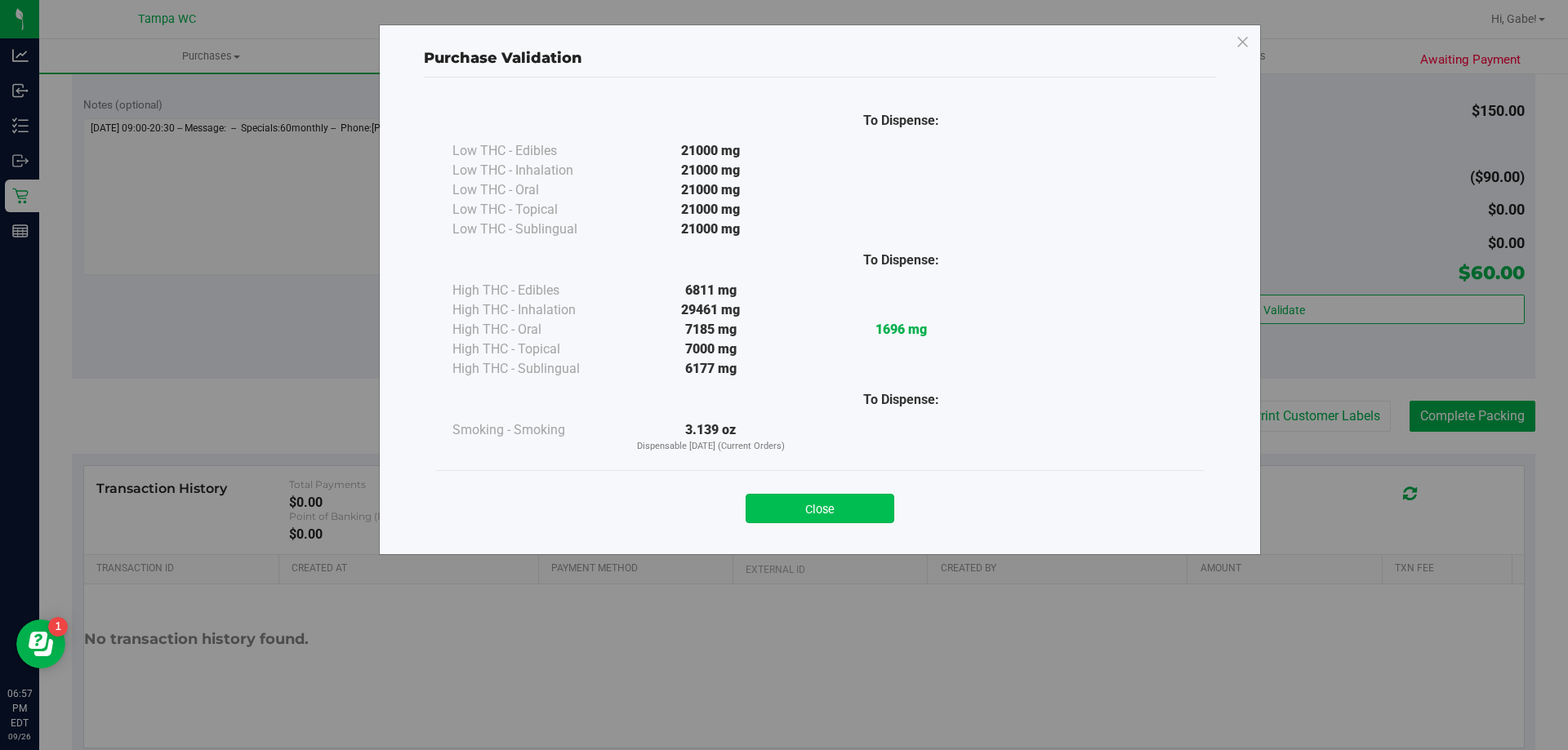
click at [822, 511] on button "Close" at bounding box center [820, 509] width 148 height 30
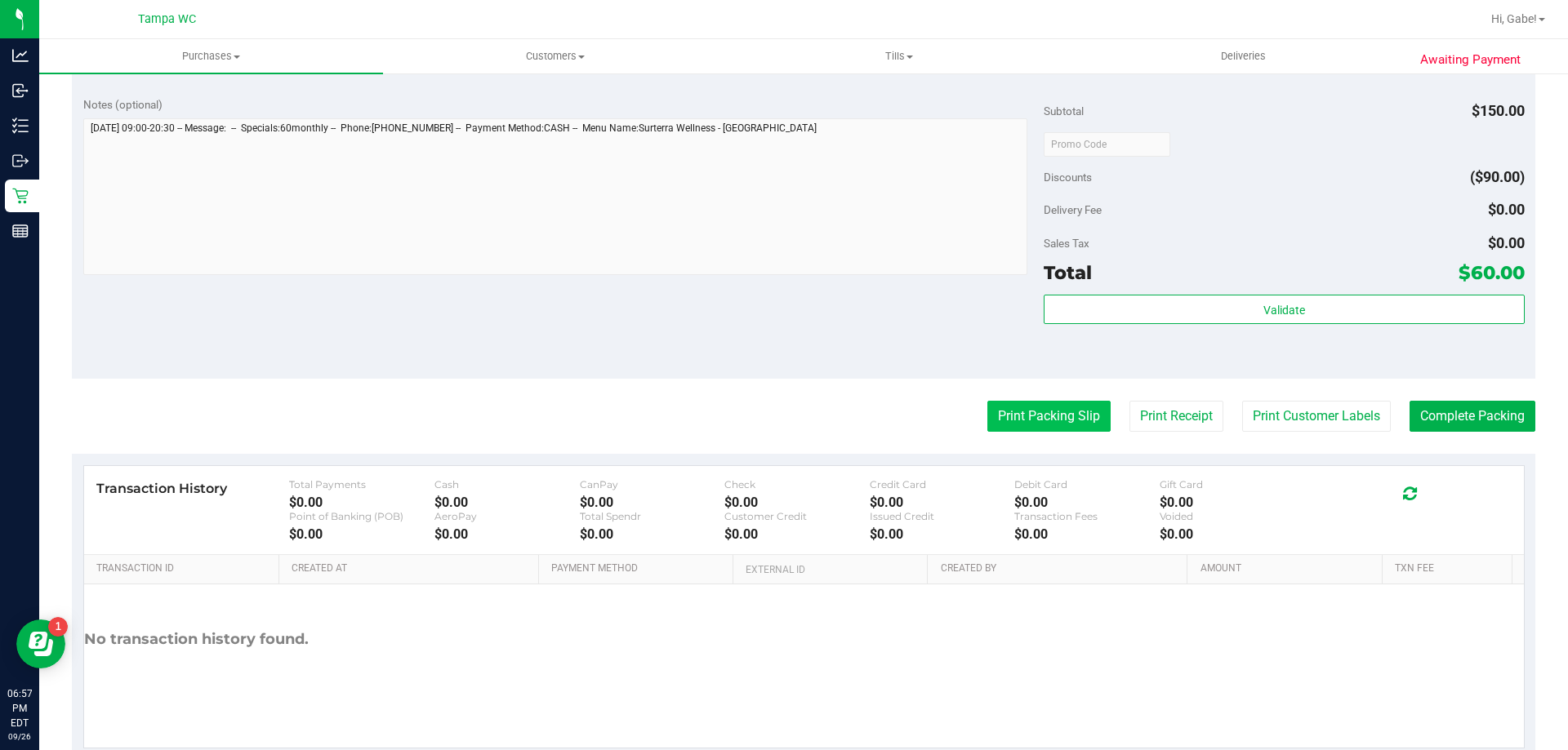
click at [996, 411] on button "Print Packing Slip" at bounding box center [1048, 417] width 123 height 31
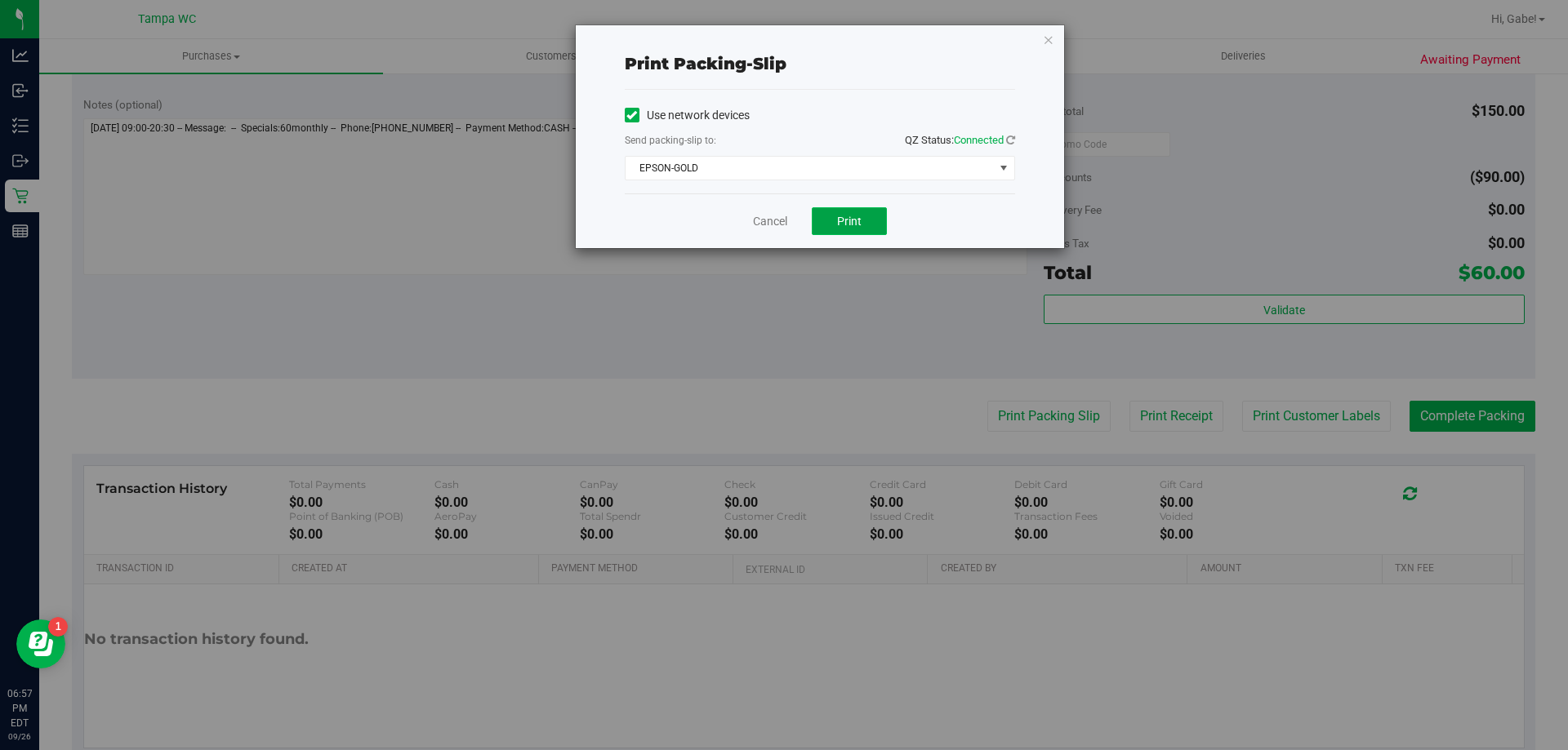
click at [876, 230] on button "Print" at bounding box center [849, 221] width 75 height 28
click at [781, 217] on link "Cancel" at bounding box center [770, 221] width 34 height 17
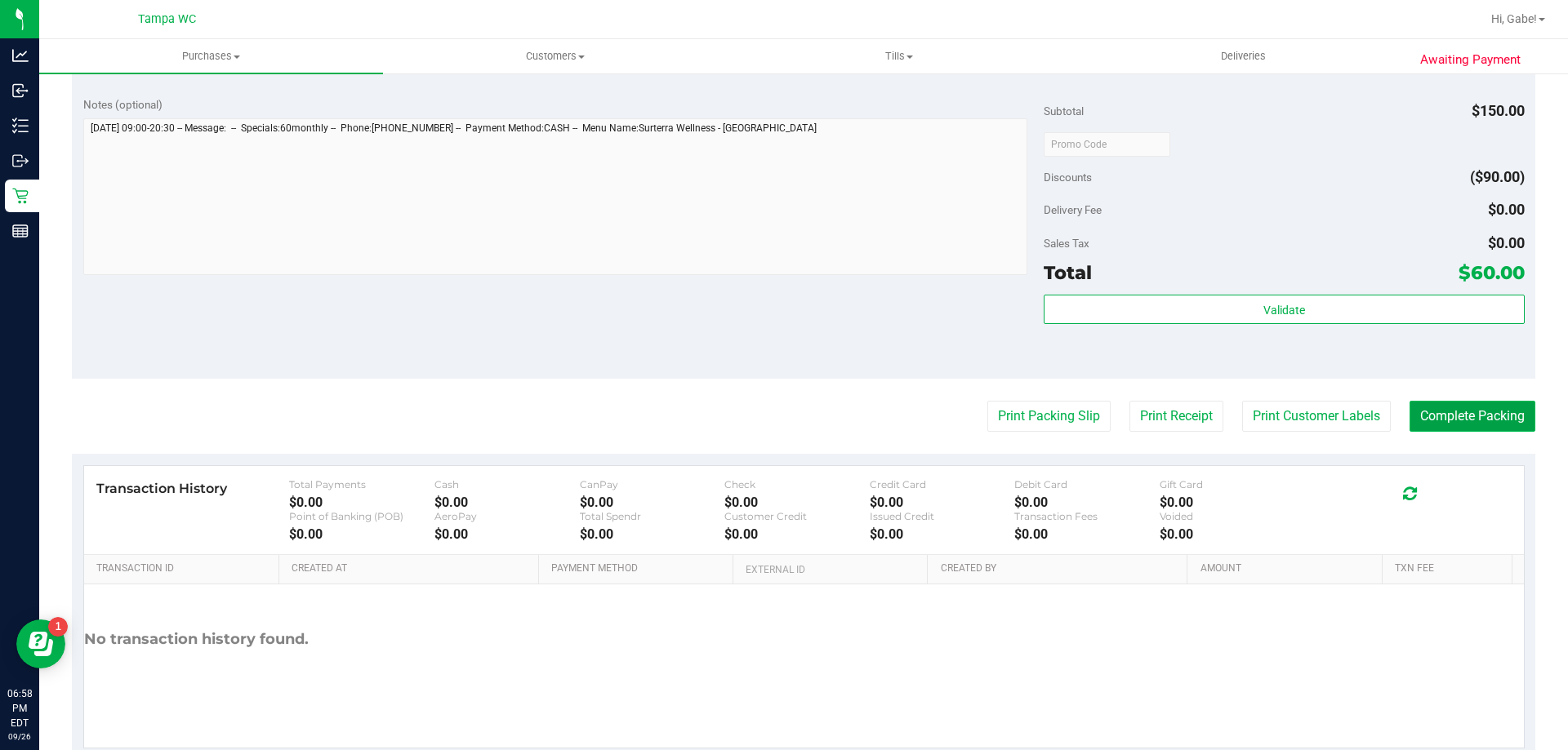
click at [1441, 428] on button "Complete Packing" at bounding box center [1472, 417] width 126 height 31
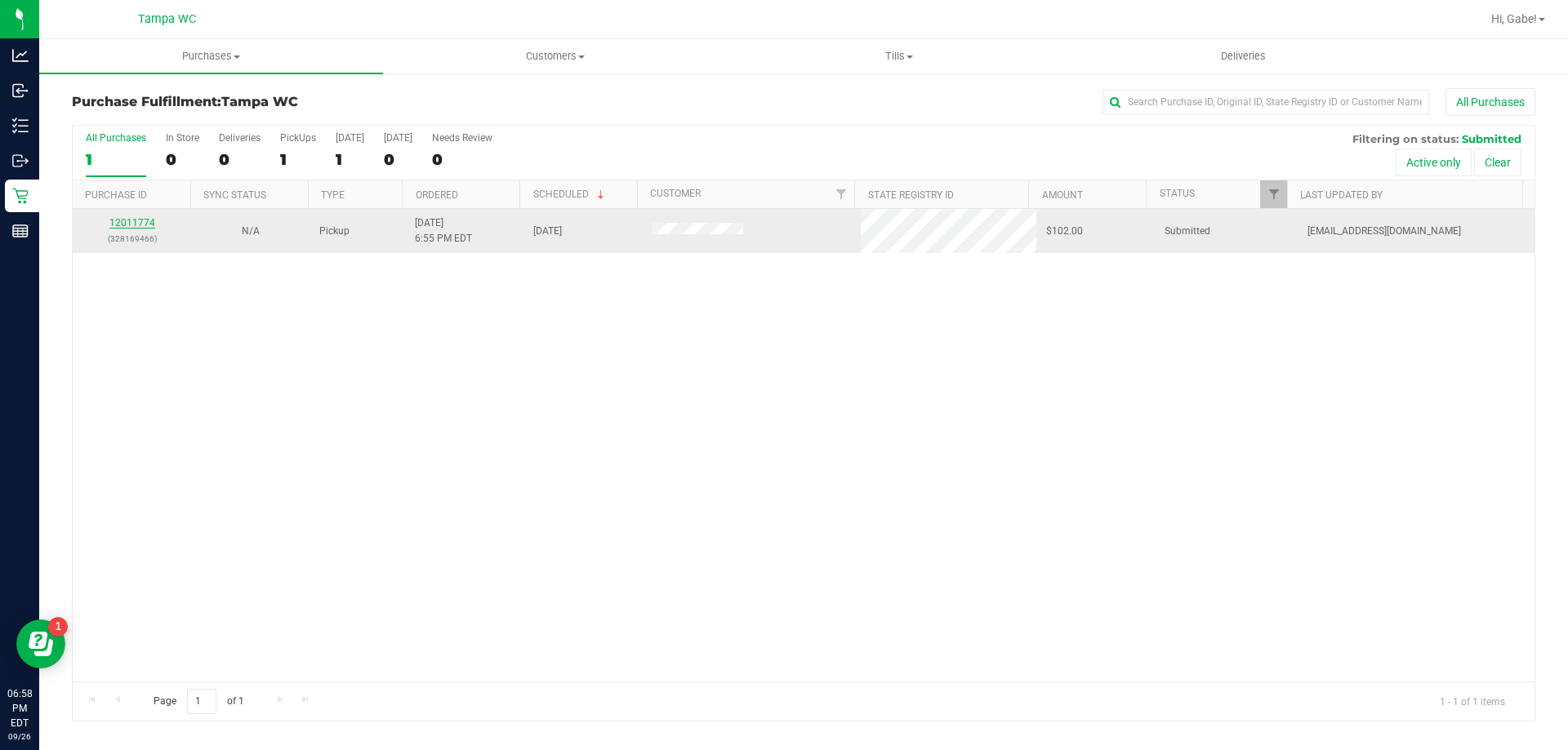
click at [129, 221] on link "12011774" at bounding box center [132, 222] width 46 height 12
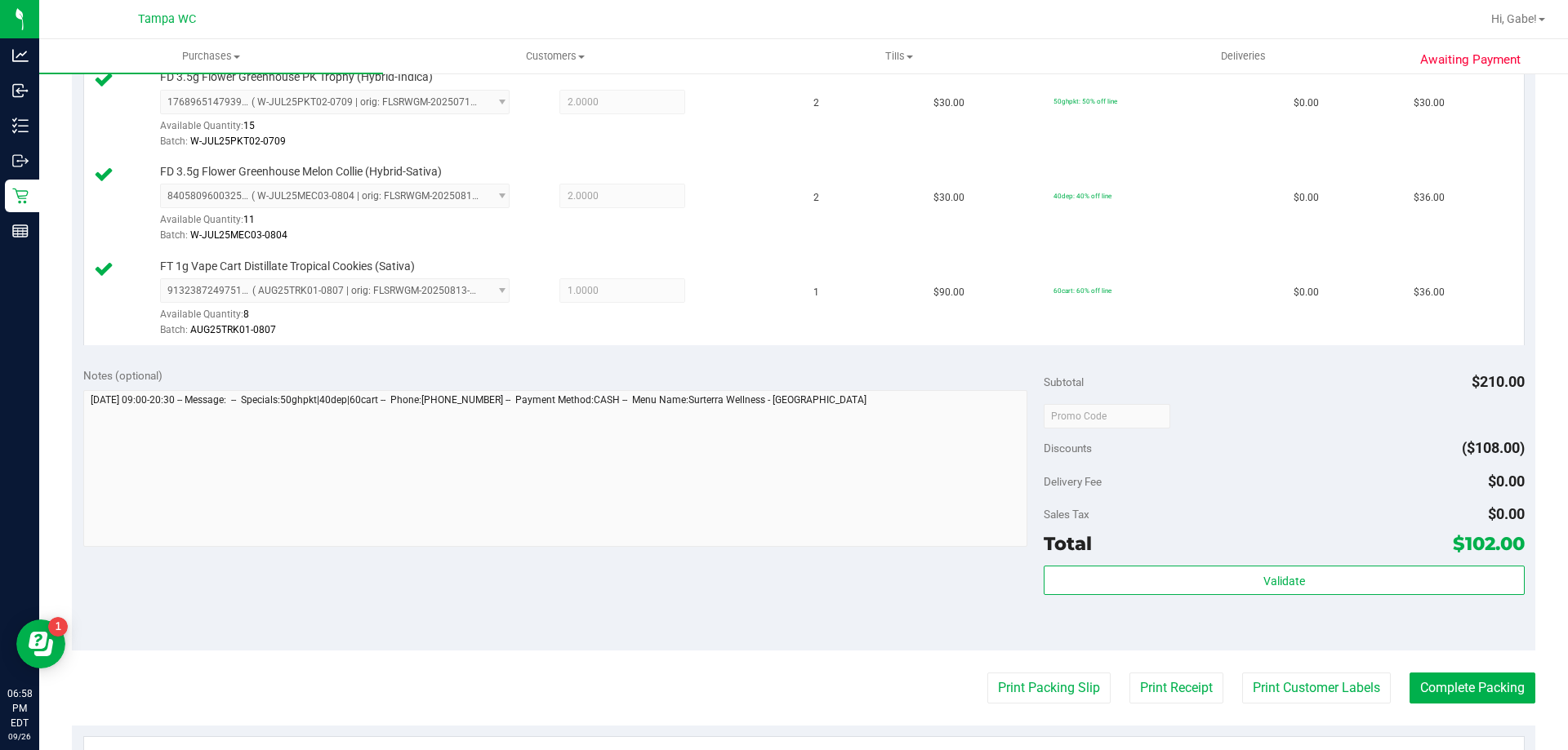
scroll to position [490, 0]
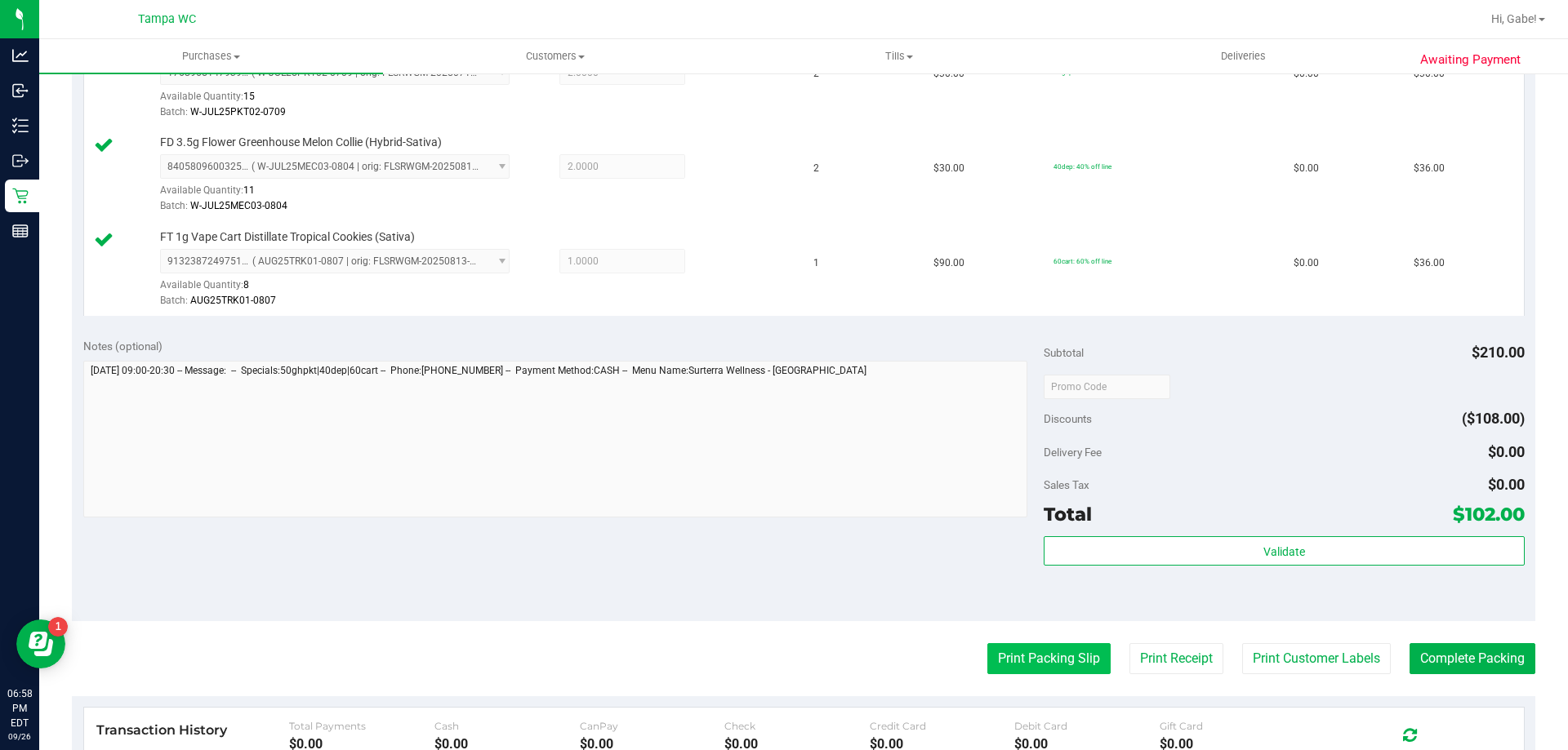
click at [1019, 667] on button "Print Packing Slip" at bounding box center [1048, 659] width 123 height 31
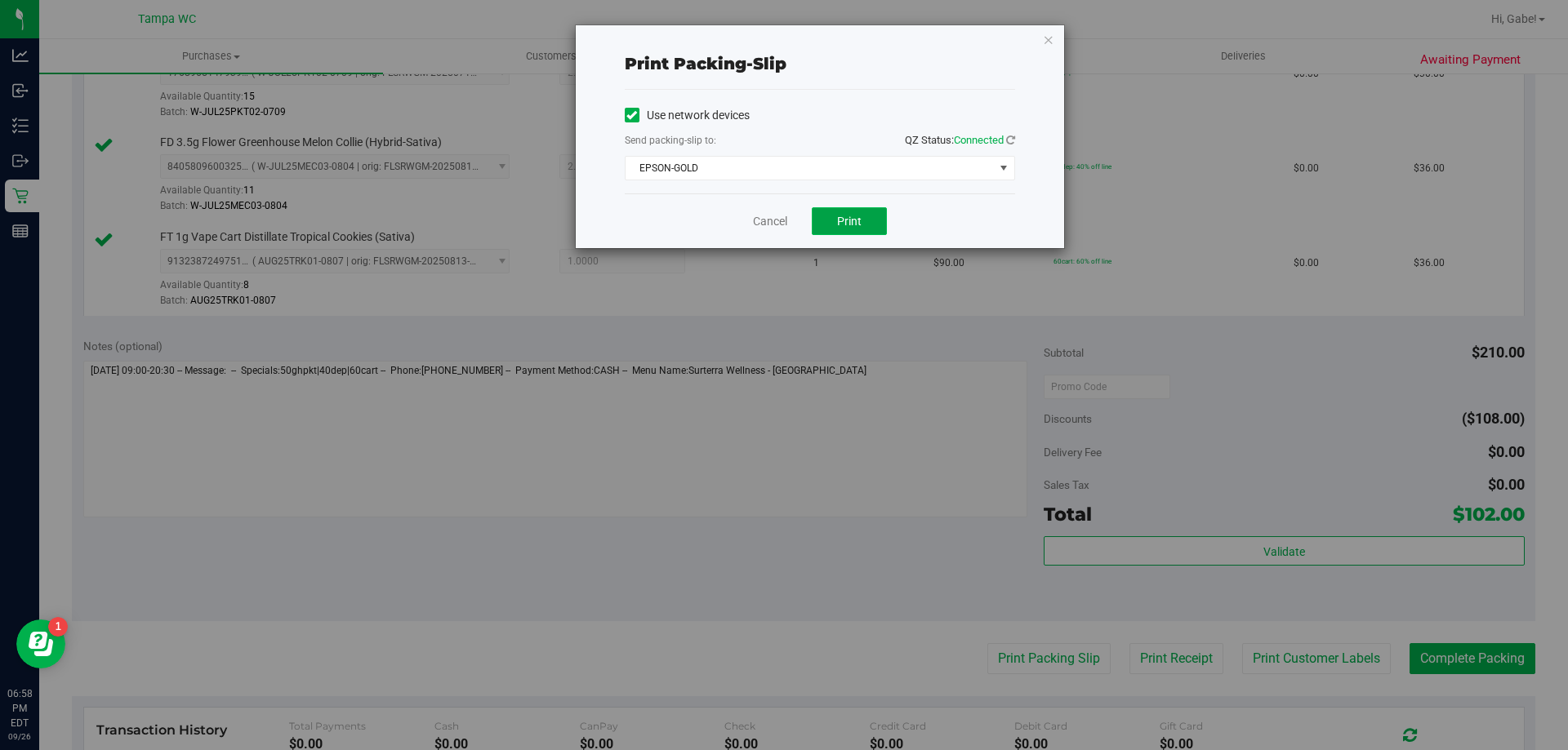
click at [848, 224] on span "Print" at bounding box center [849, 221] width 24 height 13
click at [766, 220] on link "Cancel" at bounding box center [770, 221] width 34 height 17
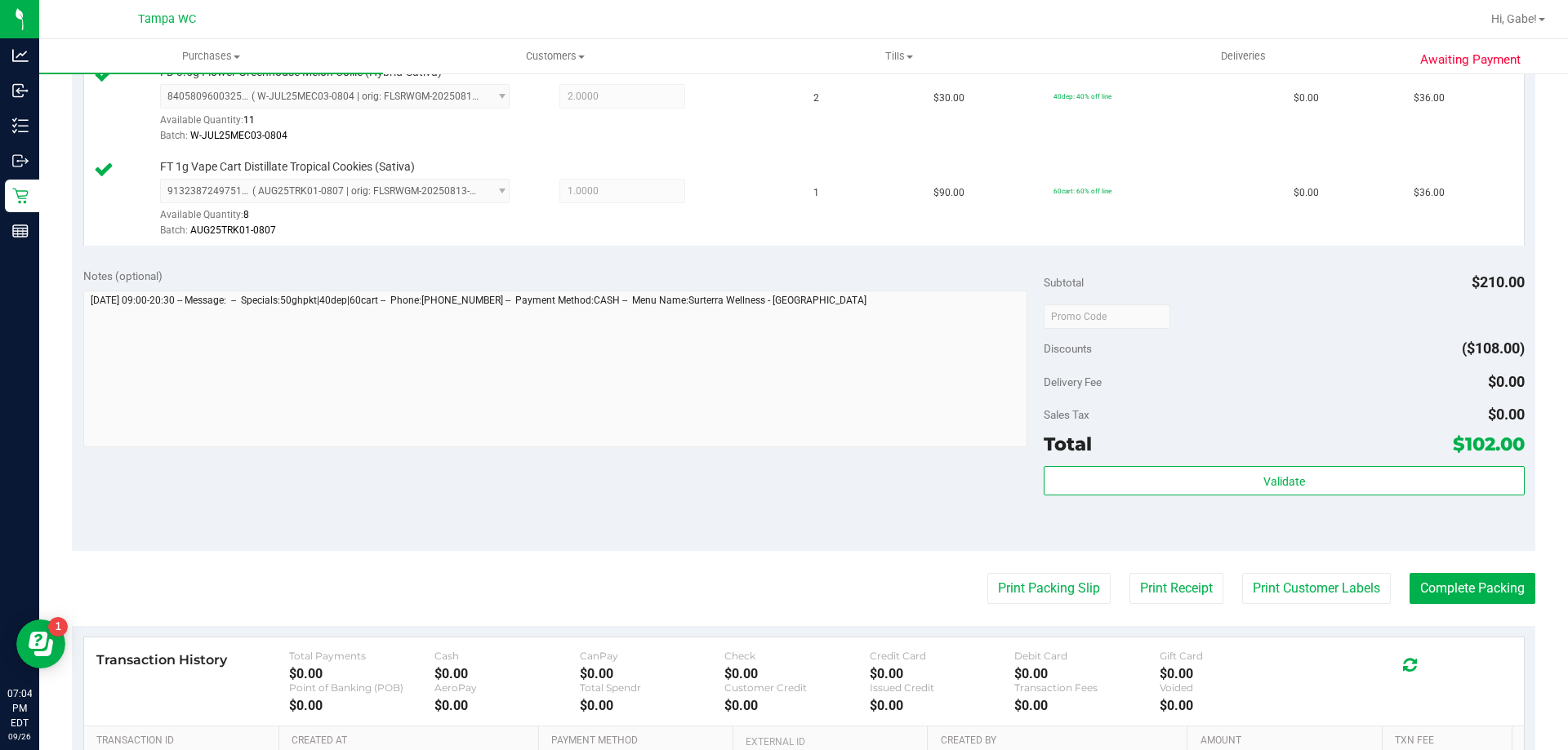
scroll to position [653, 0]
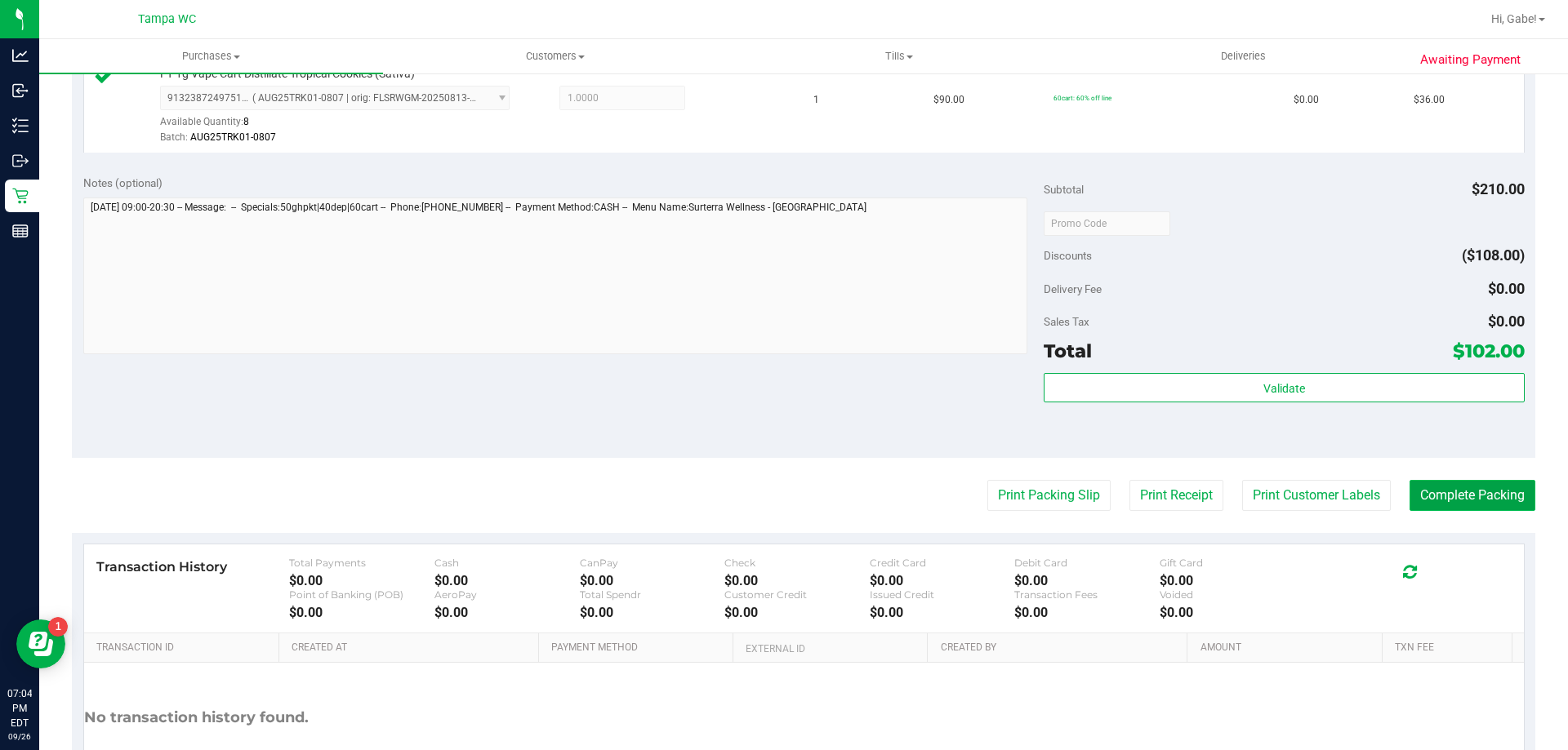
click at [1423, 504] on button "Complete Packing" at bounding box center [1472, 495] width 126 height 31
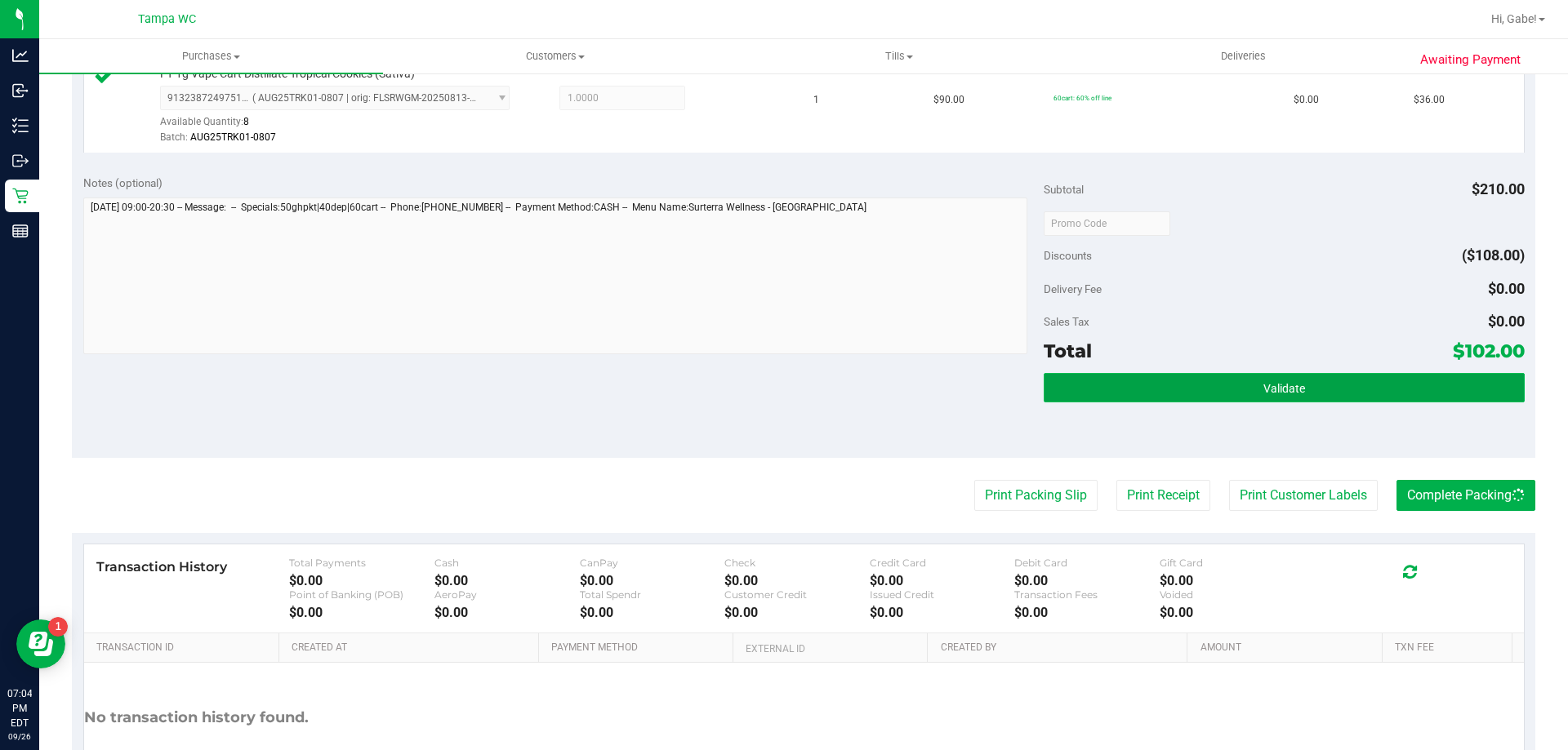
click at [1370, 394] on button "Validate" at bounding box center [1283, 388] width 480 height 30
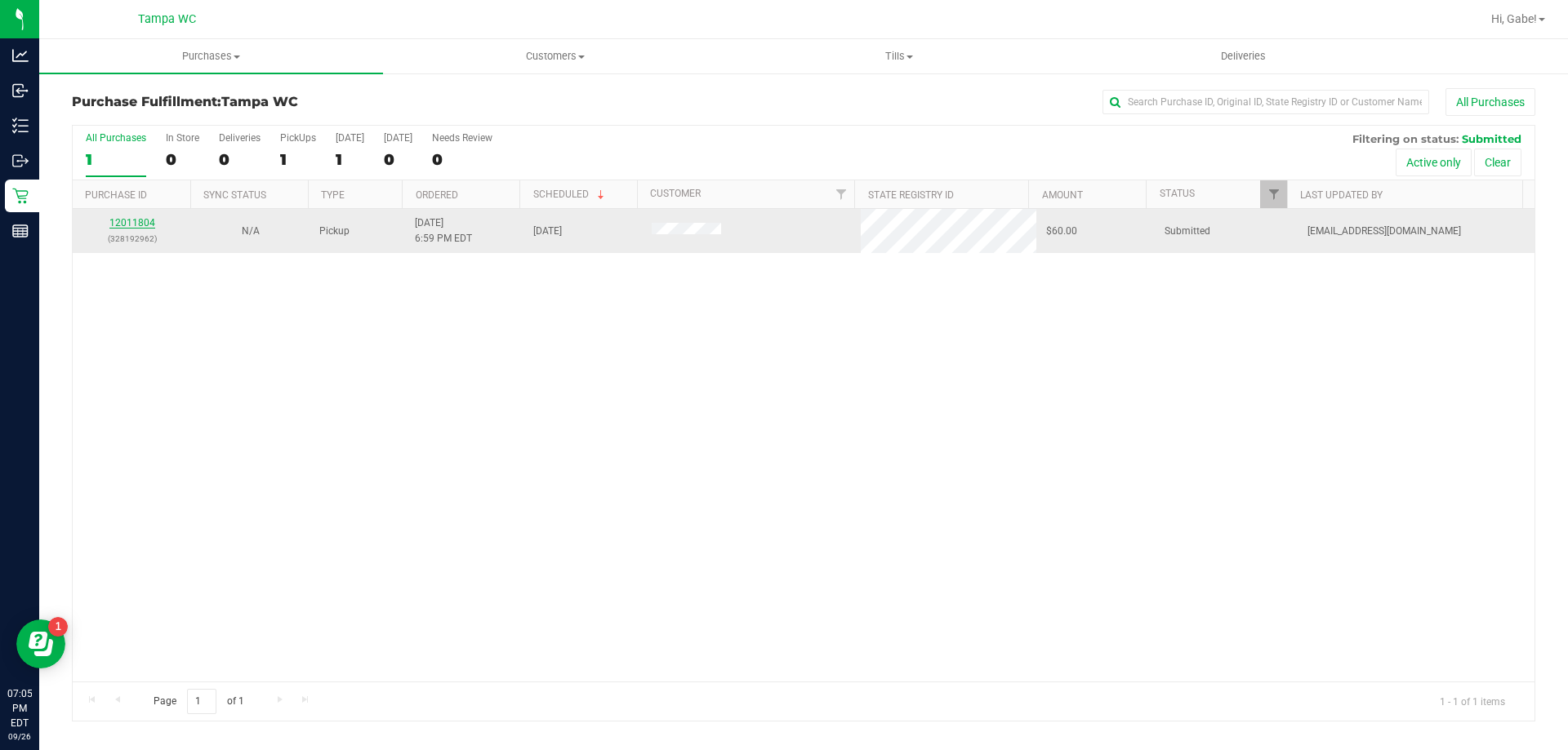
click at [146, 220] on link "12011804" at bounding box center [132, 222] width 46 height 12
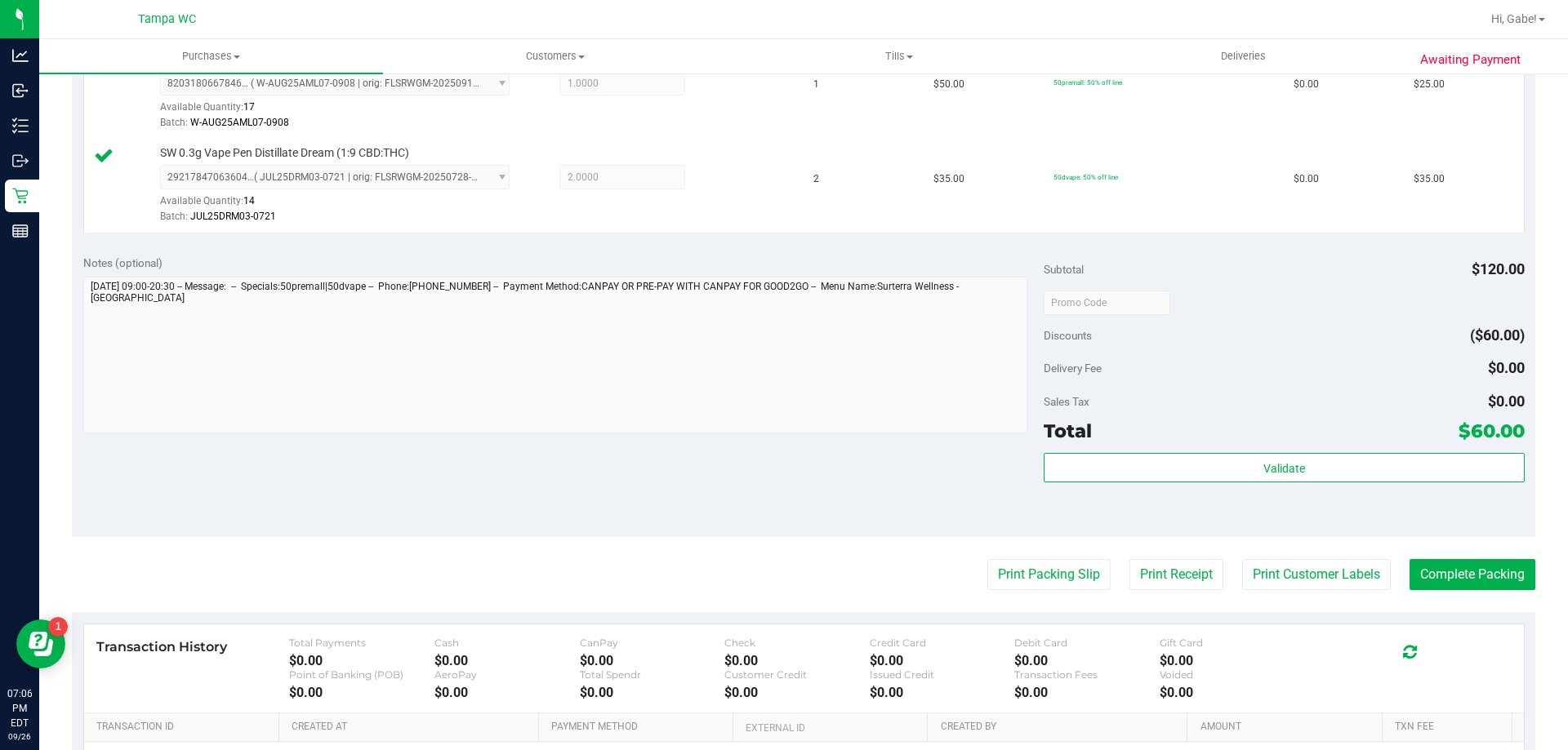
scroll to position [490, 0]
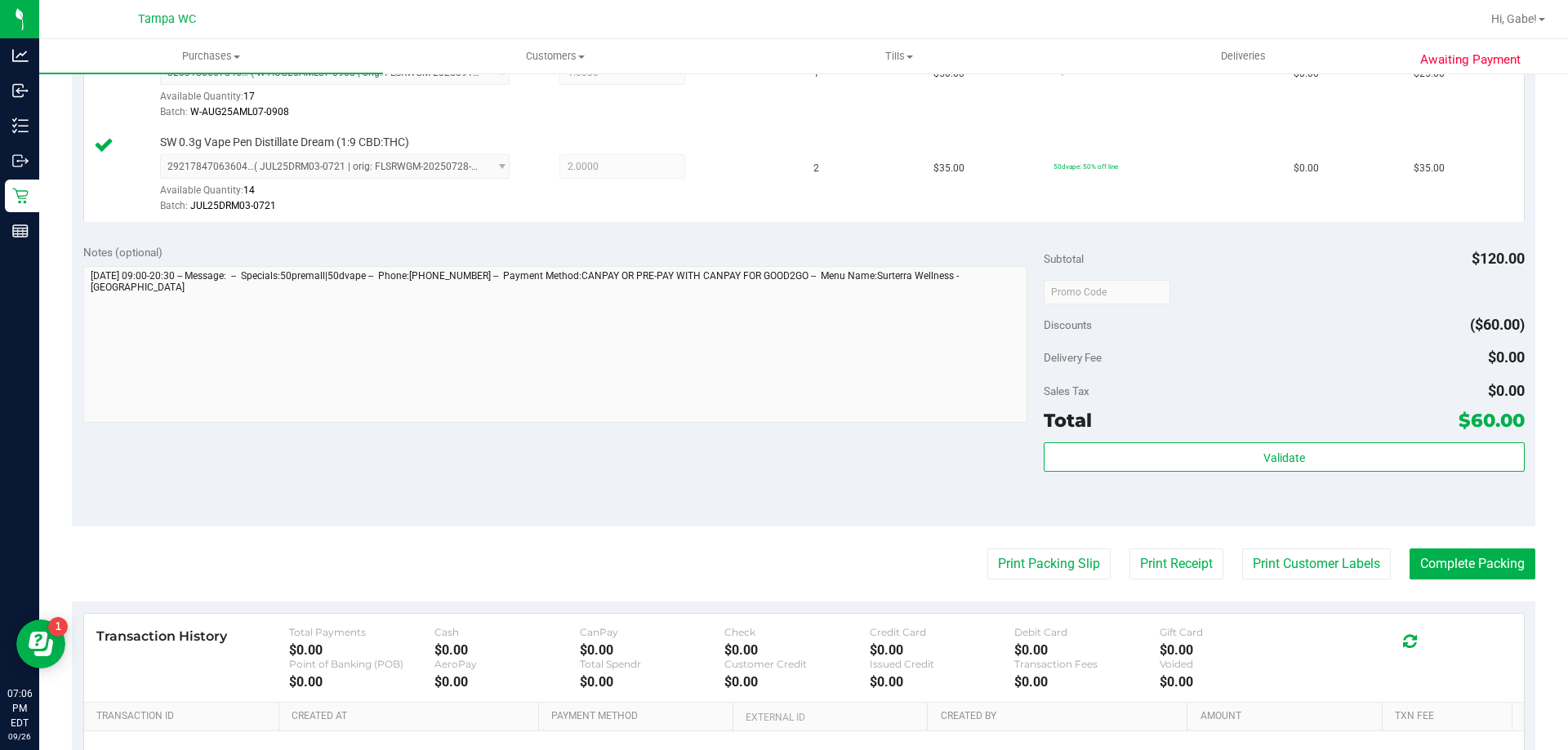
click at [995, 547] on purchase-details "Back Edit Purchase Cancel Purchase View Profile # 12011804 BioTrack ID: - Submi…" at bounding box center [803, 252] width 1463 height 1308
click at [995, 560] on button "Print Packing Slip" at bounding box center [1048, 564] width 123 height 31
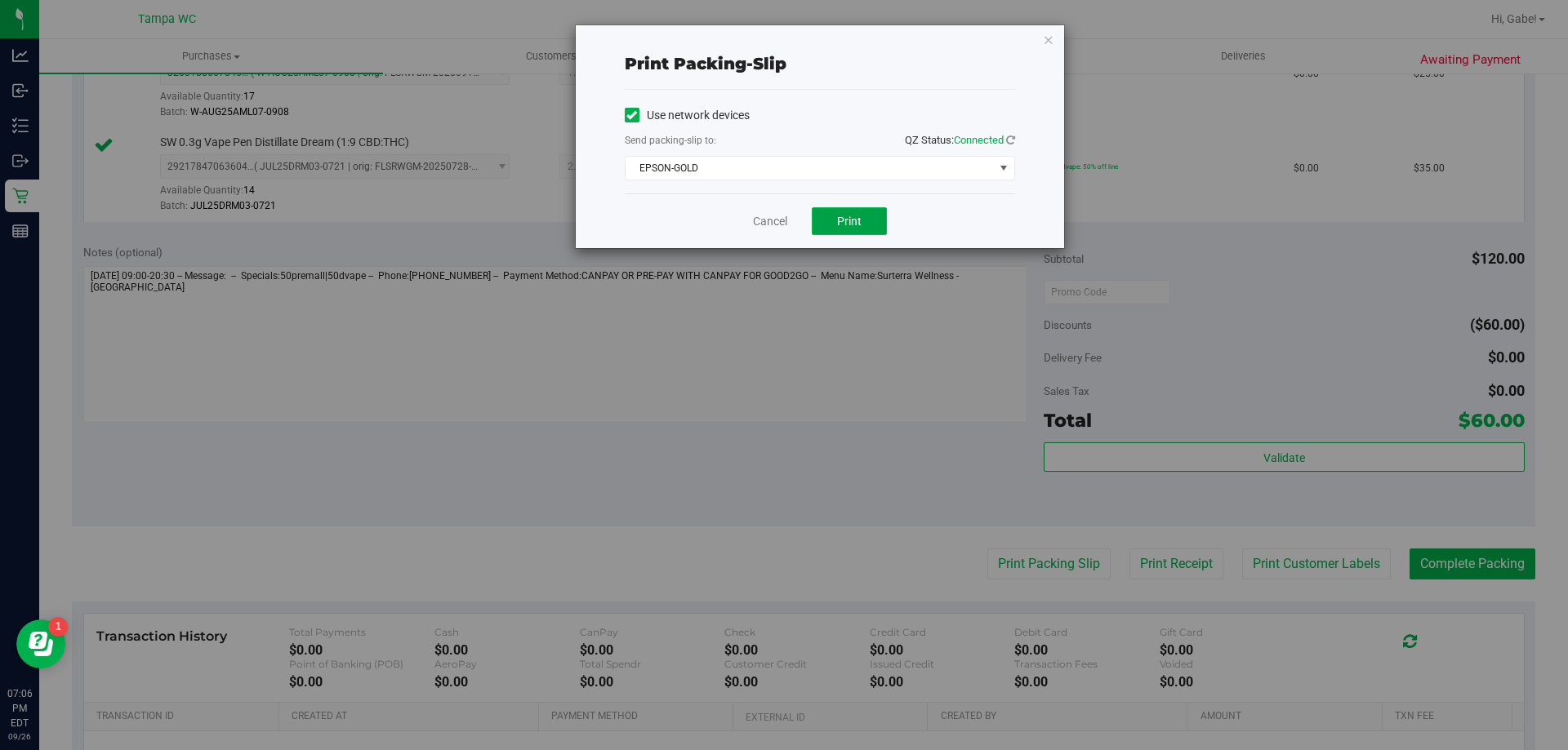
click at [840, 216] on span "Print" at bounding box center [849, 221] width 24 height 13
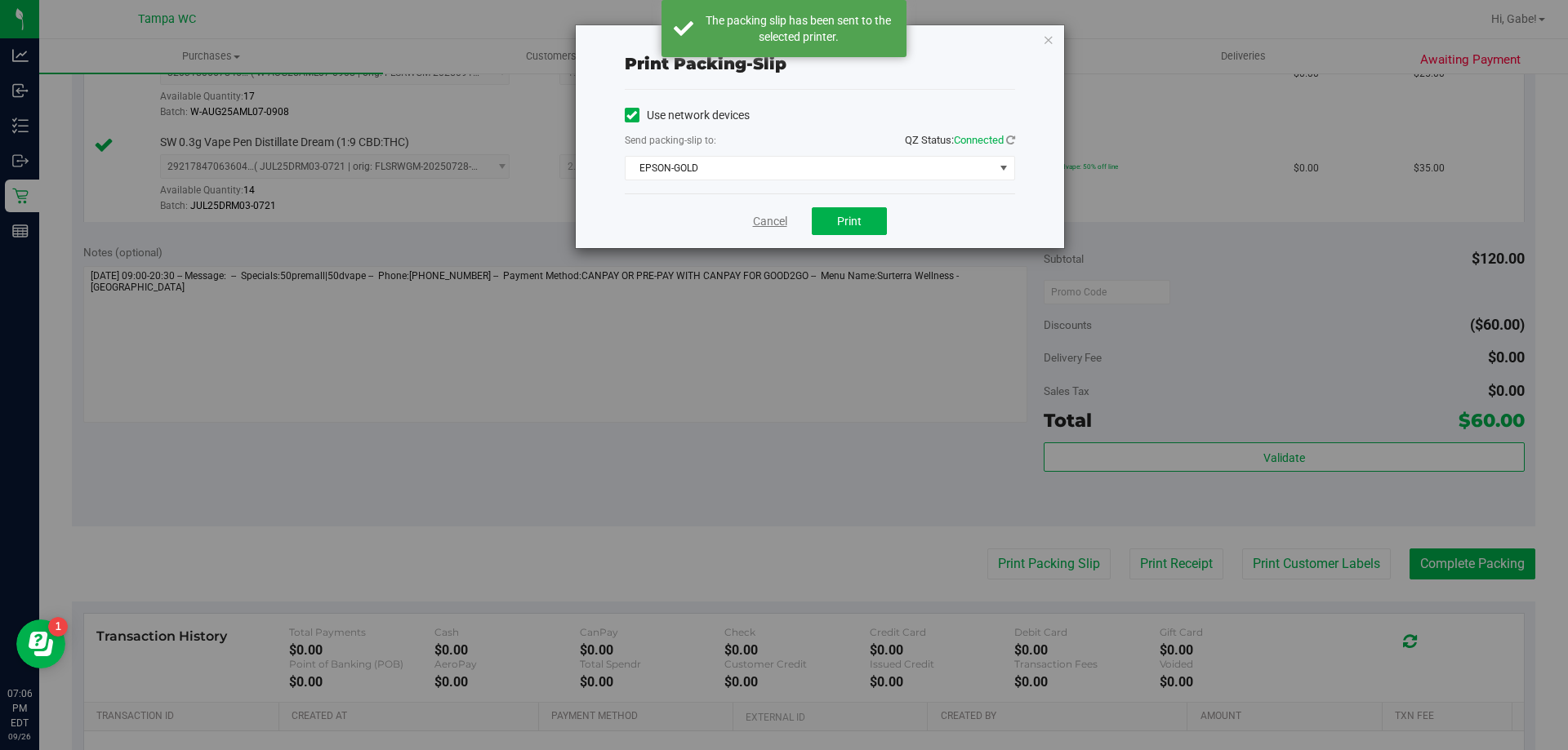
click at [768, 222] on link "Cancel" at bounding box center [770, 221] width 34 height 17
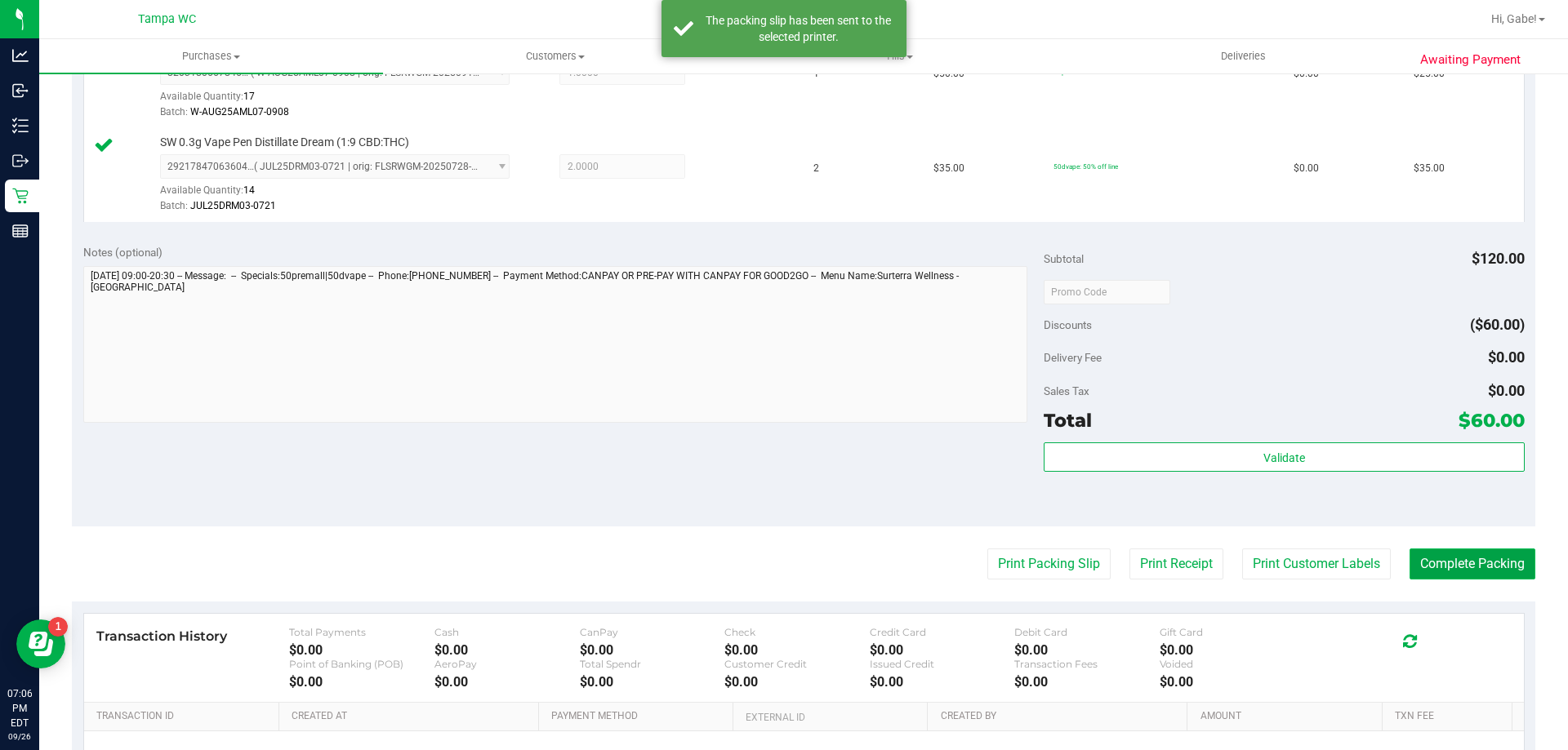
click at [1468, 561] on button "Complete Packing" at bounding box center [1472, 564] width 126 height 31
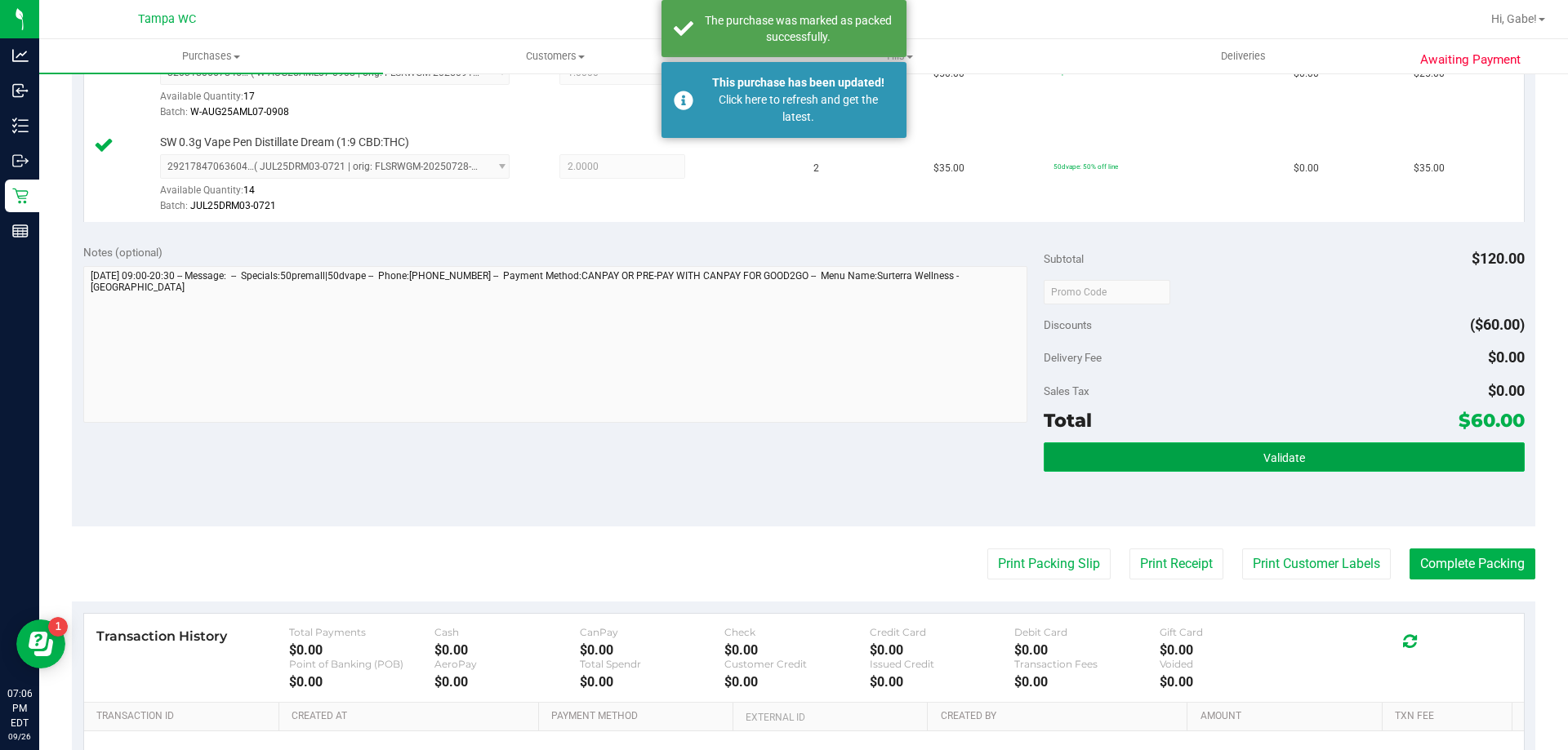
click at [1415, 468] on button "Validate" at bounding box center [1283, 457] width 480 height 30
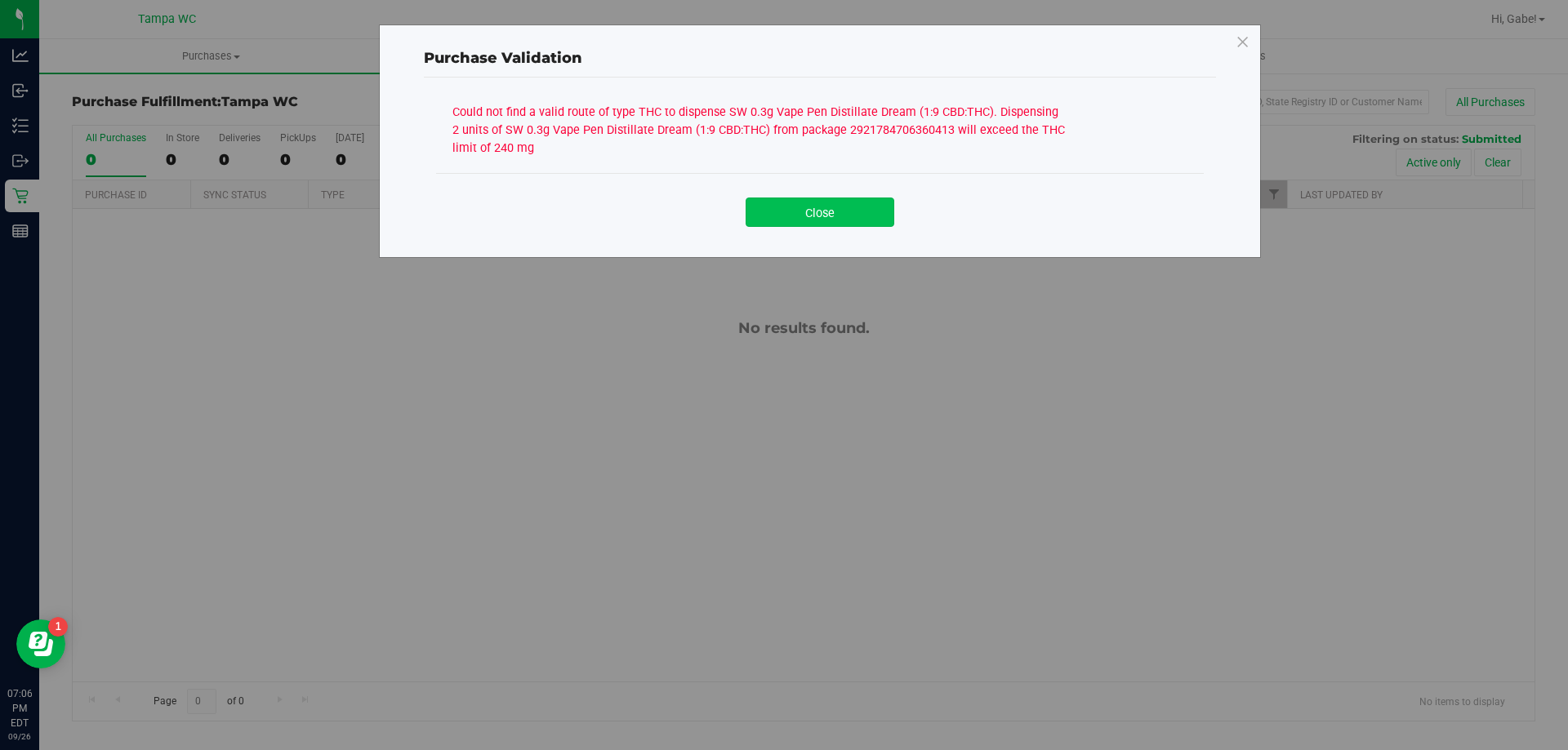
click at [782, 211] on button "Close" at bounding box center [820, 212] width 148 height 30
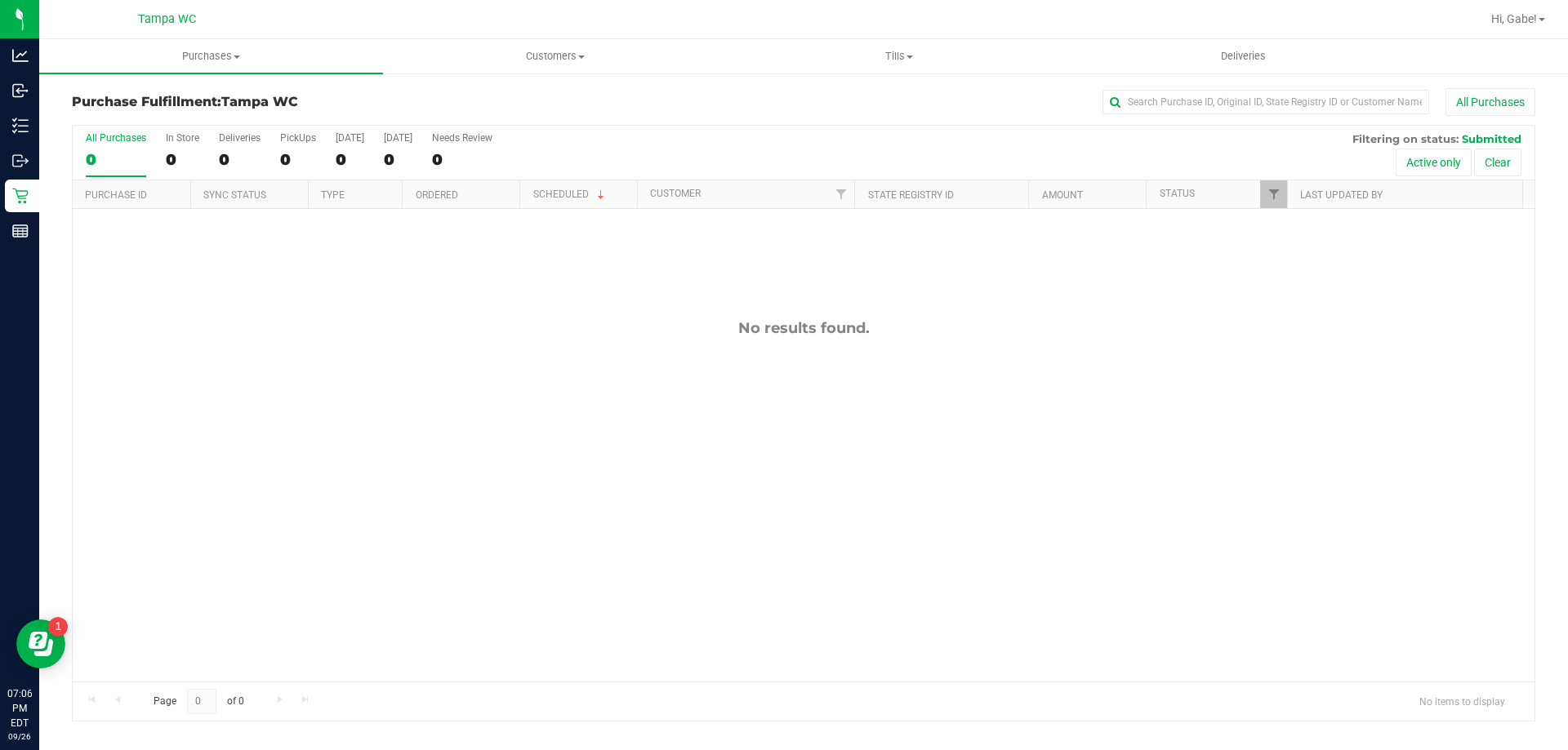
click at [1287, 194] on div at bounding box center [1287, 195] width 7 height 29
click at [1279, 194] on span "Filter" at bounding box center [1273, 194] width 13 height 13
click at [1300, 362] on ul "Select All Cancelled Completed Created Out for Delivery Packed Submitted Undeli…" at bounding box center [1354, 342] width 168 height 172
click at [1298, 365] on ul "Select All Cancelled Completed Created Out for Delivery Packed Submitted Undeli…" at bounding box center [1354, 342] width 168 height 172
click at [1298, 372] on span "Packed" at bounding box center [1310, 374] width 32 height 10
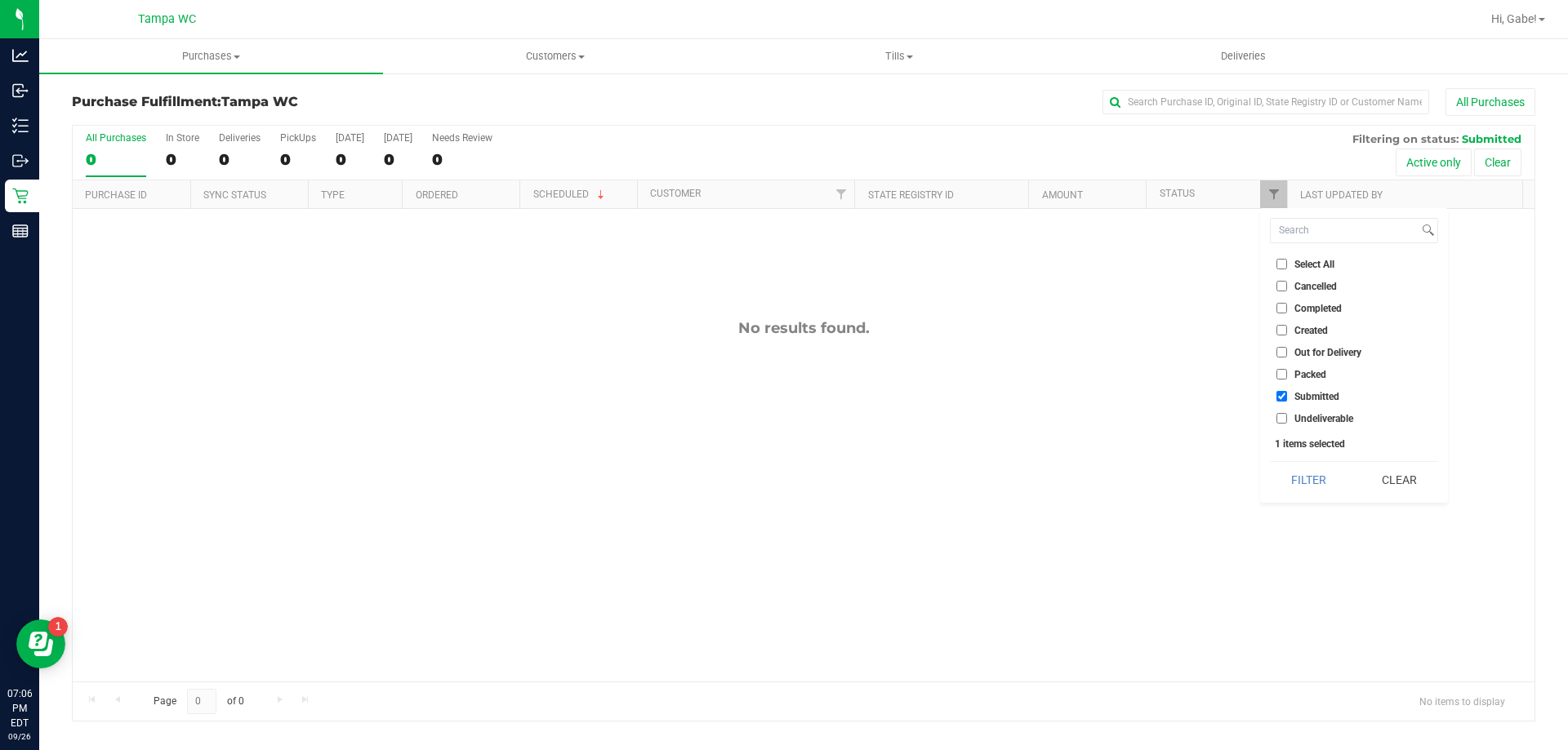
click at [1287, 372] on input "Packed" at bounding box center [1282, 374] width 11 height 11
checkbox input "true"
click at [1298, 392] on span "Submitted" at bounding box center [1317, 397] width 45 height 10
click at [1287, 392] on input "Submitted" at bounding box center [1282, 397] width 11 height 11
checkbox input "false"
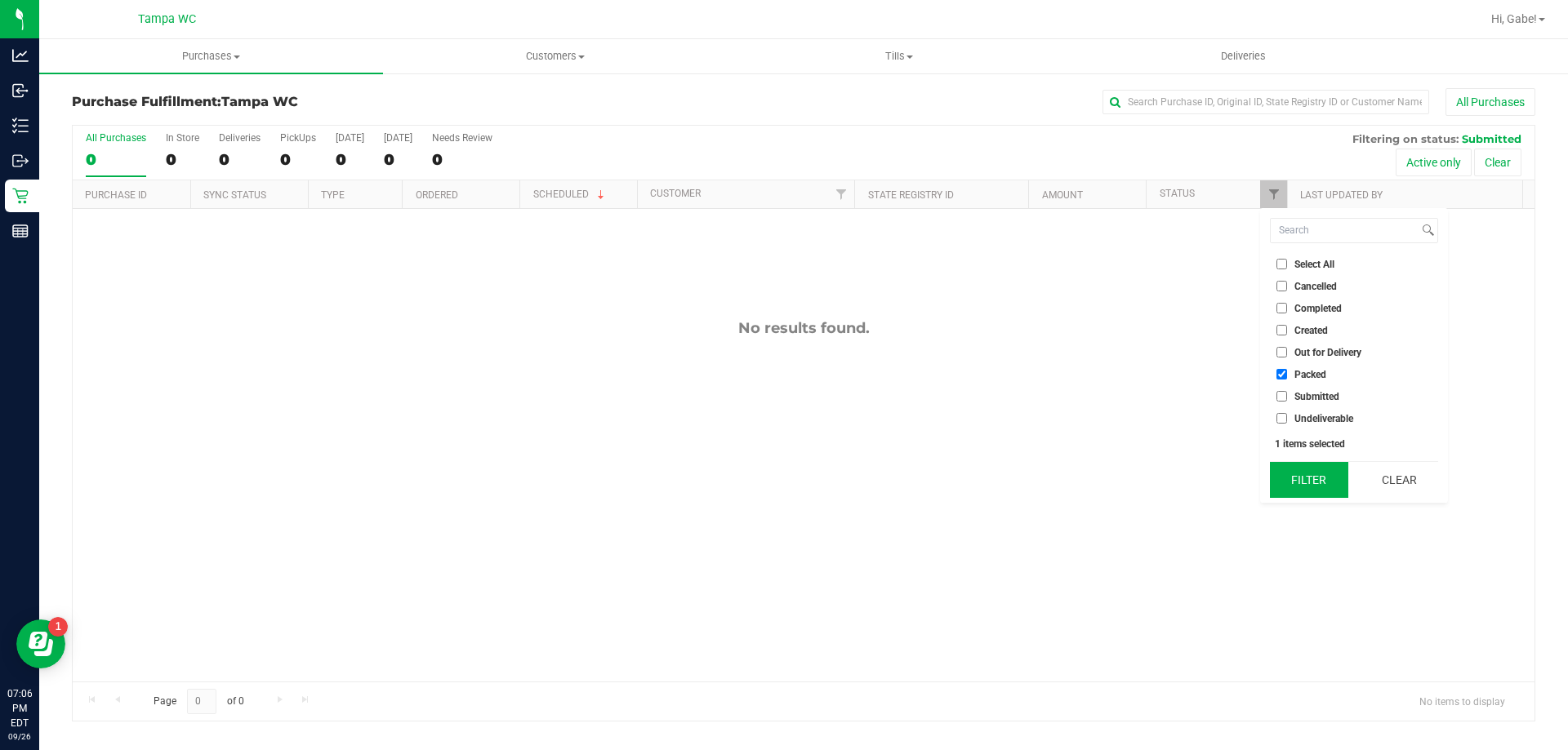
click at [1310, 490] on button "Filter" at bounding box center [1309, 480] width 79 height 36
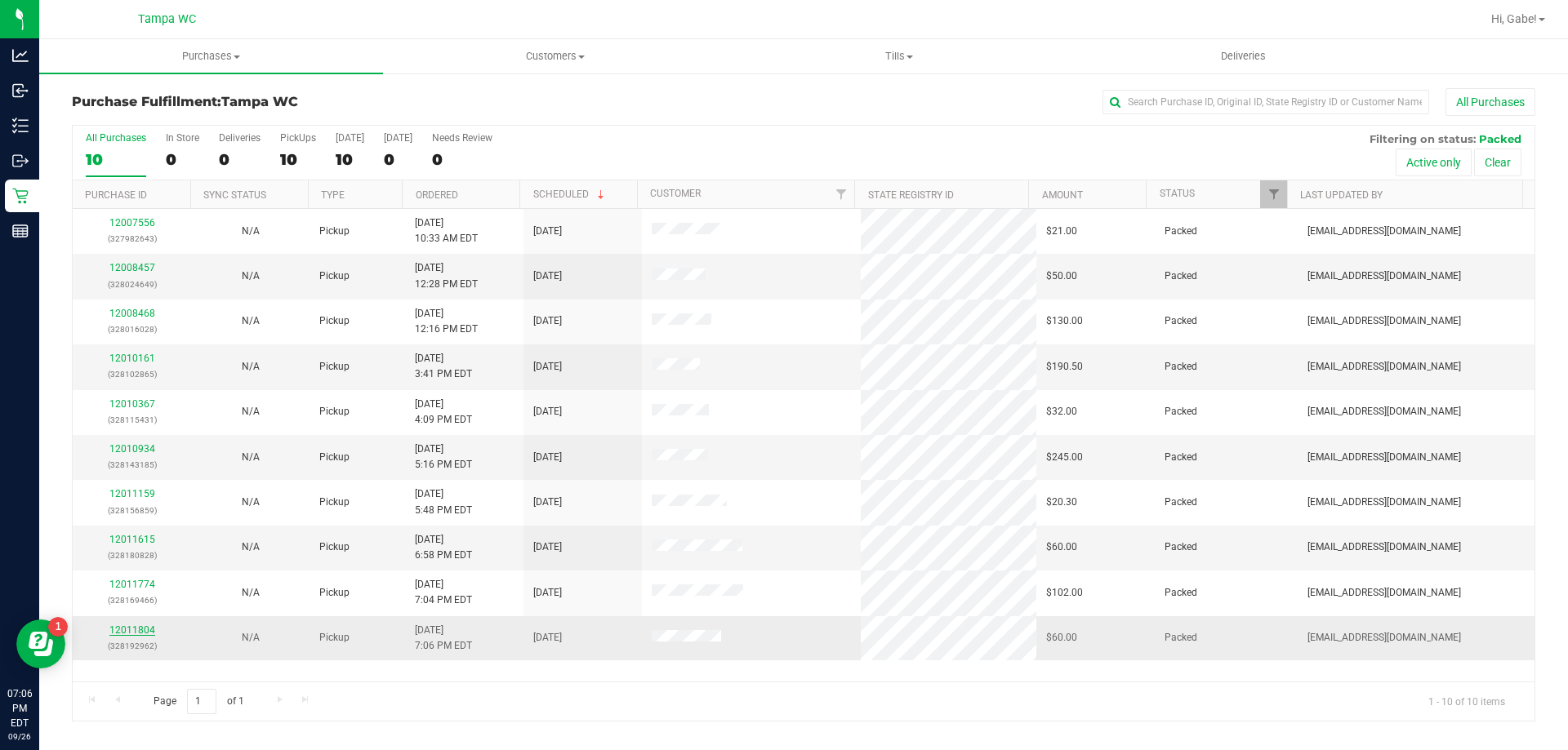
click at [140, 625] on link "12011804" at bounding box center [132, 630] width 46 height 12
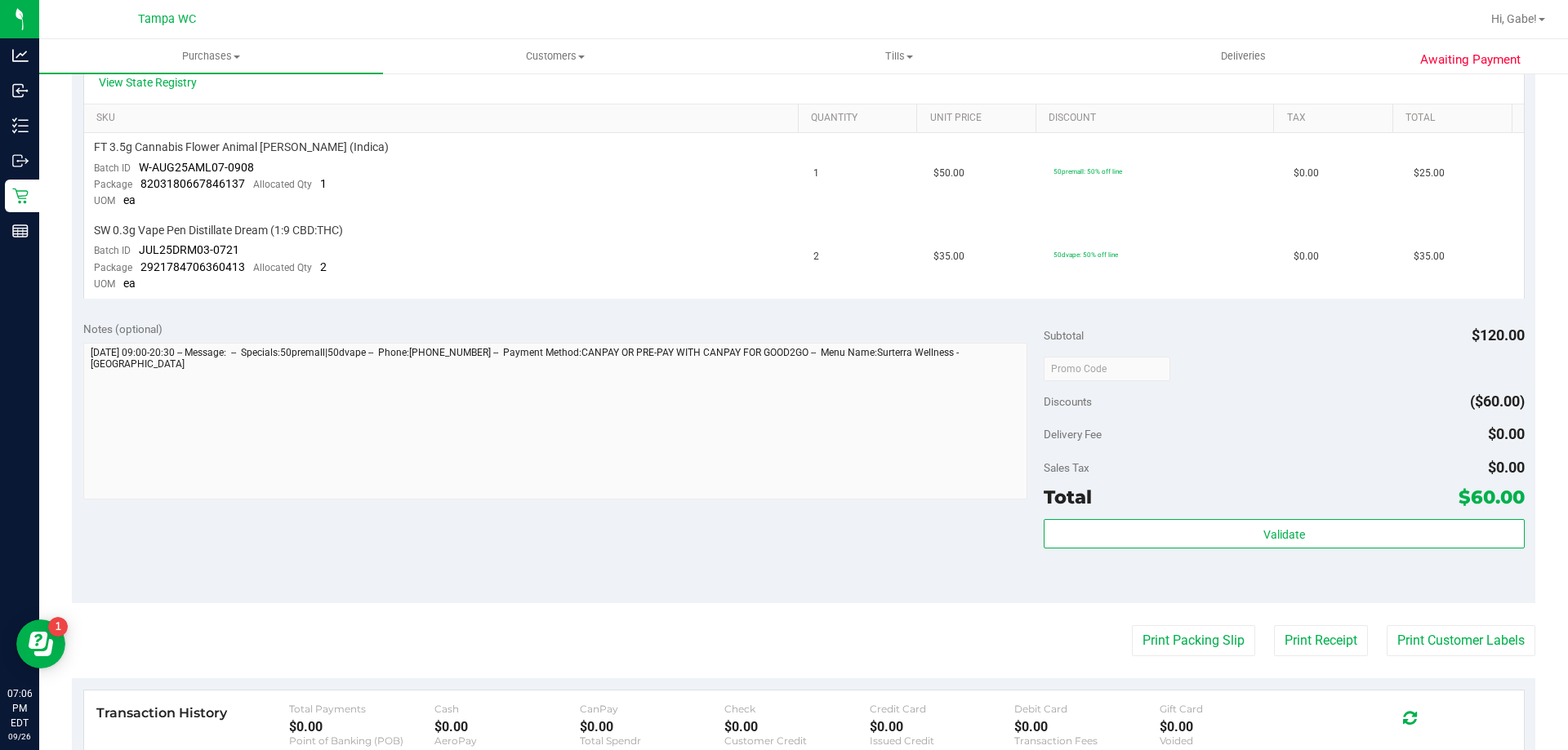
scroll to position [653, 0]
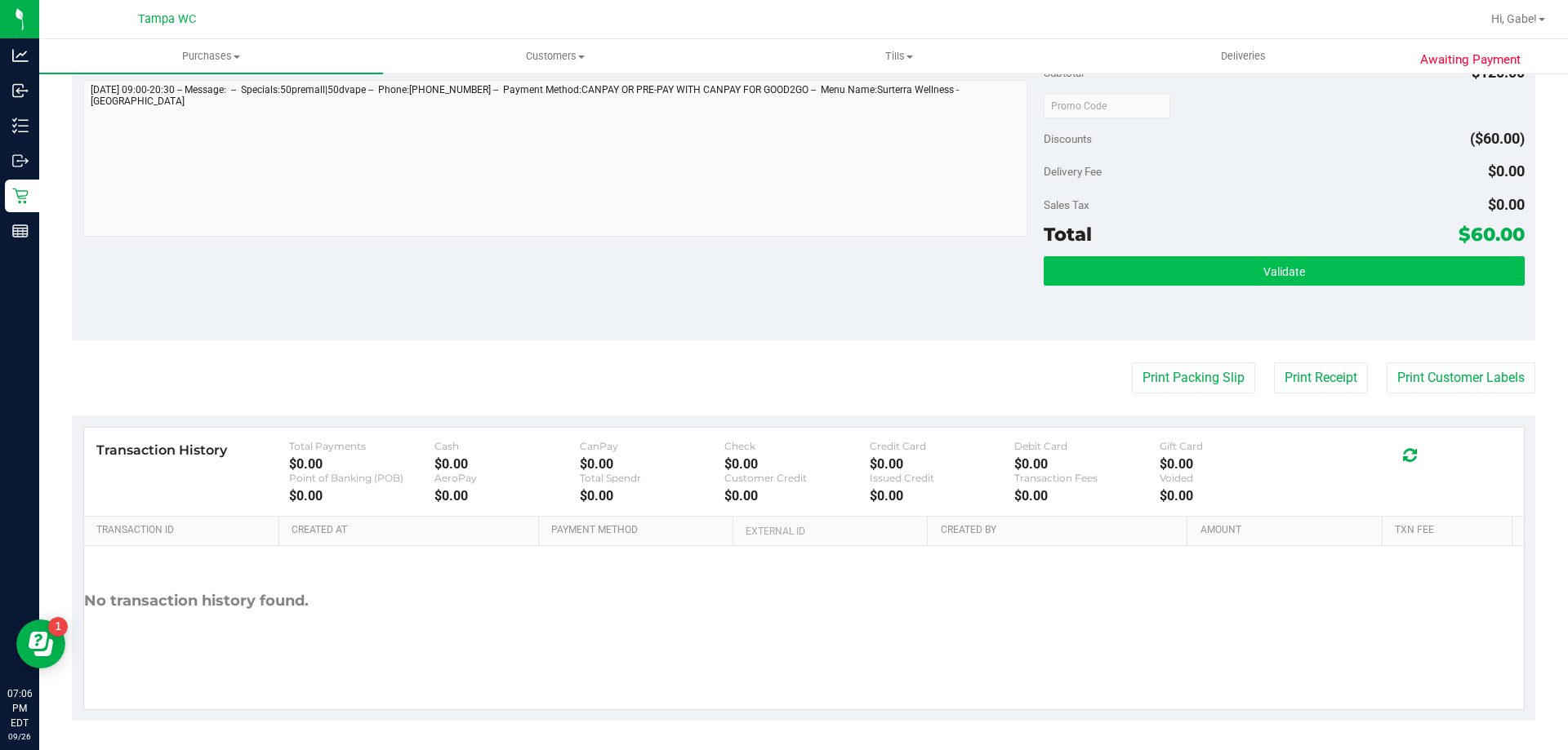
drag, startPoint x: 1230, startPoint y: 305, endPoint x: 1204, endPoint y: 271, distance: 42.8
click at [1213, 284] on div "Validate" at bounding box center [1283, 293] width 480 height 73
click at [1204, 271] on button "Validate" at bounding box center [1283, 271] width 480 height 30
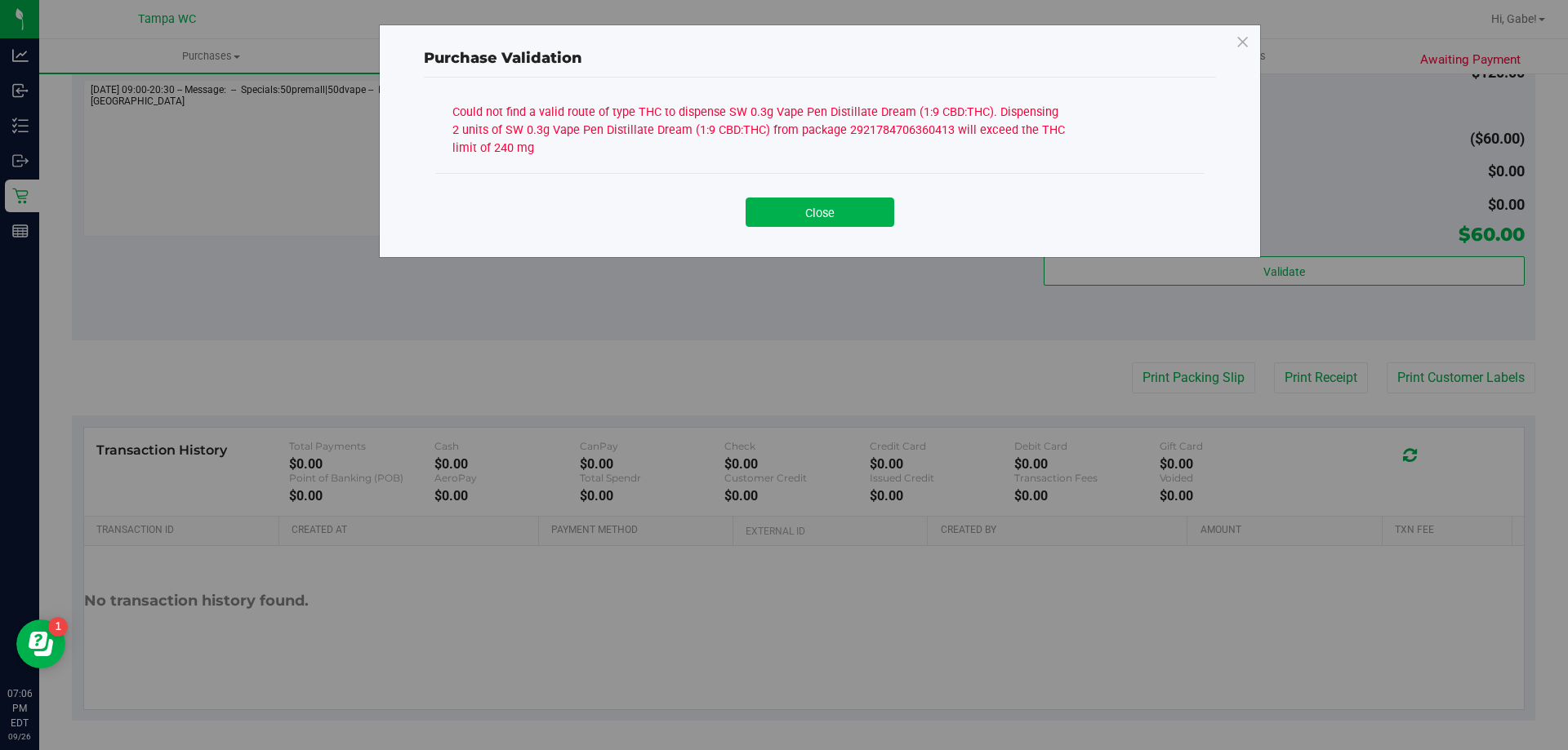
click at [841, 196] on div "Close" at bounding box center [820, 206] width 743 height 41
click at [850, 216] on button "Close" at bounding box center [820, 212] width 148 height 30
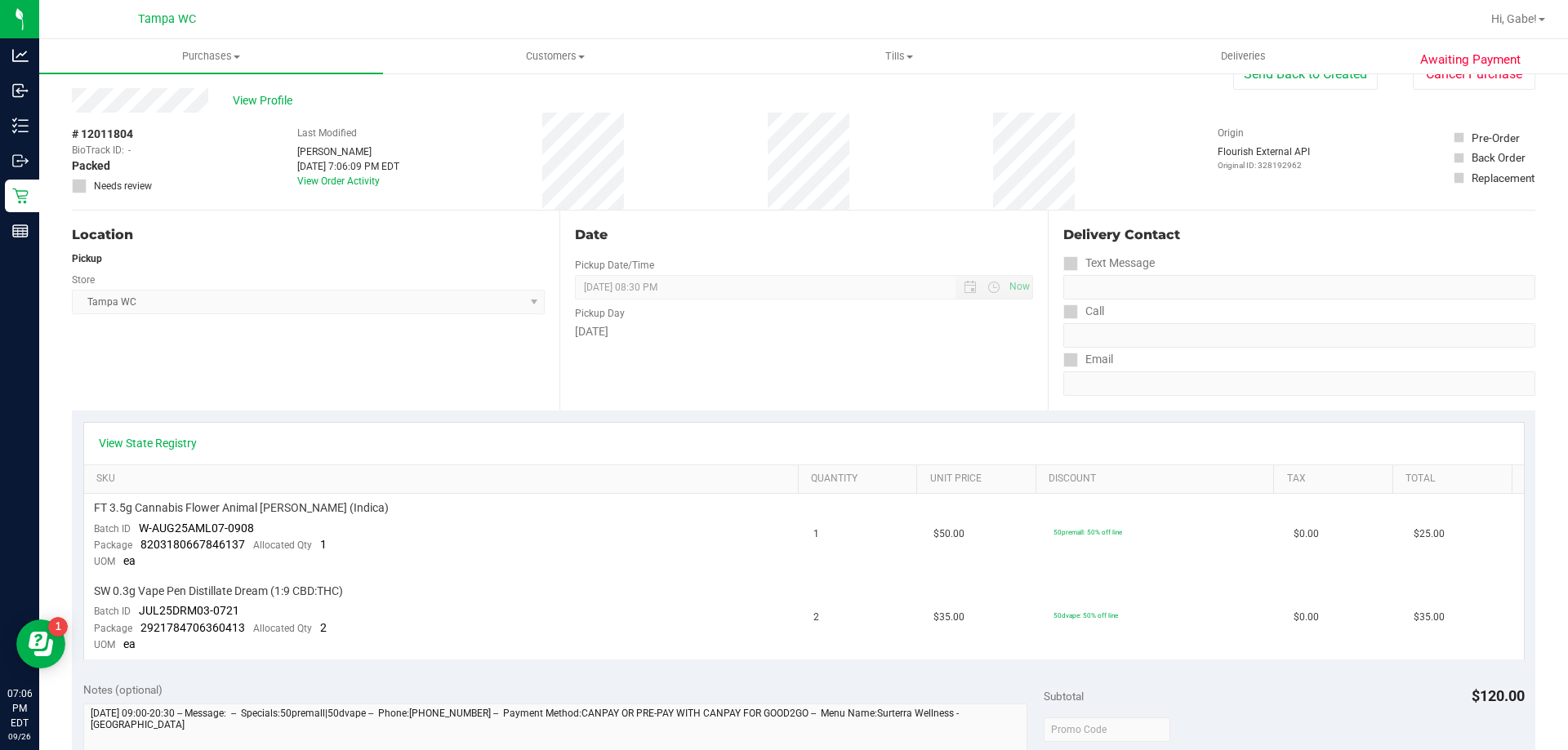
scroll to position [0, 0]
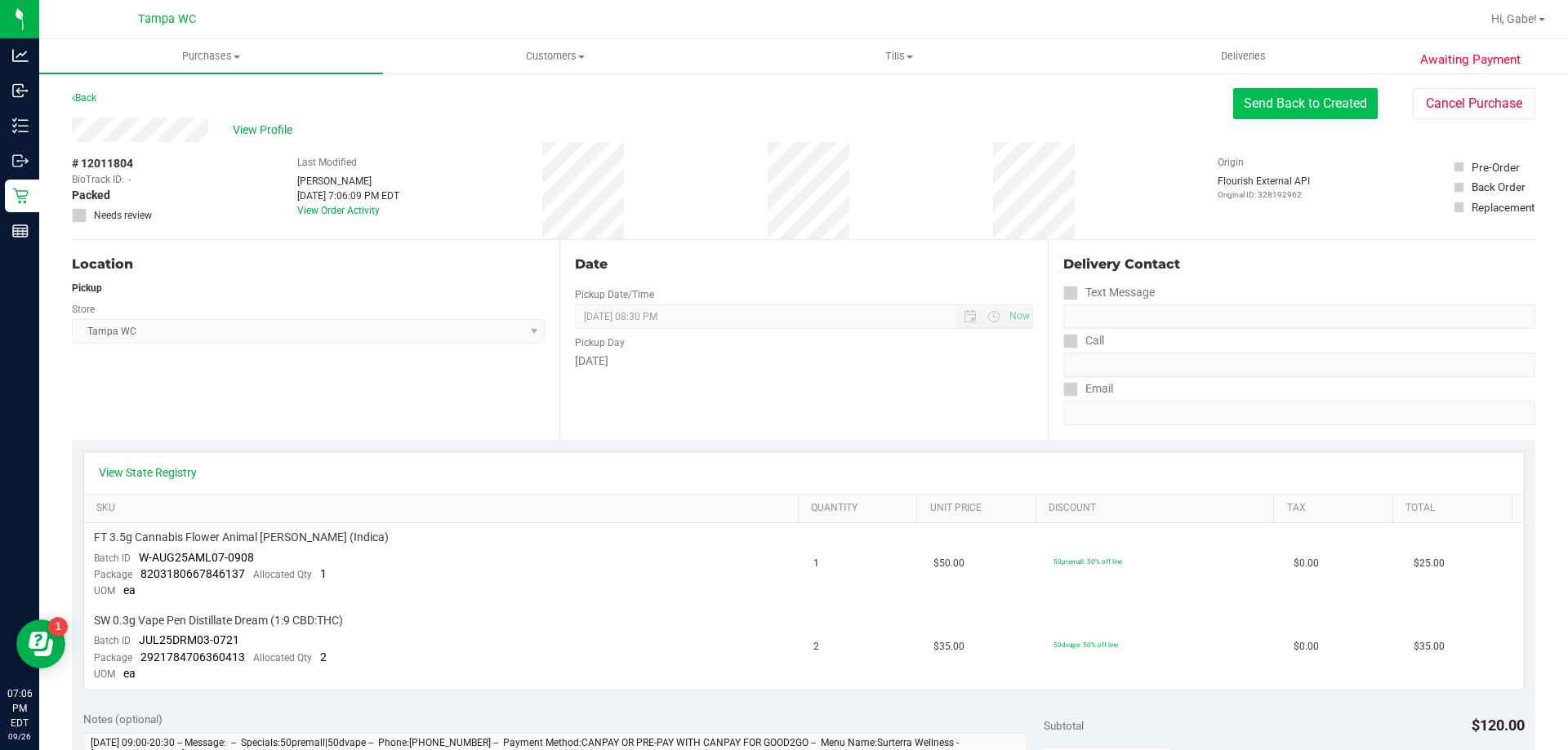
click at [1310, 102] on button "Send Back to Created" at bounding box center [1305, 104] width 145 height 31
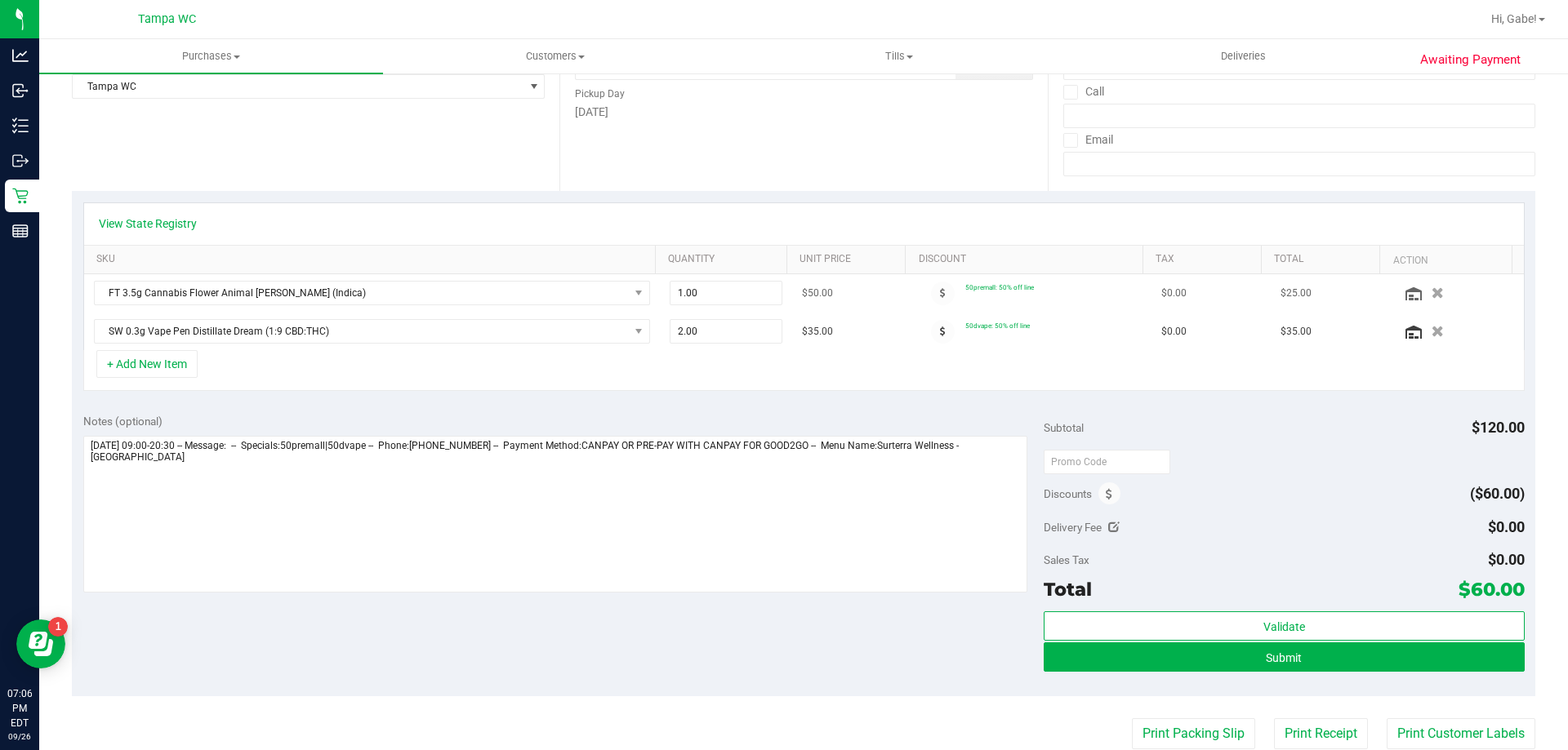
scroll to position [245, 0]
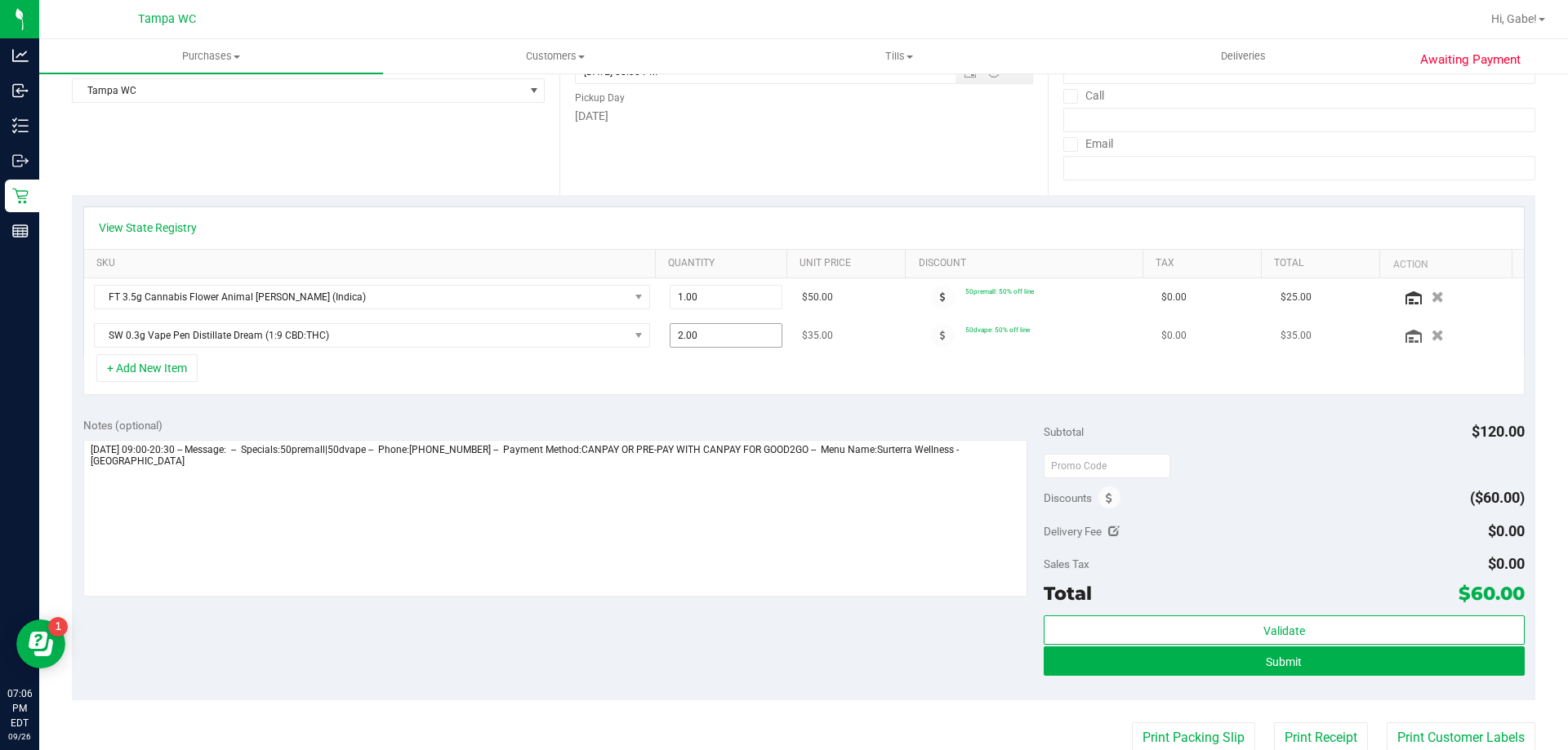
click at [725, 332] on span "2.00 2" at bounding box center [727, 335] width 114 height 24
type input "1"
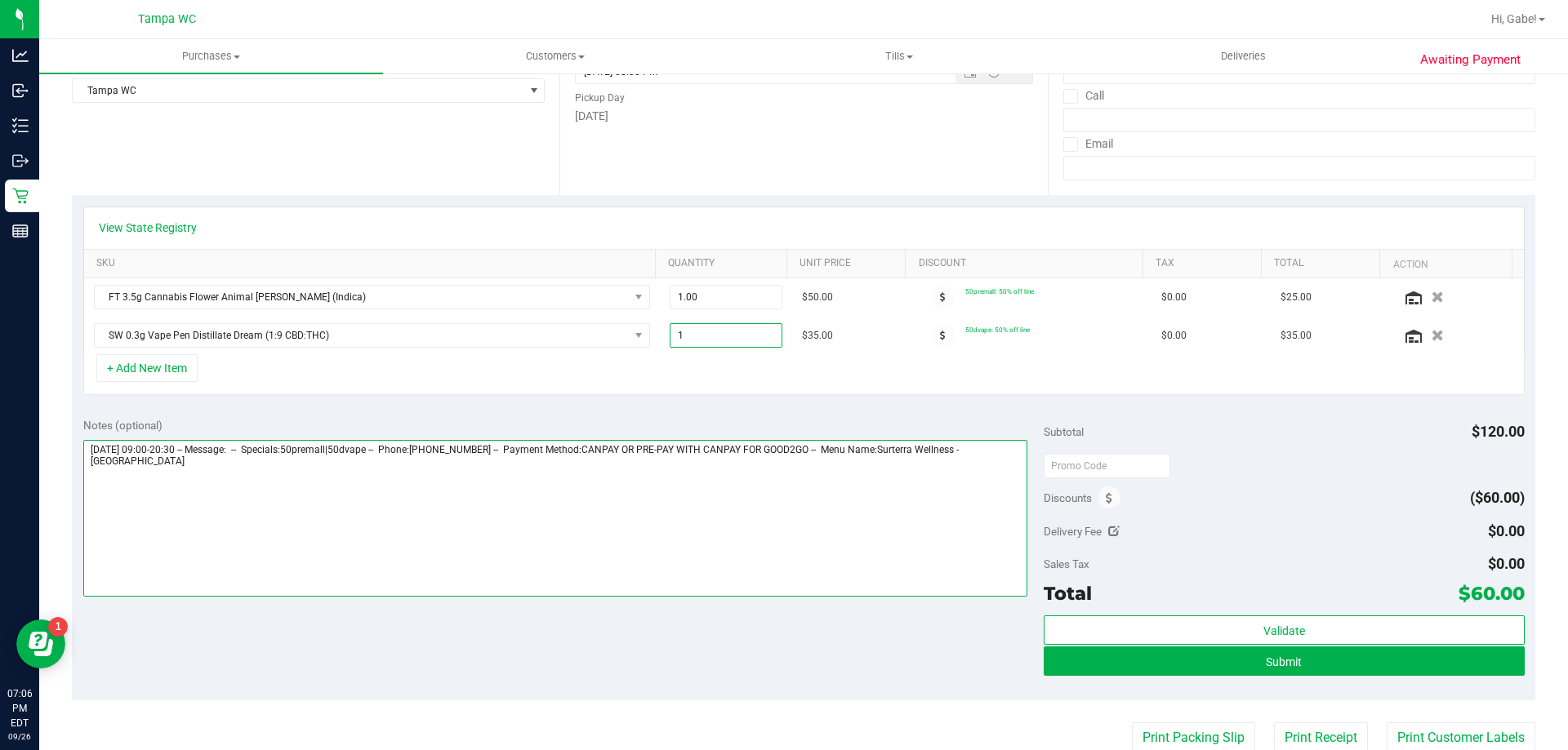
type input "2.00"
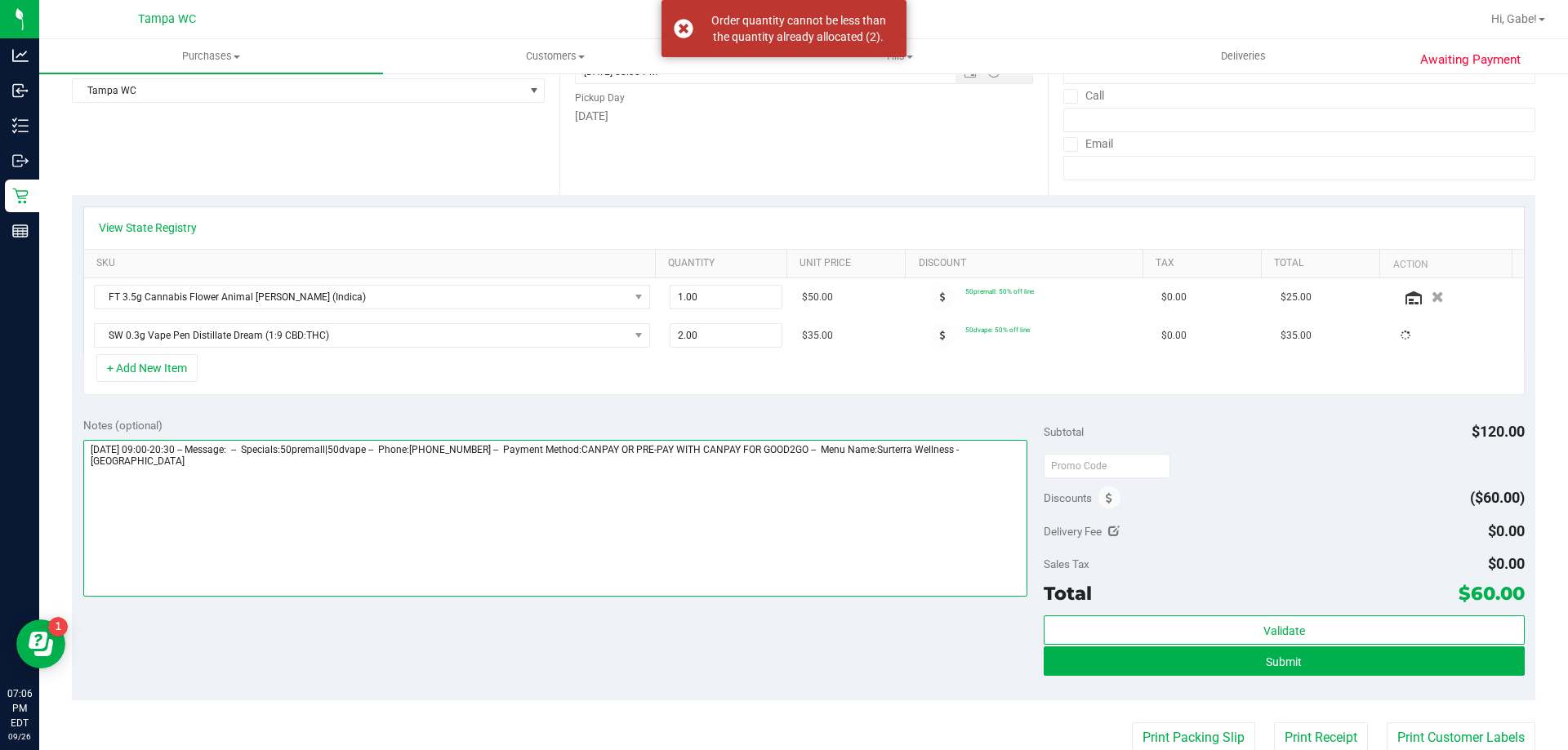
click at [766, 483] on textarea at bounding box center [555, 518] width 944 height 156
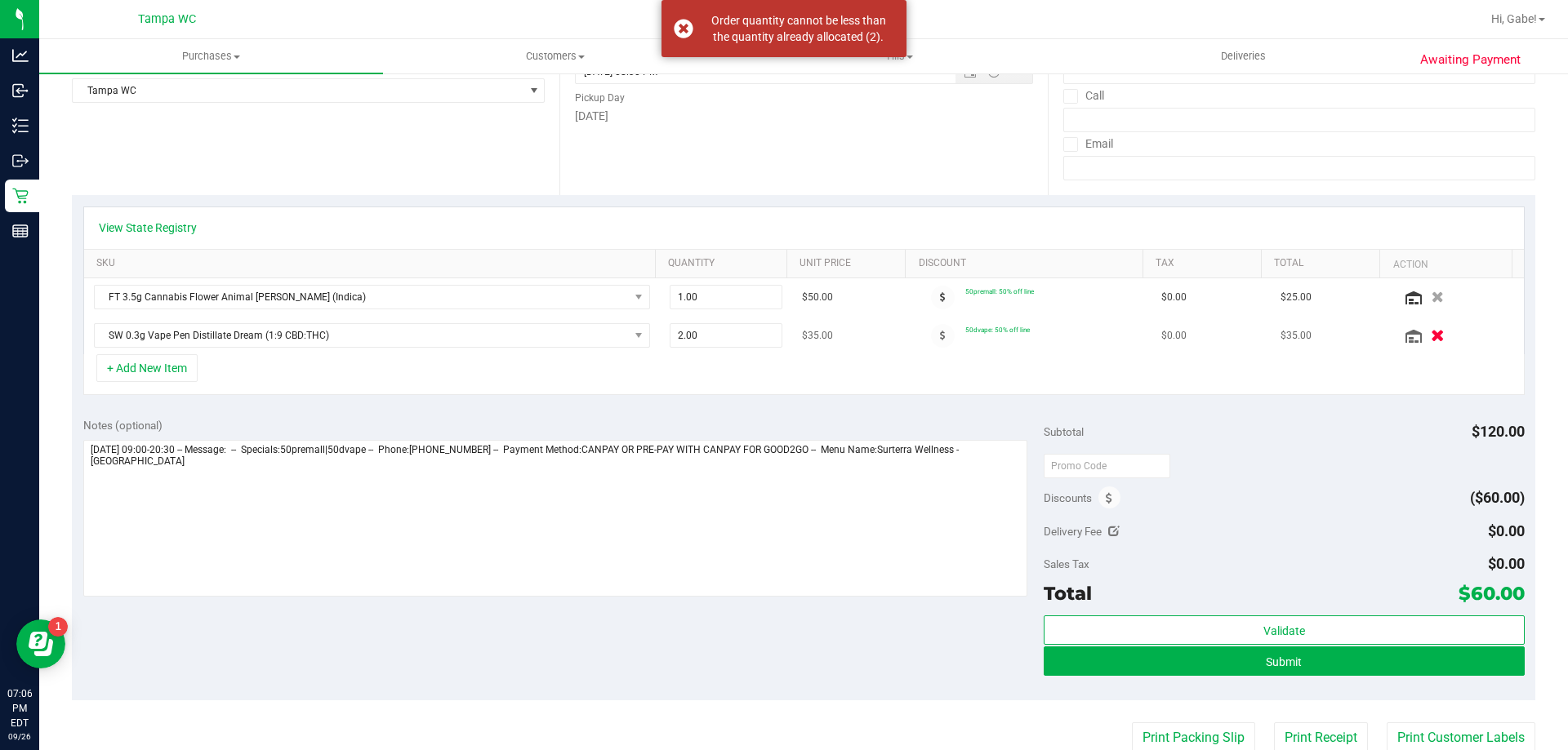
click at [1431, 336] on icon "button" at bounding box center [1437, 336] width 14 height 13
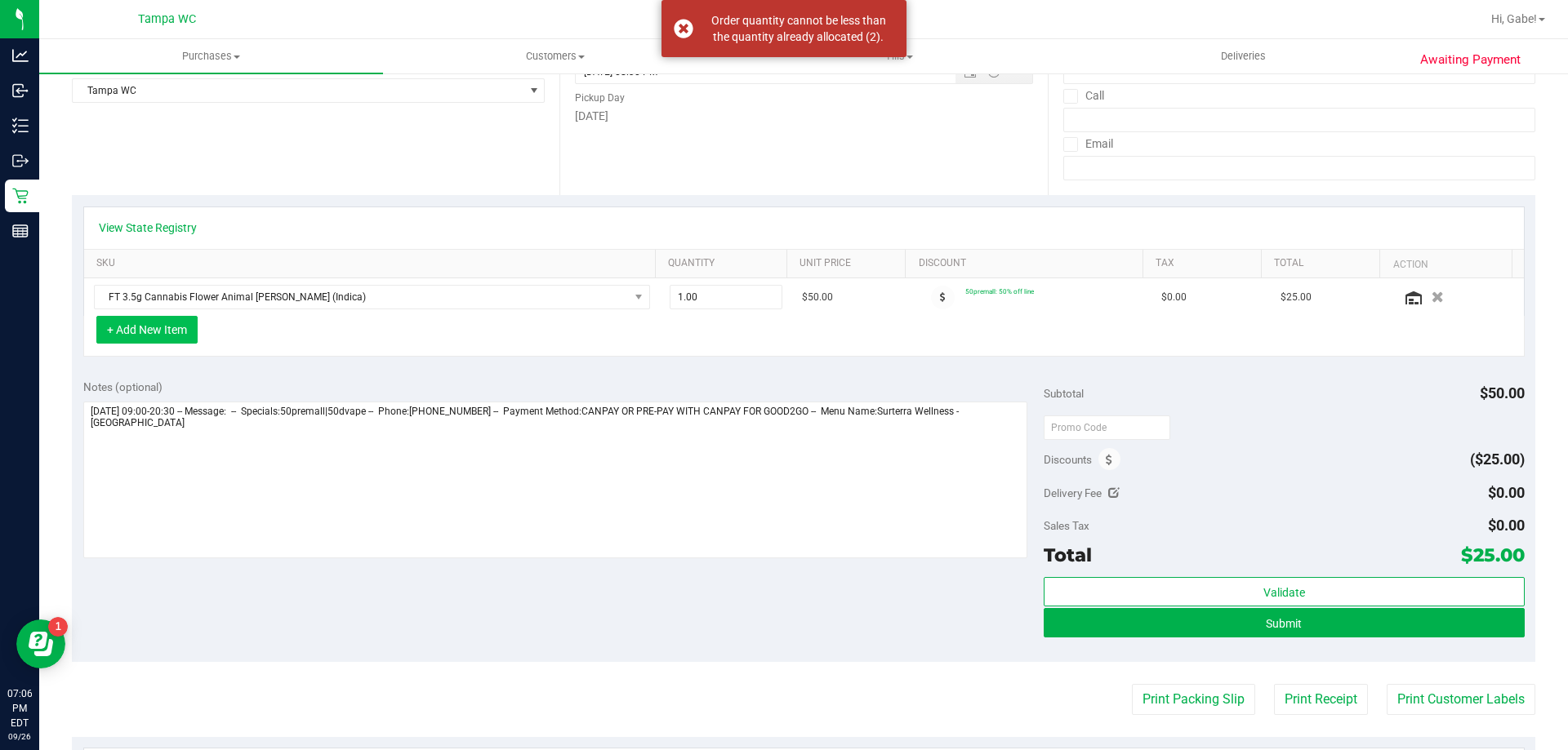
click at [152, 330] on button "+ Add New Item" at bounding box center [147, 330] width 101 height 28
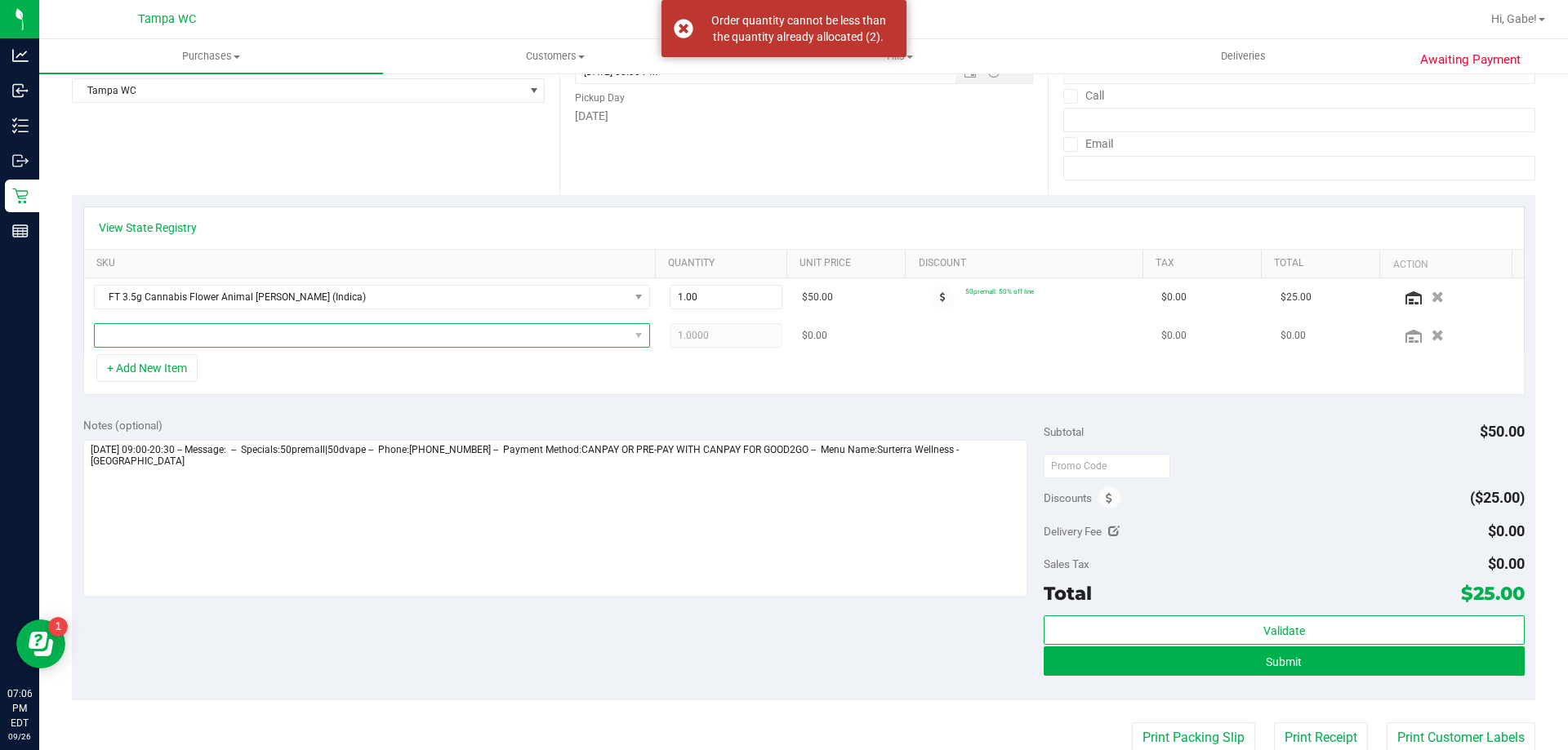
click at [275, 342] on span "NO DATA FOUND" at bounding box center [361, 335] width 534 height 23
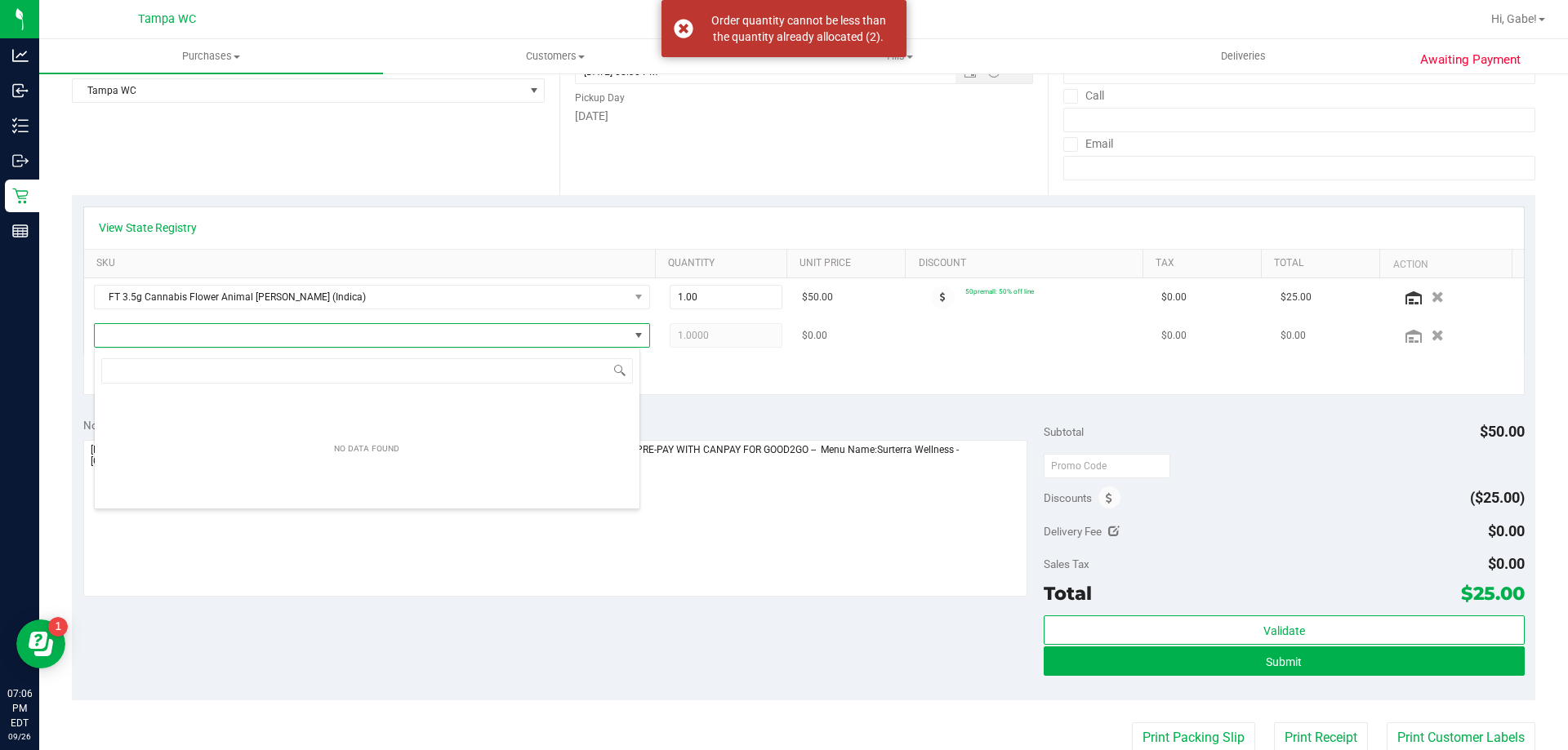
scroll to position [24, 546]
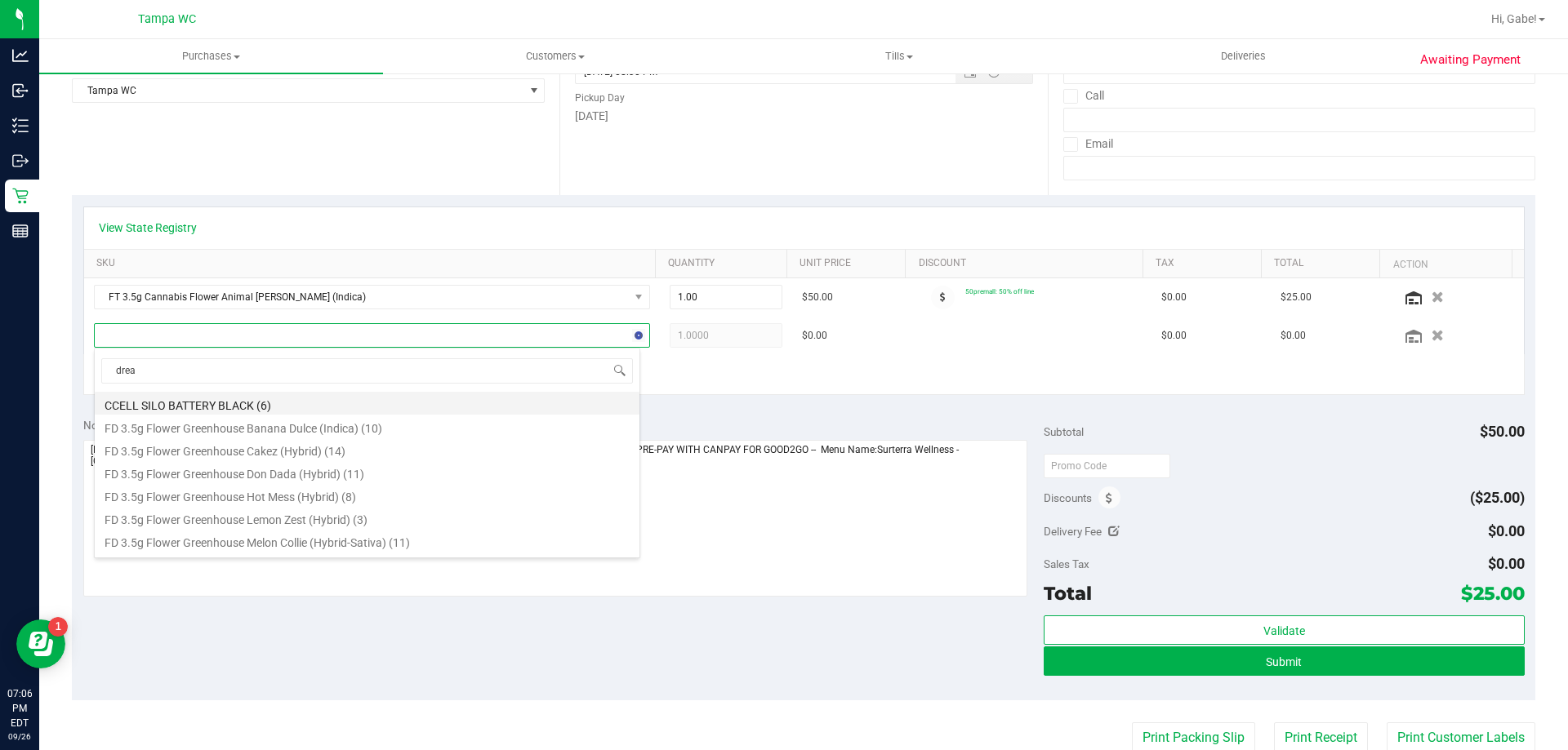
type input "dream"
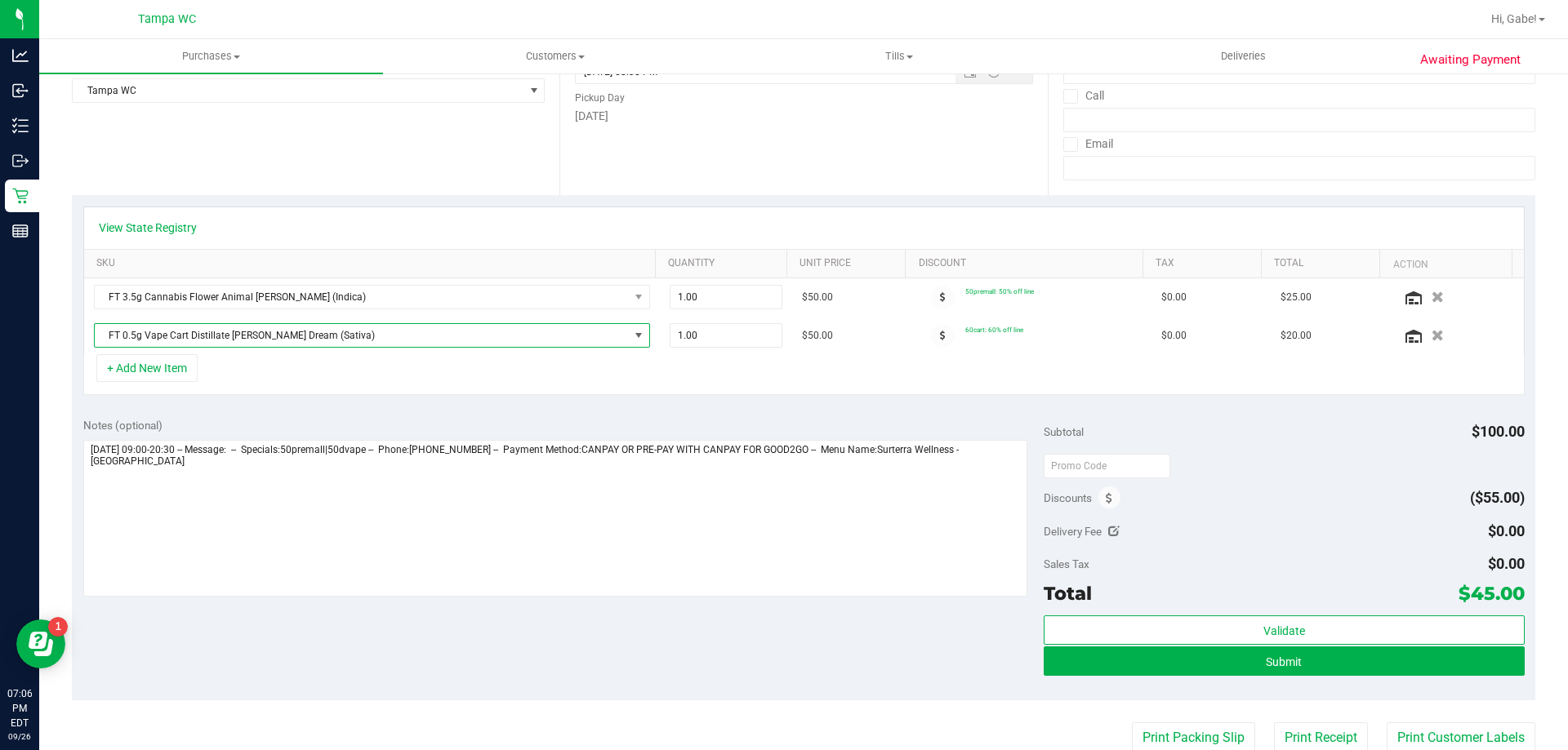
click at [305, 345] on span "FT 0.5g Vape Cart Distillate [PERSON_NAME] Dream (Sativa)" at bounding box center [361, 335] width 534 height 23
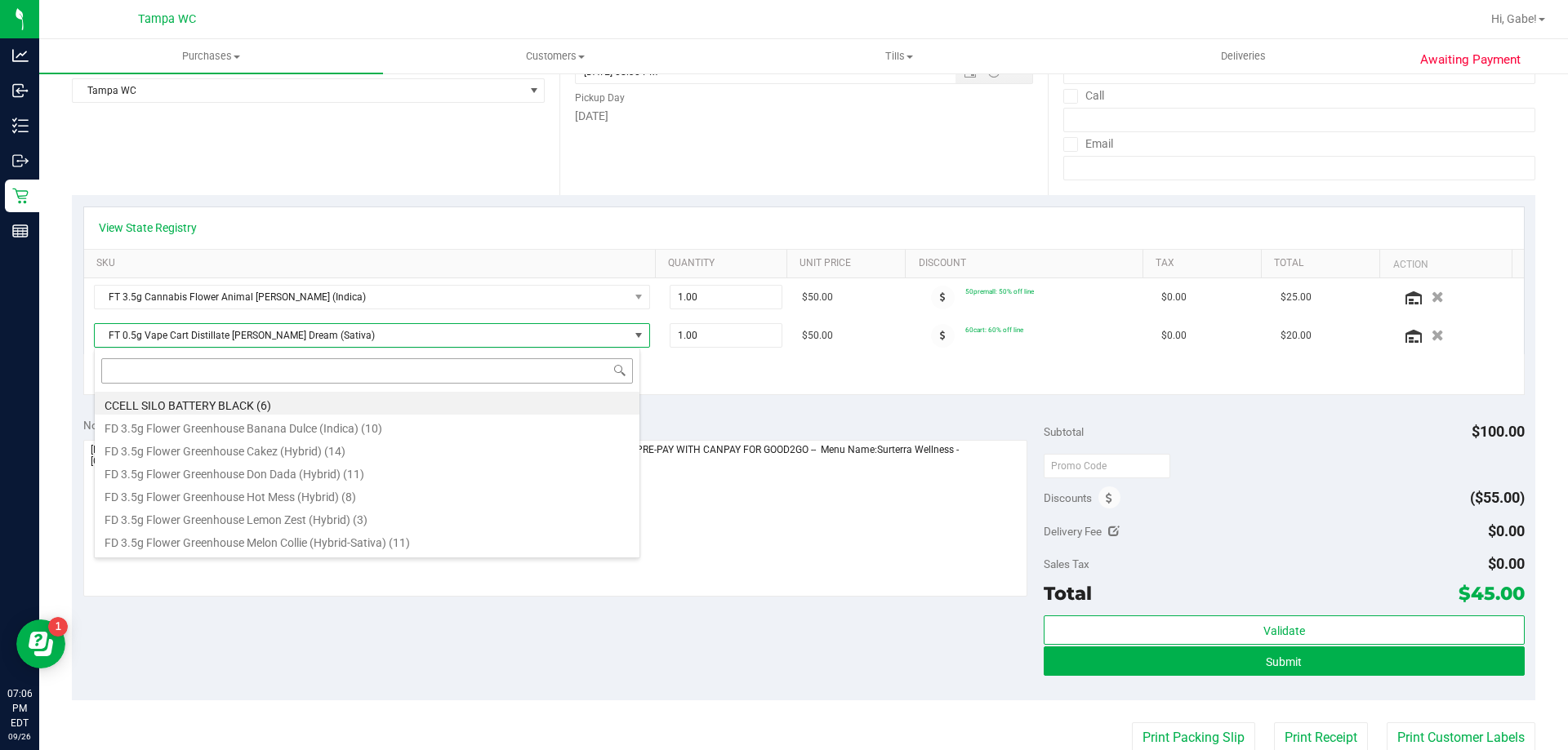
click at [311, 369] on input at bounding box center [367, 371] width 531 height 25
type input "dream"
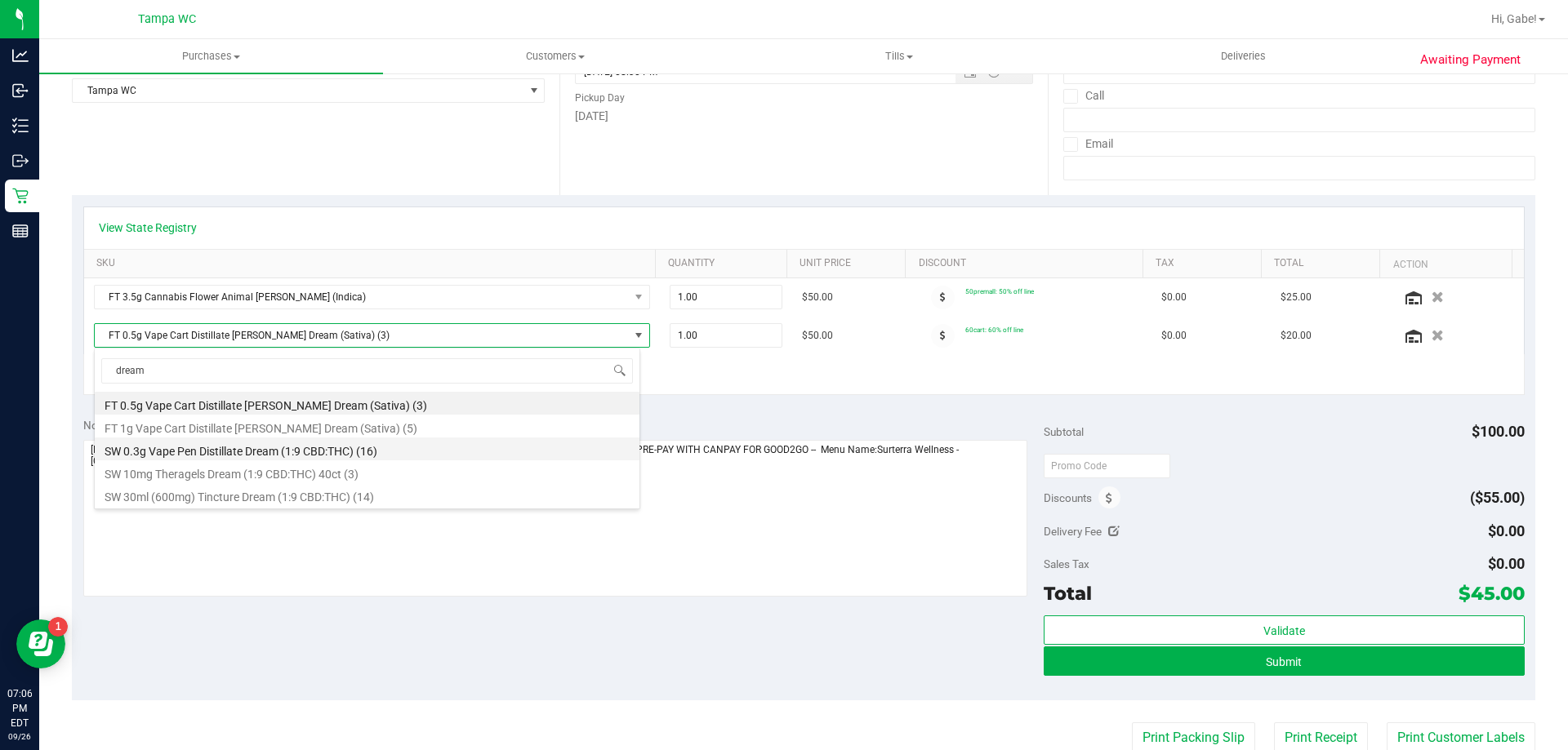
click at [293, 451] on li "SW 0.3g Vape Pen Distillate Dream (1:9 CBD:THC) (16)" at bounding box center [367, 448] width 545 height 23
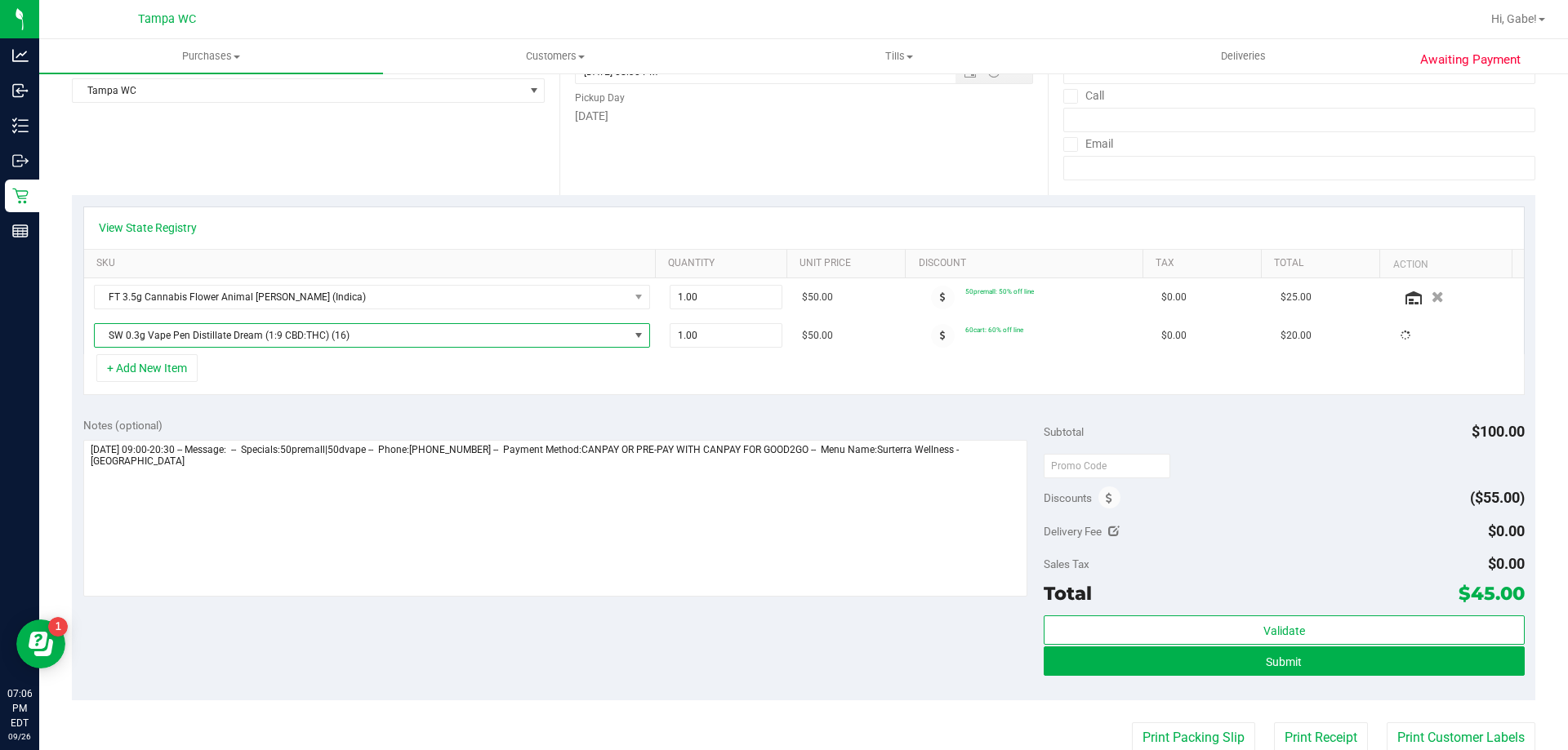
click at [589, 380] on div "+ Add New Item" at bounding box center [803, 374] width 1441 height 41
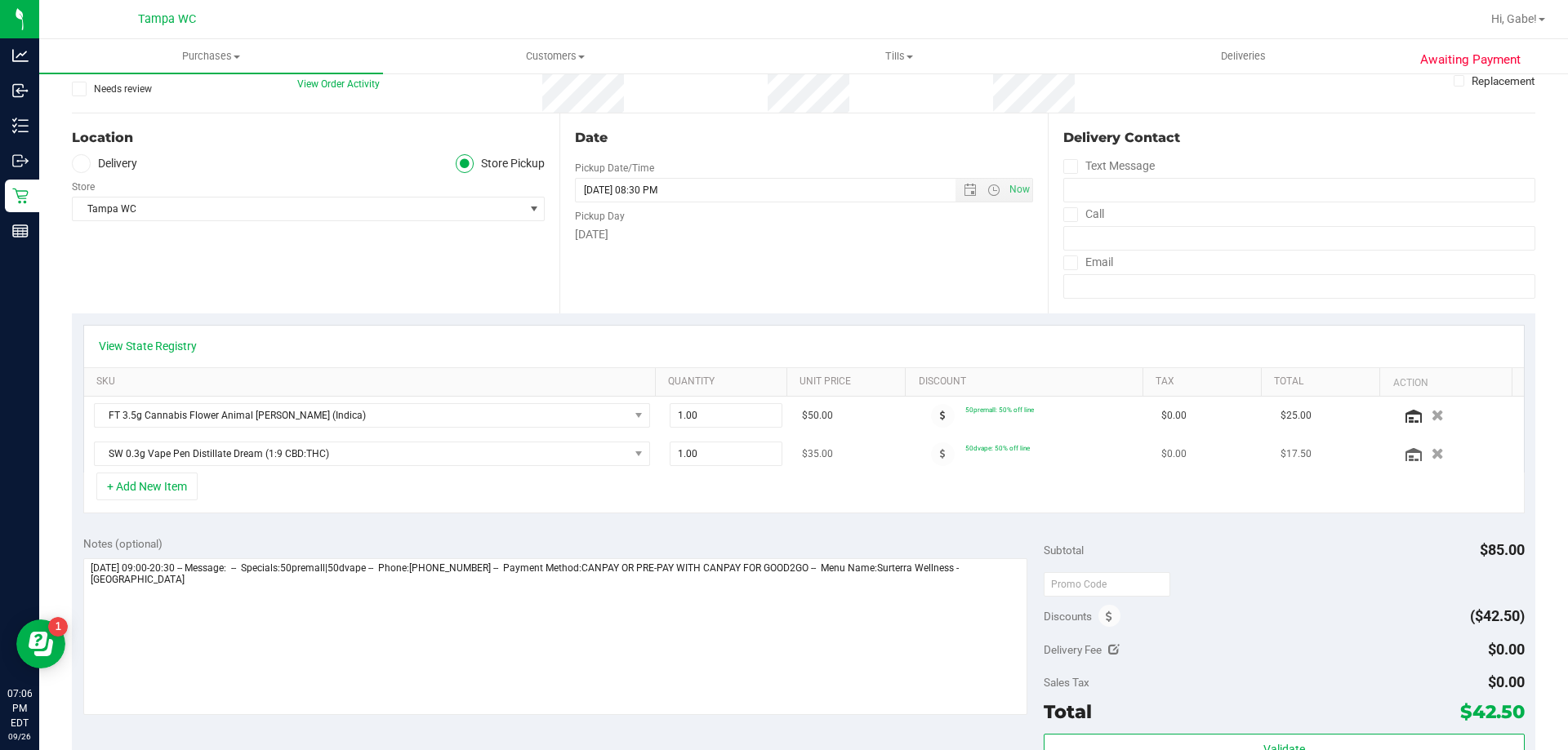
scroll to position [0, 0]
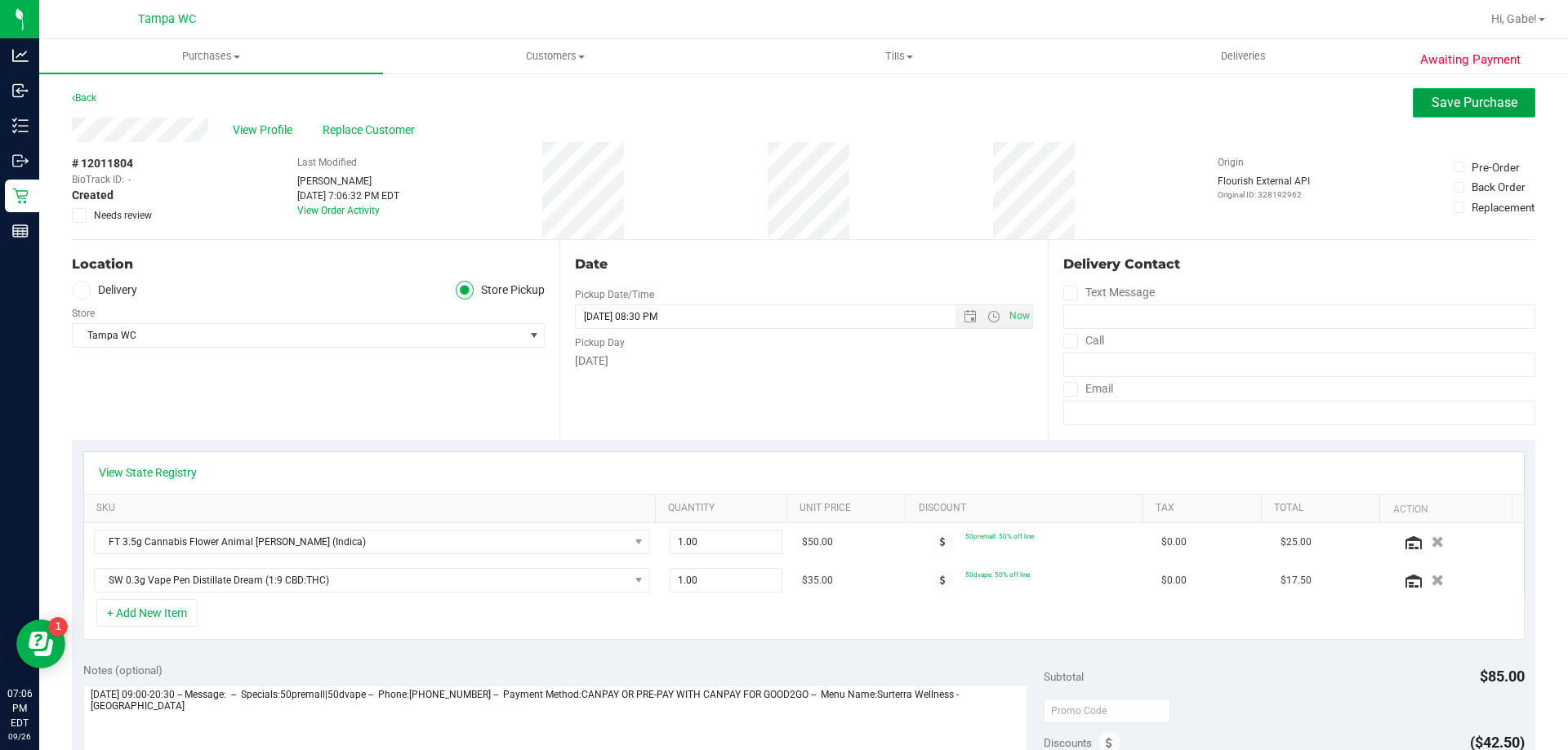
click at [1415, 98] on button "Save Purchase" at bounding box center [1474, 103] width 123 height 30
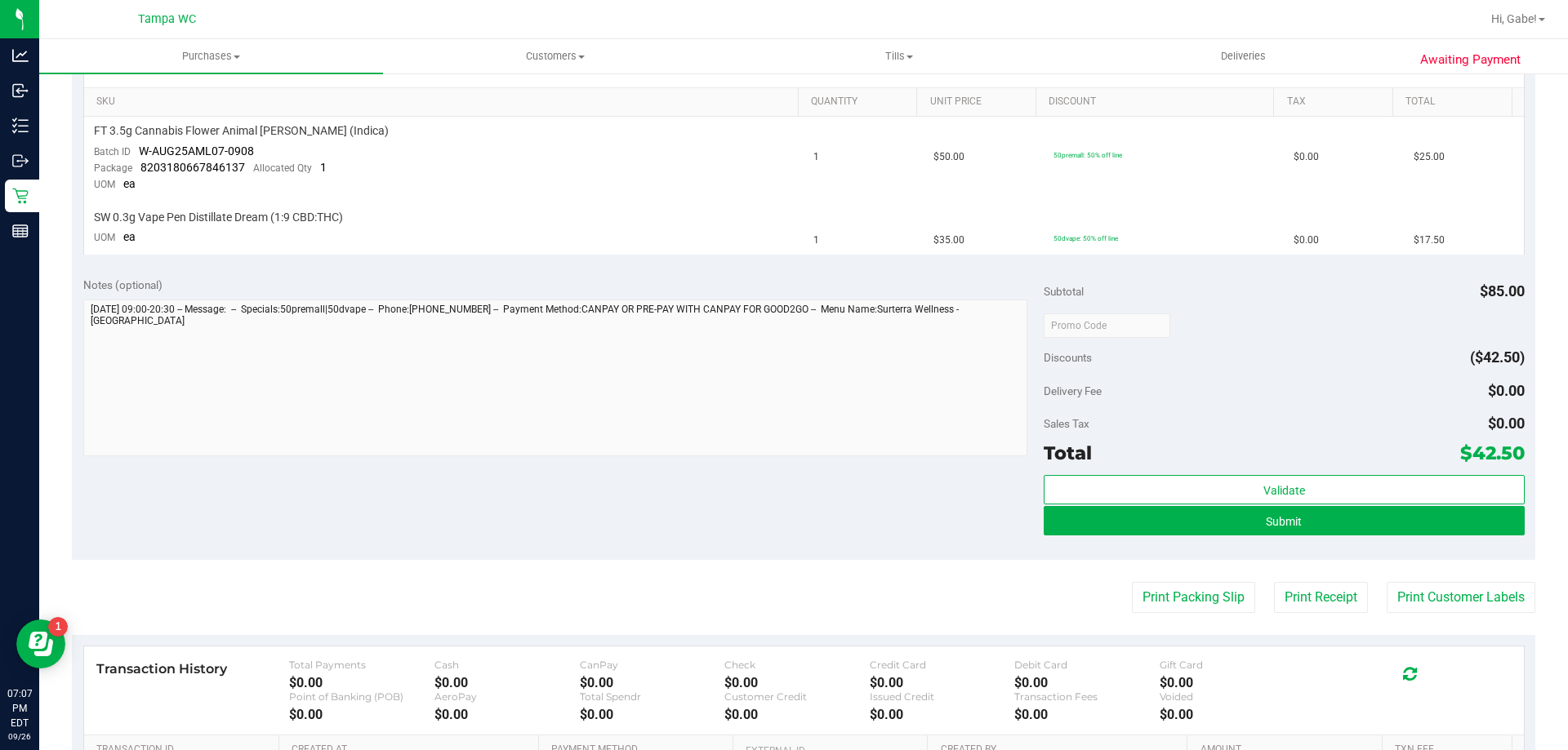
scroll to position [408, 0]
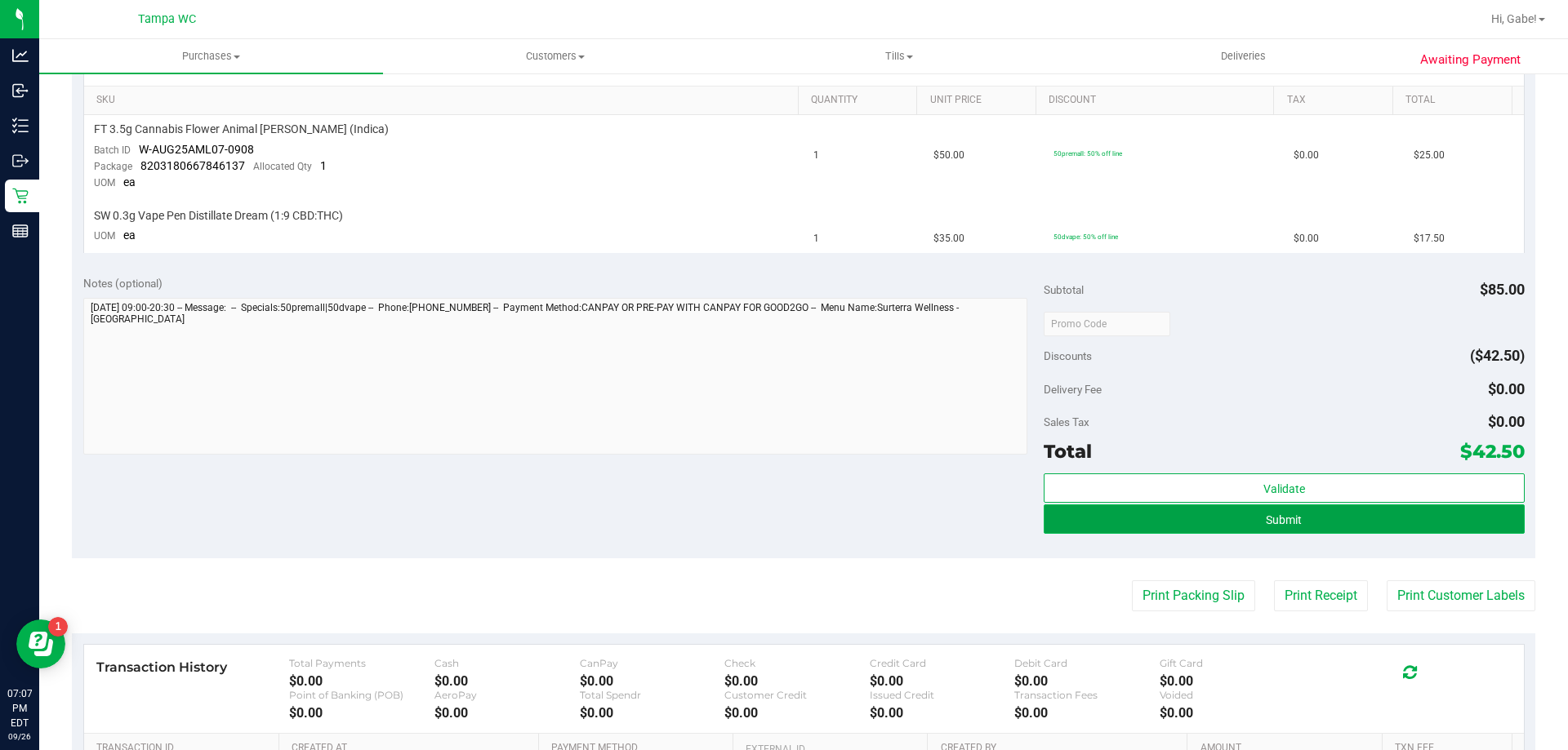
click at [1163, 531] on button "Submit" at bounding box center [1283, 519] width 480 height 30
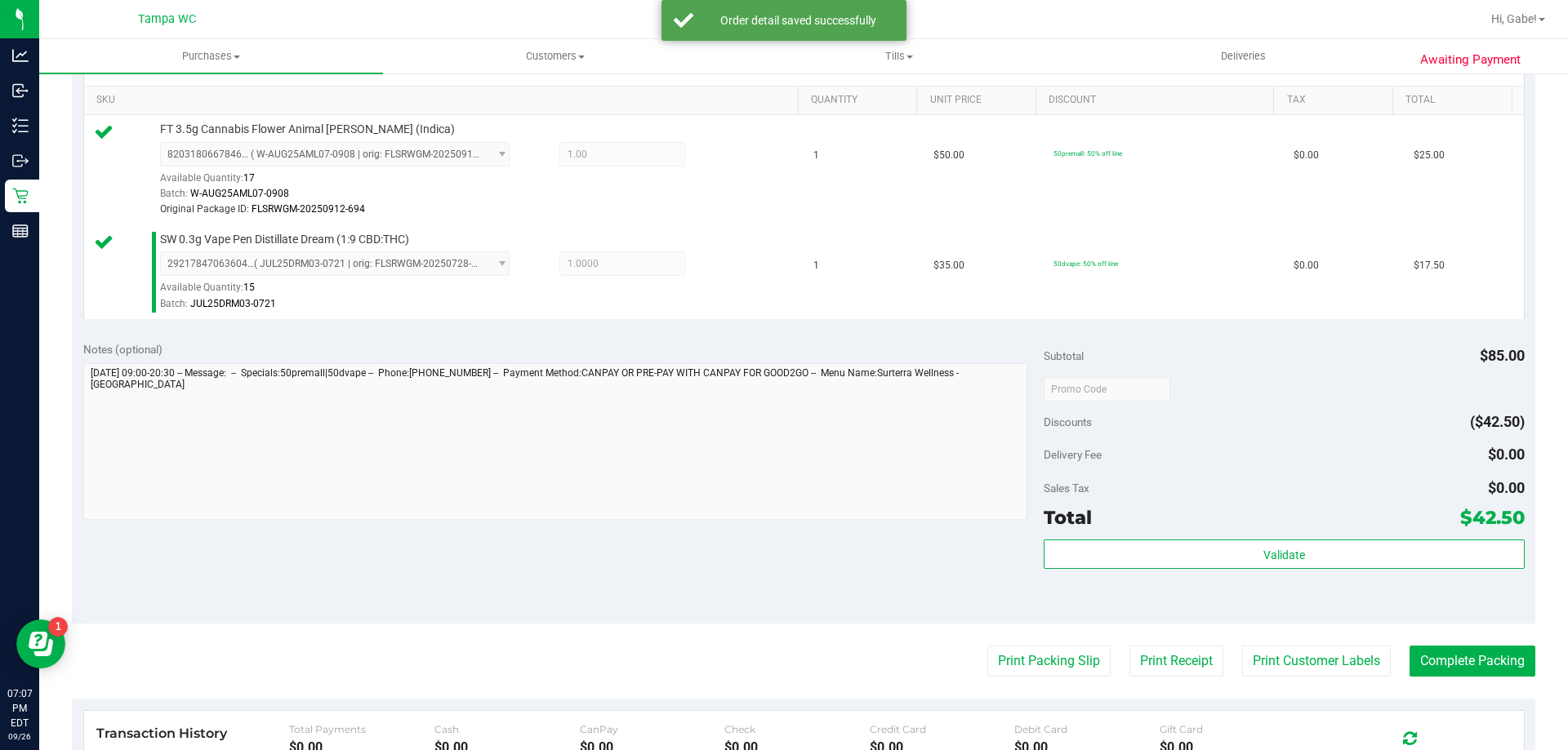
click at [1341, 530] on div "Total $42.50" at bounding box center [1283, 518] width 480 height 30
click at [1340, 534] on div "Subtotal $85.00 Discounts ($42.50) Delivery Fee $0.00 Sales Tax $0.00 Total $42…" at bounding box center [1283, 477] width 480 height 272
click at [1340, 537] on div "Subtotal $85.00 Discounts ($42.50) Delivery Fee $0.00 Sales Tax $0.00 Total $42…" at bounding box center [1283, 477] width 480 height 272
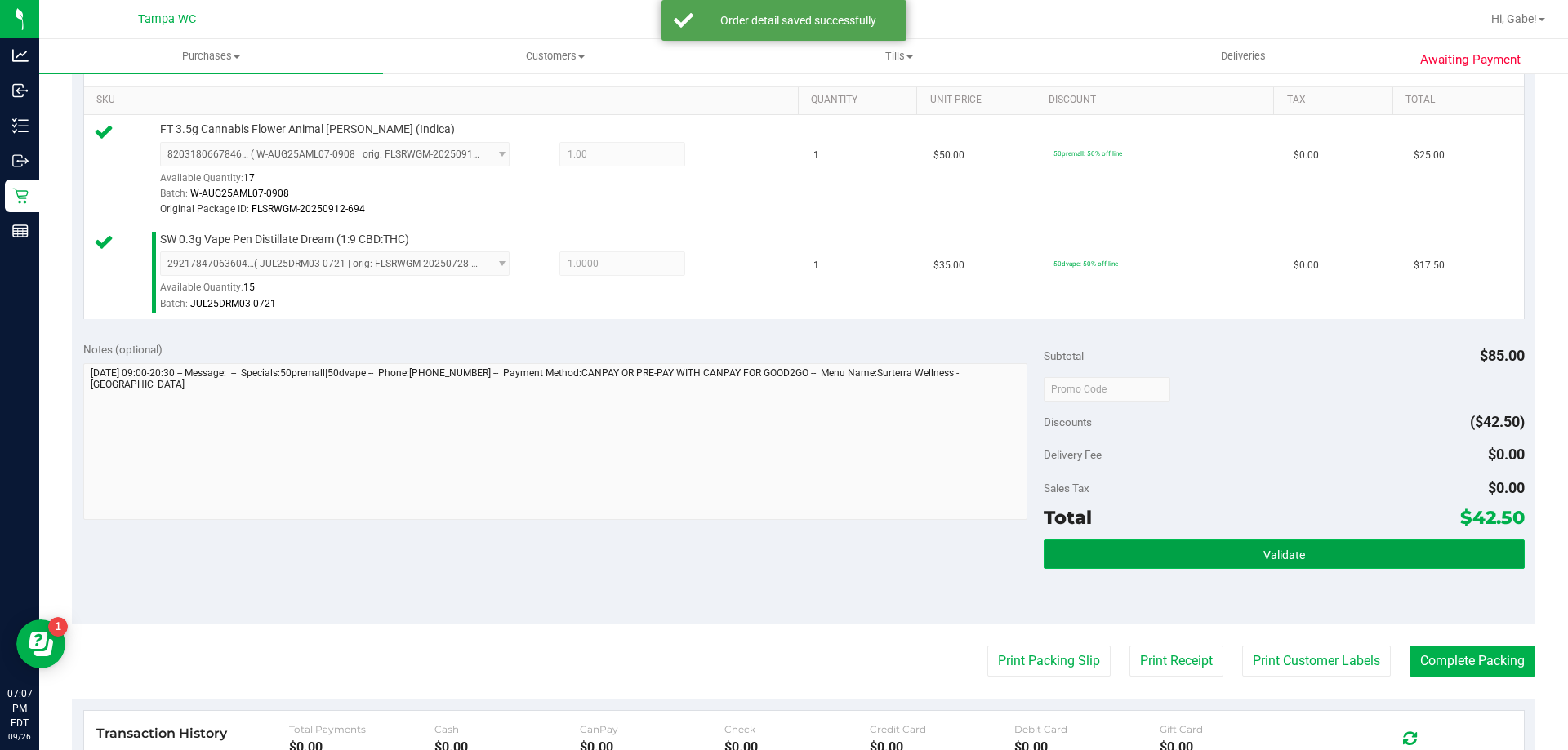
click at [1340, 558] on button "Validate" at bounding box center [1283, 554] width 480 height 30
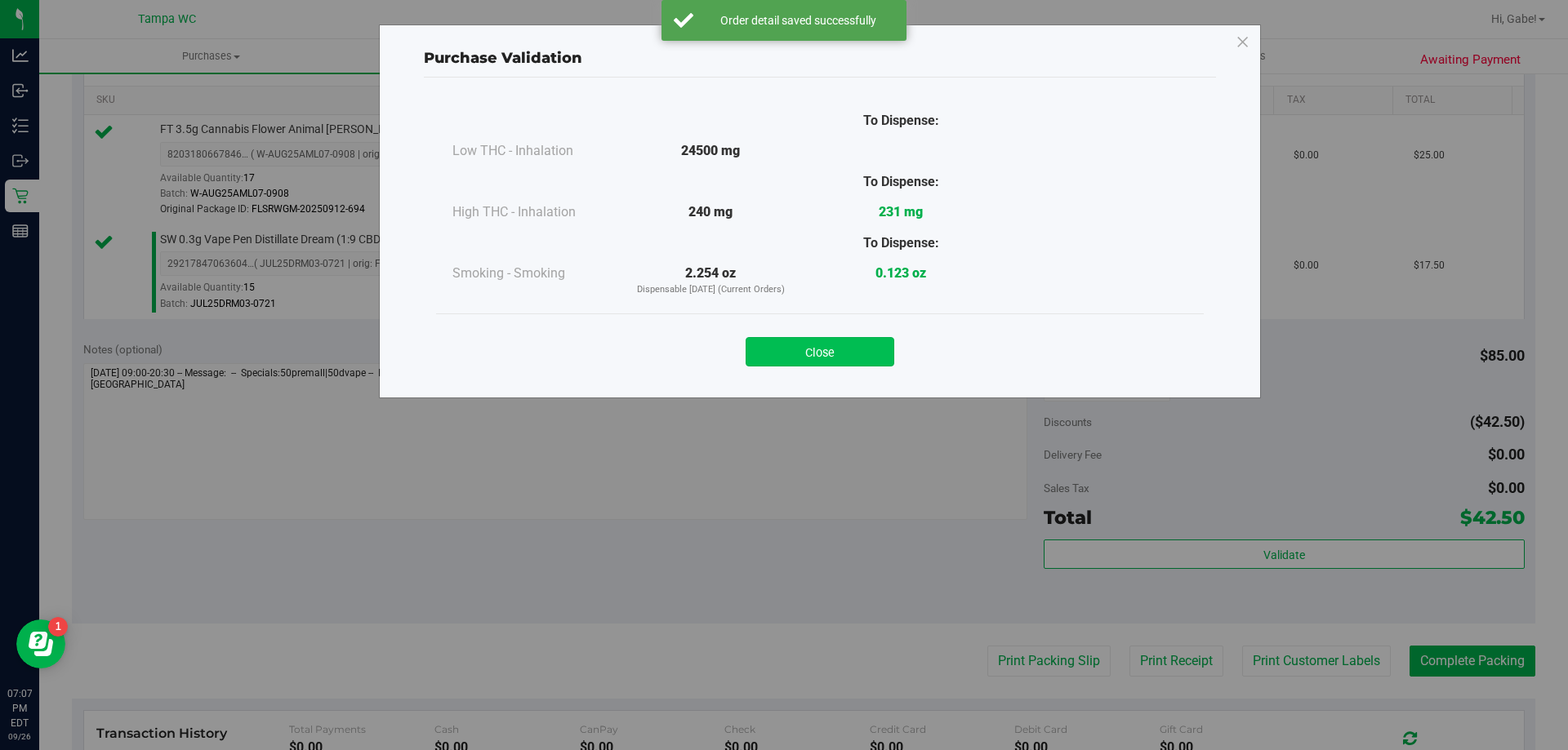
click at [842, 344] on button "Close" at bounding box center [820, 352] width 148 height 30
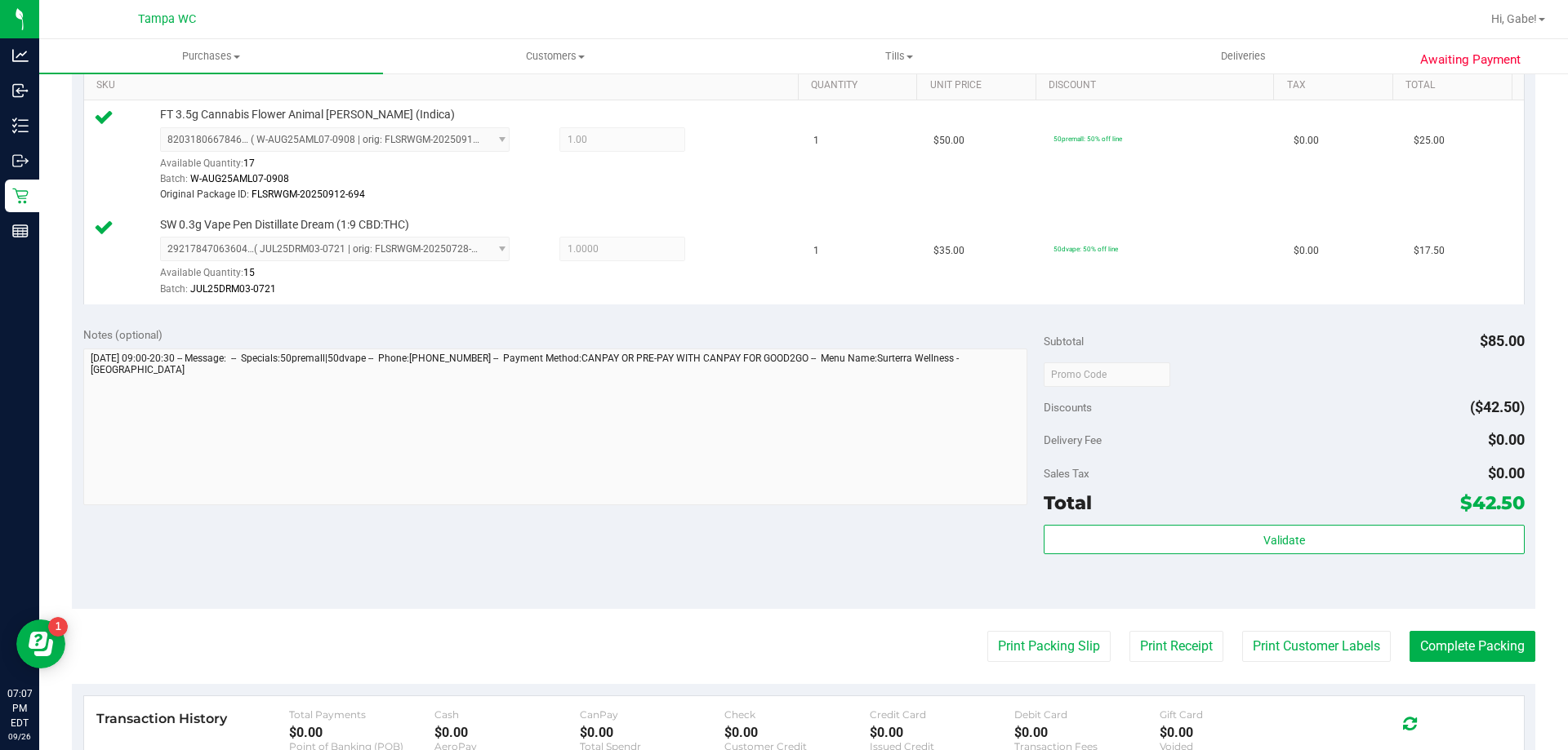
scroll to position [571, 0]
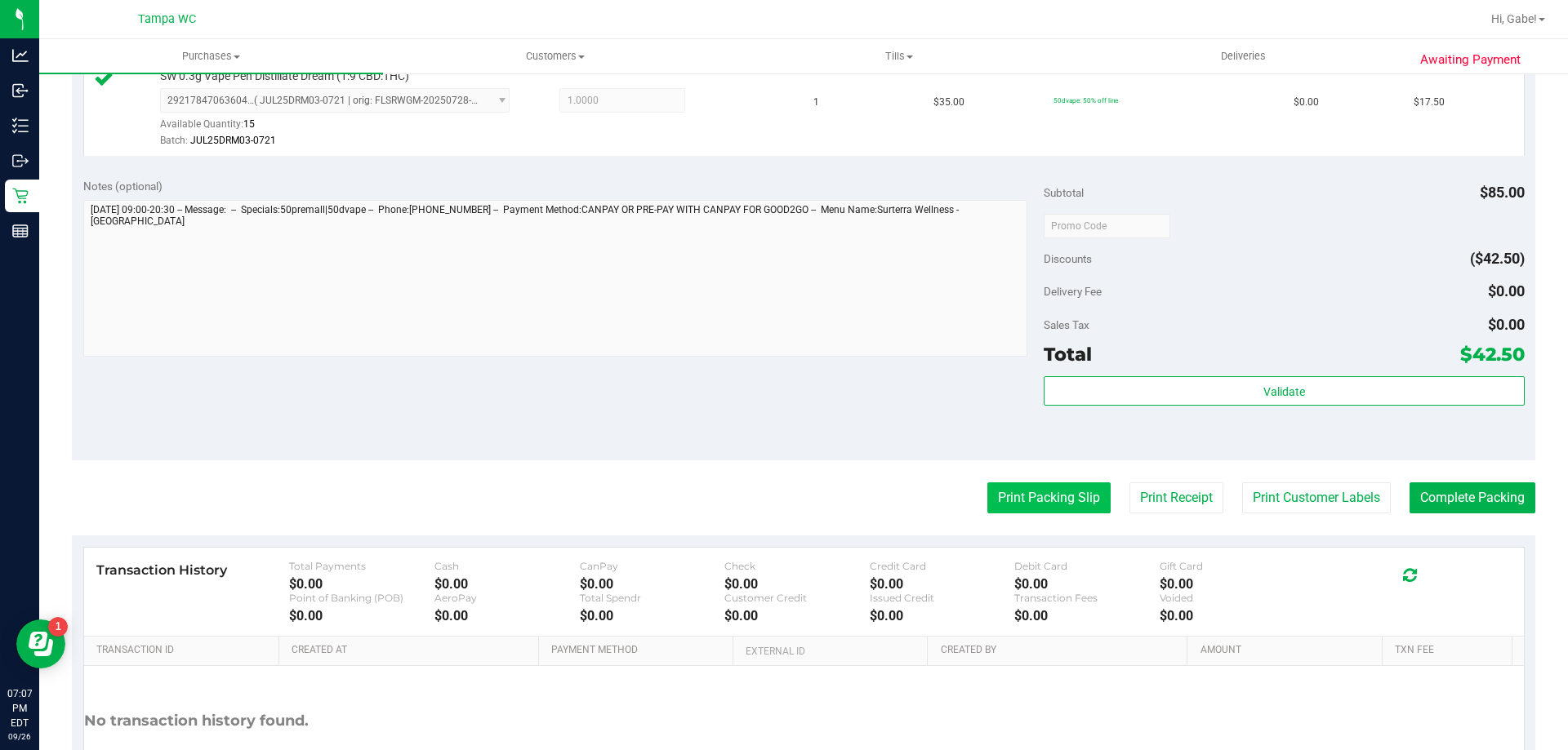
click at [1052, 508] on button "Print Packing Slip" at bounding box center [1048, 498] width 123 height 31
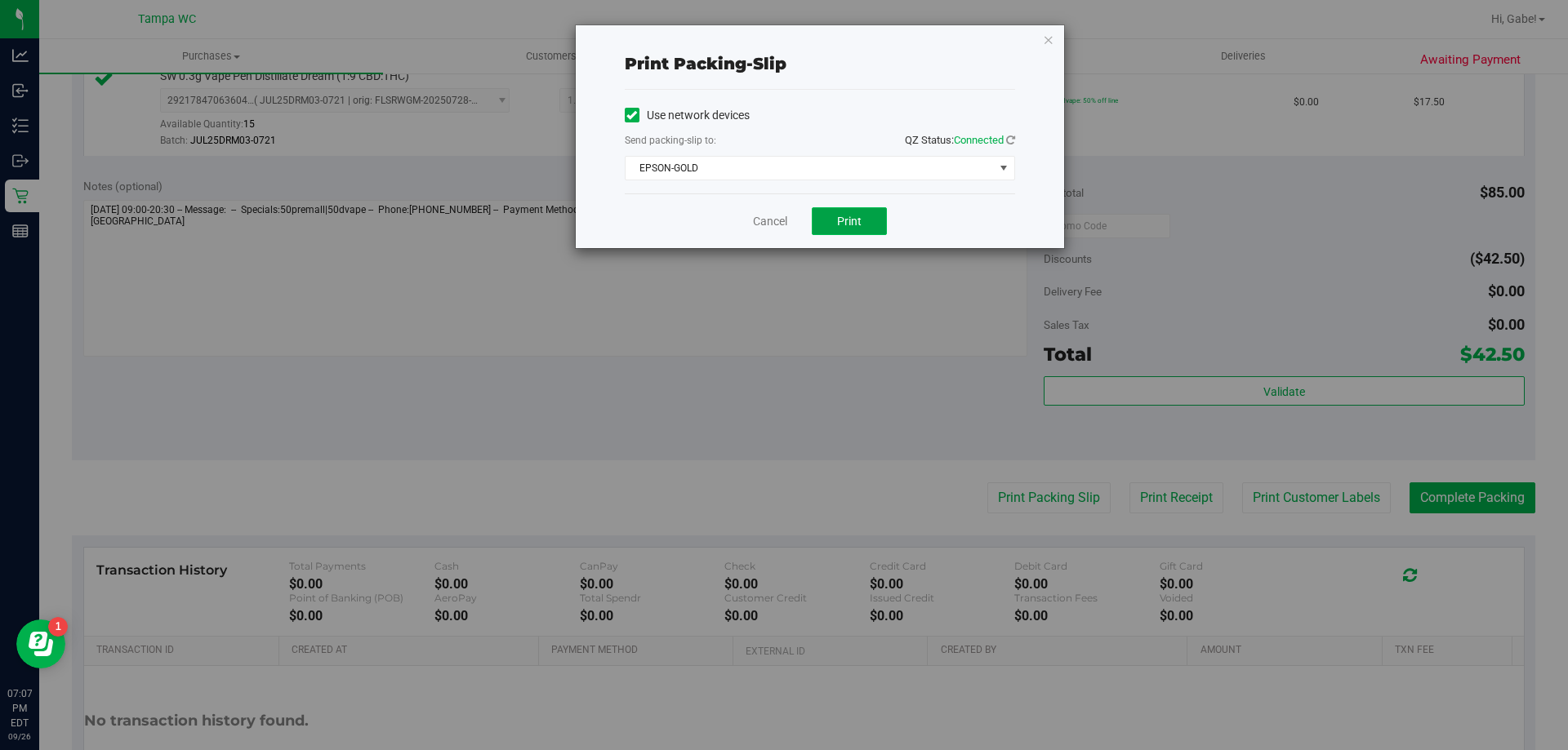
click at [850, 212] on button "Print" at bounding box center [849, 221] width 75 height 28
click at [771, 220] on link "Cancel" at bounding box center [770, 221] width 34 height 17
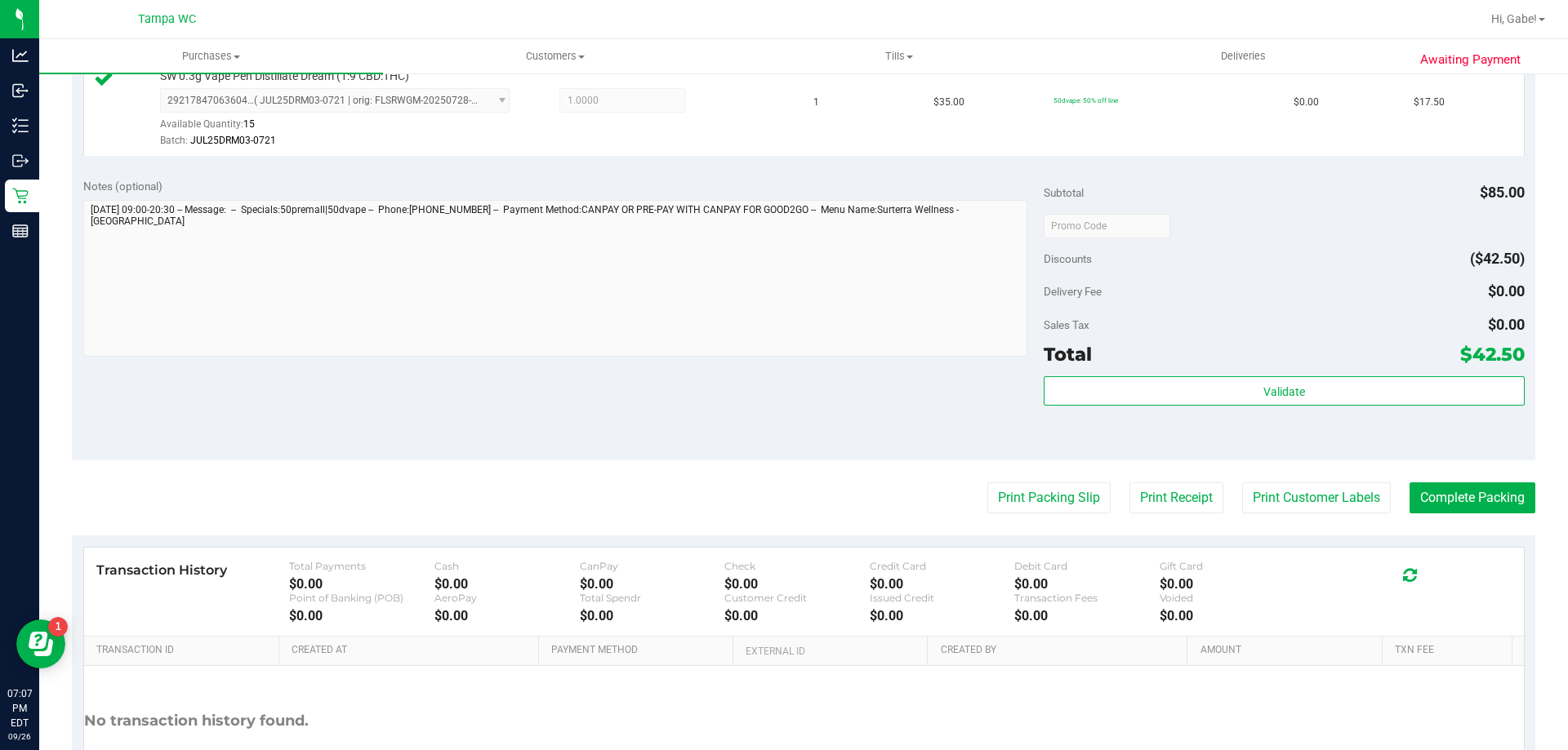
click at [1299, 374] on div "Subtotal $85.00 Discounts ($42.50) Delivery Fee $0.00 Sales Tax $0.00 Total $42…" at bounding box center [1283, 314] width 480 height 272
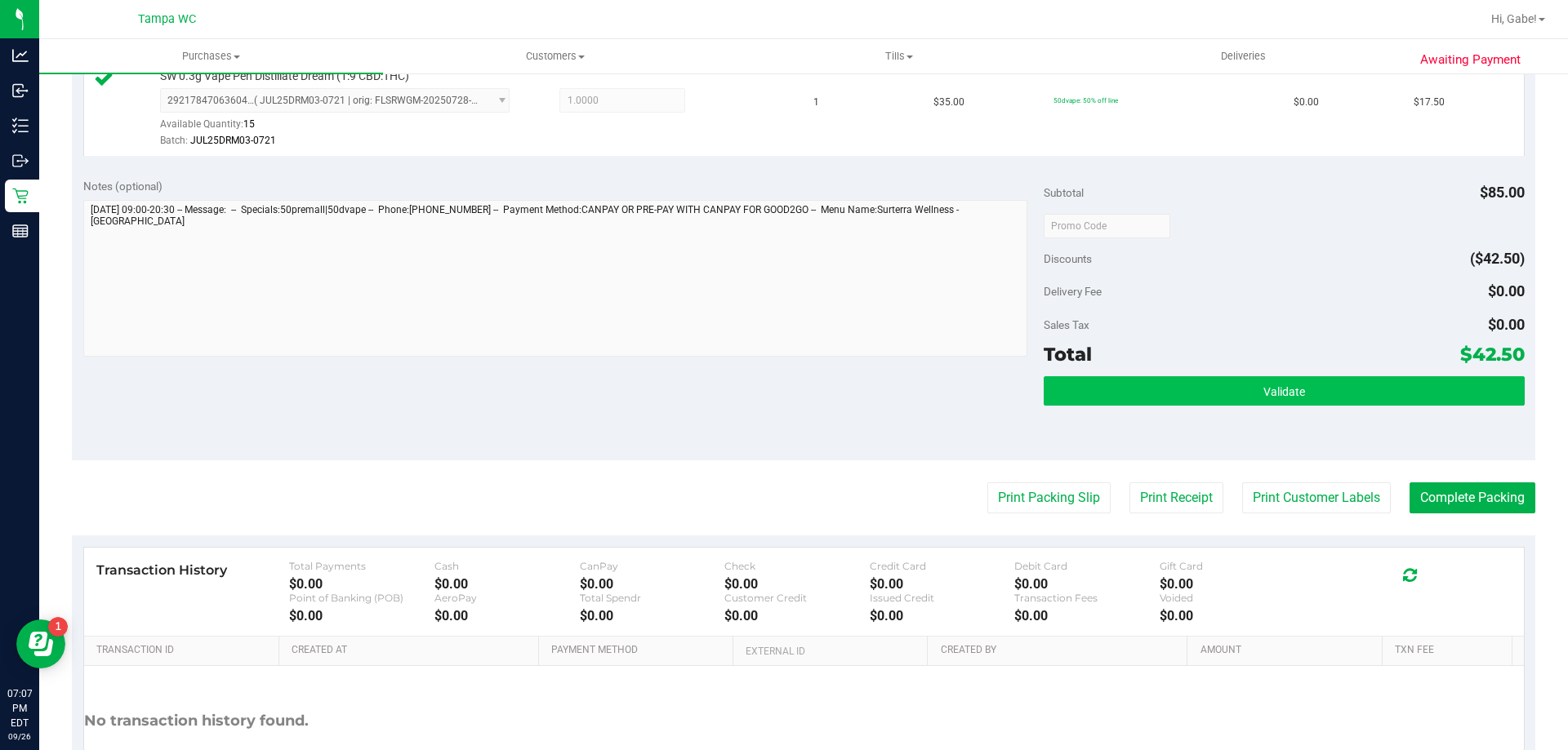
click at [1300, 378] on div "Subtotal $85.00 Discounts ($42.50) Delivery Fee $0.00 Sales Tax $0.00 Total $42…" at bounding box center [1283, 314] width 480 height 272
click at [1300, 378] on button "Validate" at bounding box center [1283, 391] width 480 height 30
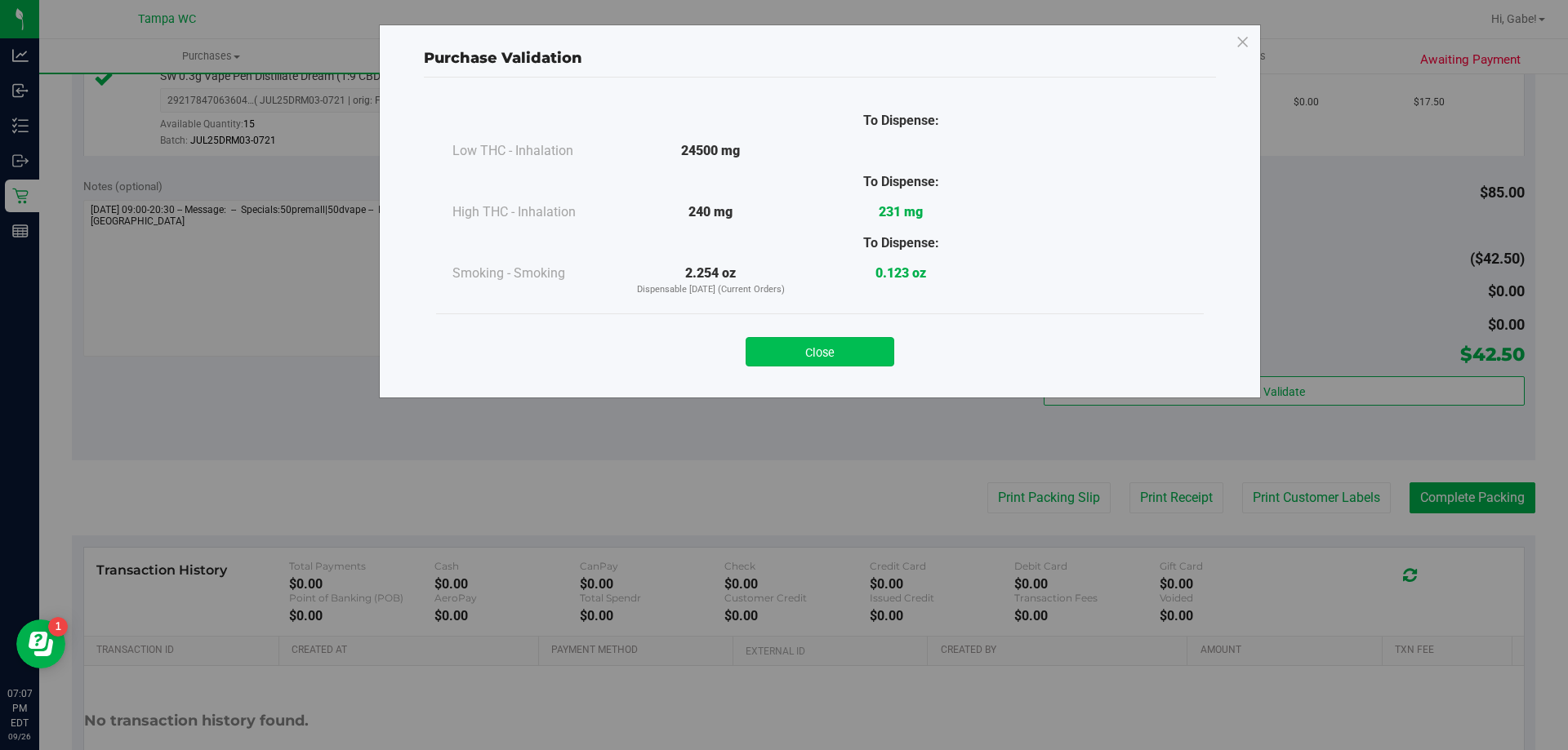
click at [840, 353] on button "Close" at bounding box center [820, 352] width 148 height 30
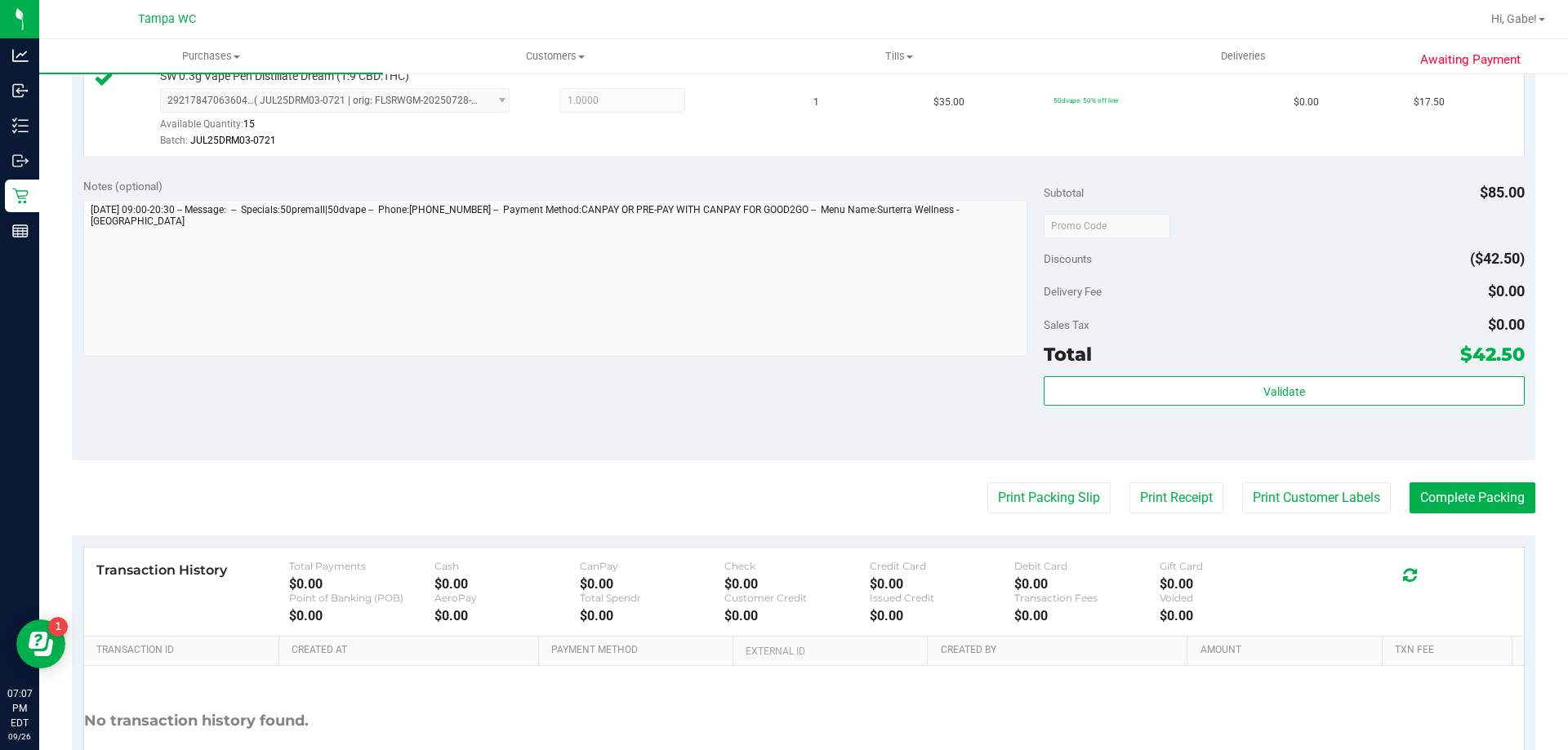
drag, startPoint x: 840, startPoint y: 353, endPoint x: 1084, endPoint y: 335, distance: 244.7
click at [1084, 335] on div "Sales Tax $0.00" at bounding box center [1283, 324] width 480 height 30
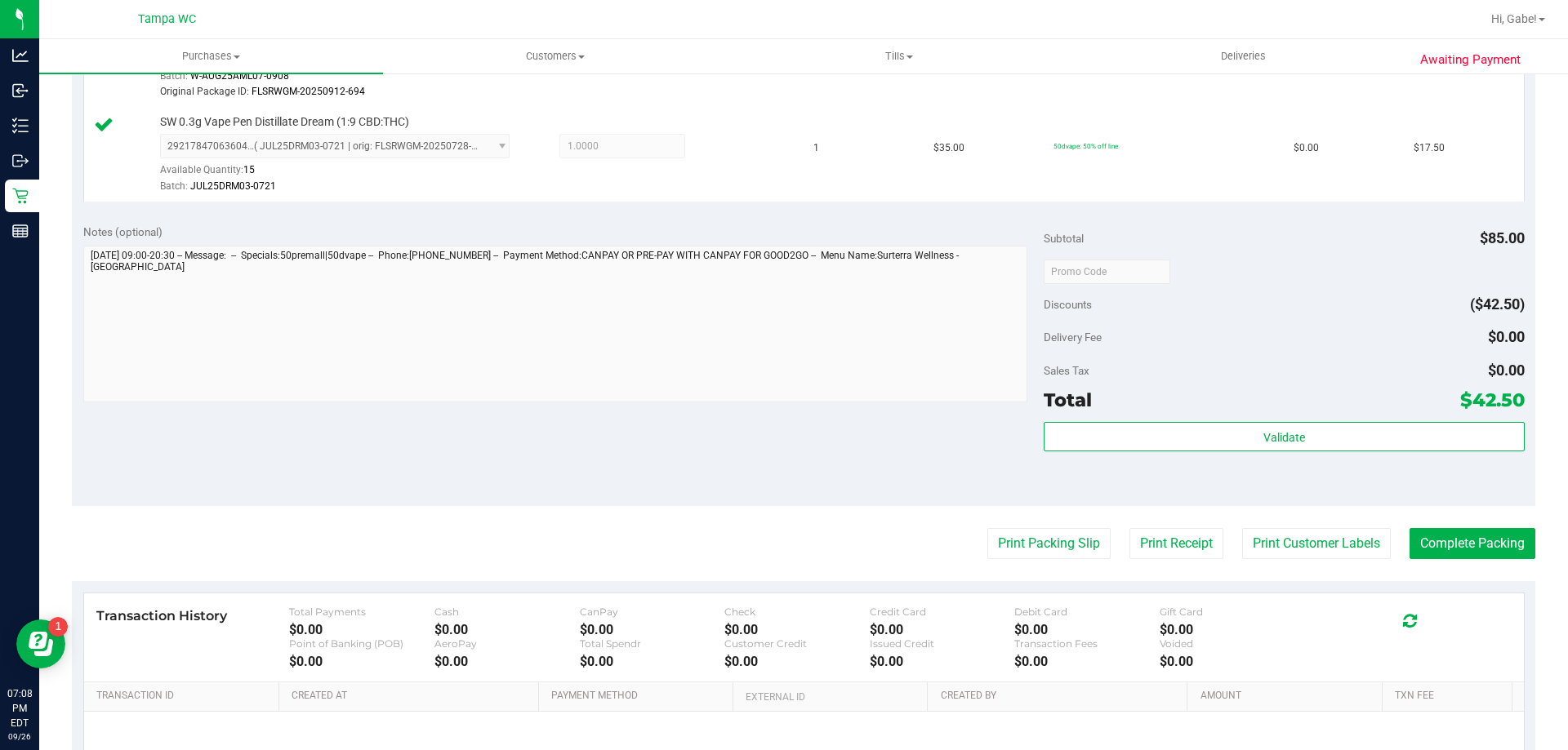
scroll to position [653, 0]
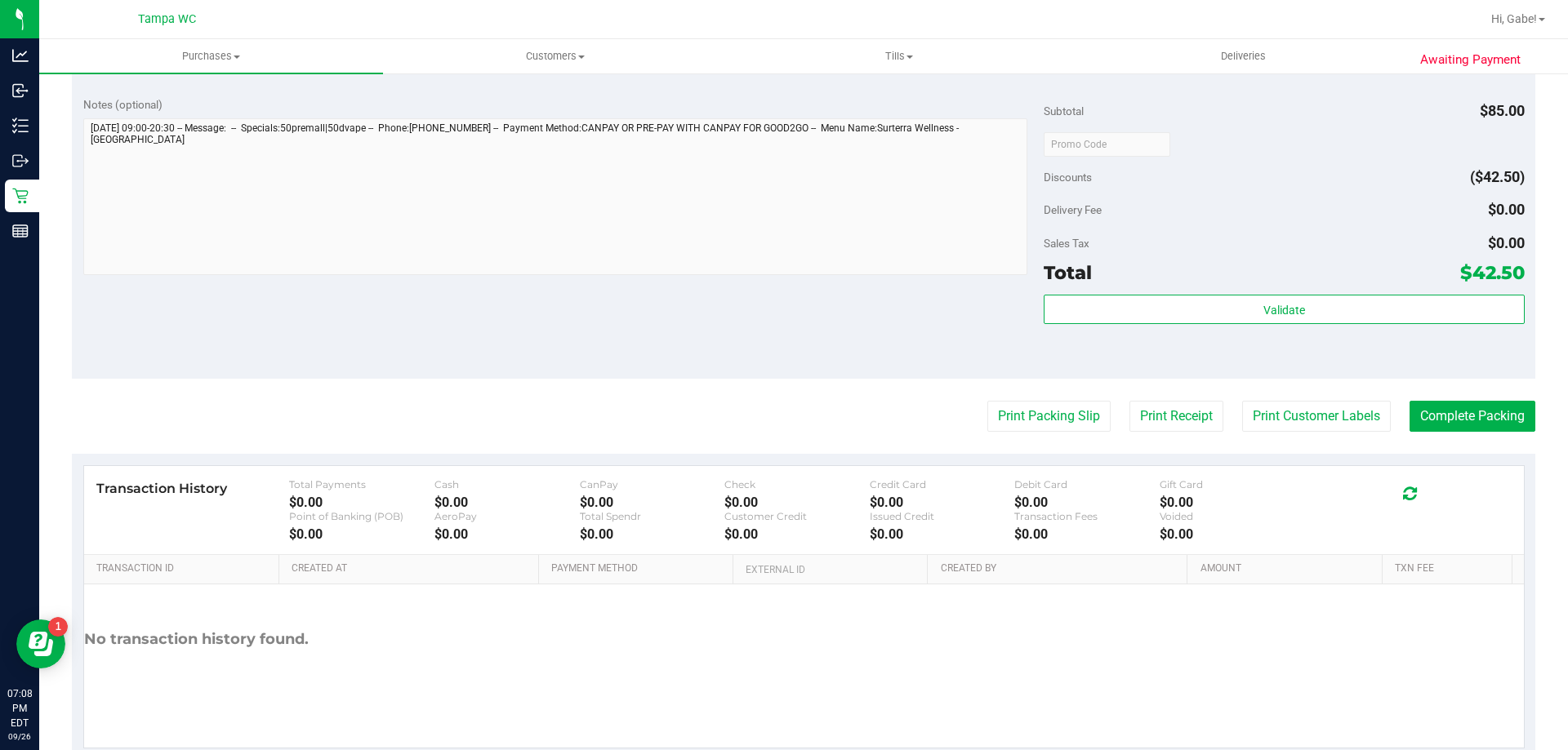
click at [1474, 394] on purchase-details "Back Edit Purchase Cancel Purchase View Profile # 12011804 BioTrack ID: - Submi…" at bounding box center [803, 98] width 1463 height 1325
click at [1469, 410] on button "Complete Packing" at bounding box center [1472, 417] width 126 height 31
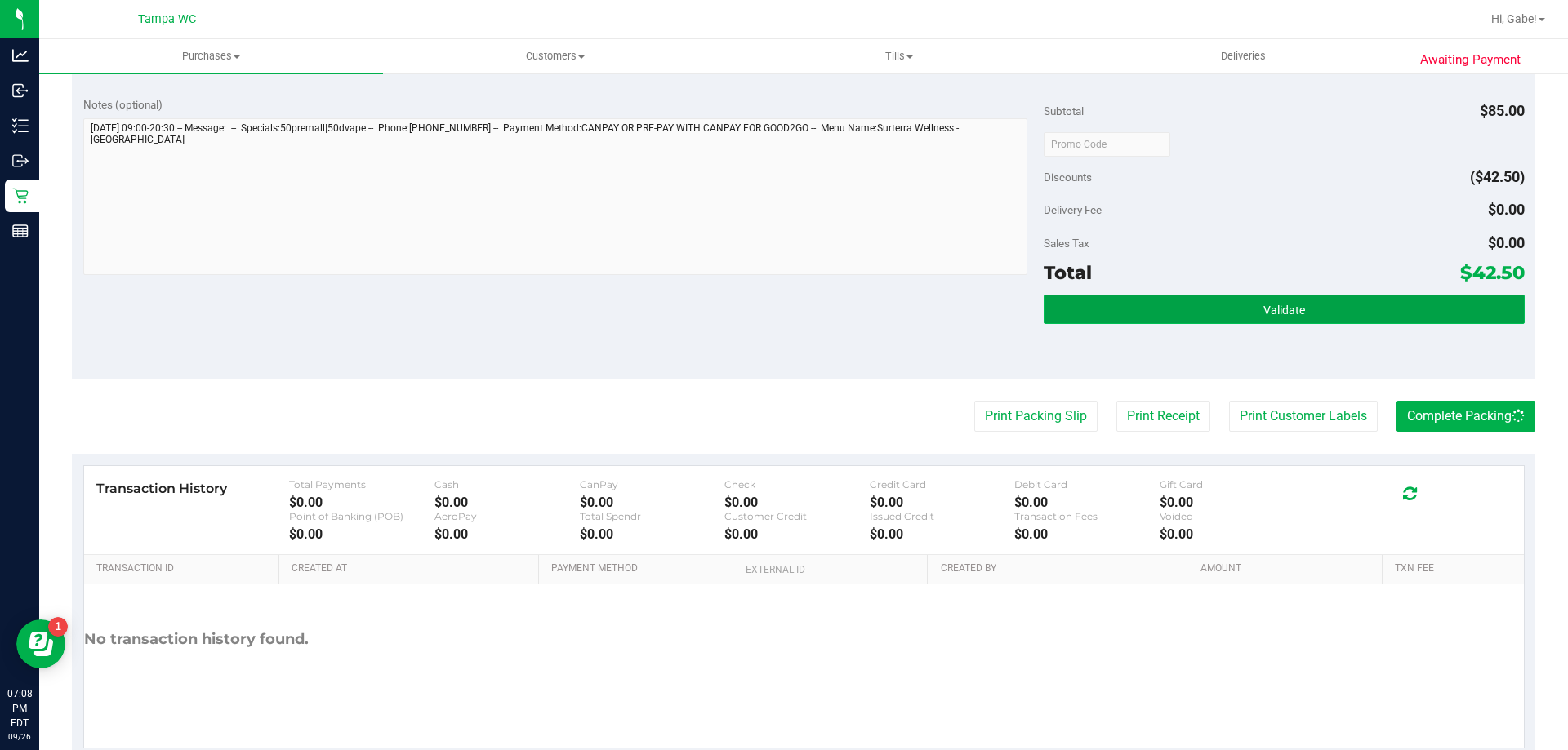
click at [1432, 317] on button "Validate" at bounding box center [1283, 309] width 480 height 30
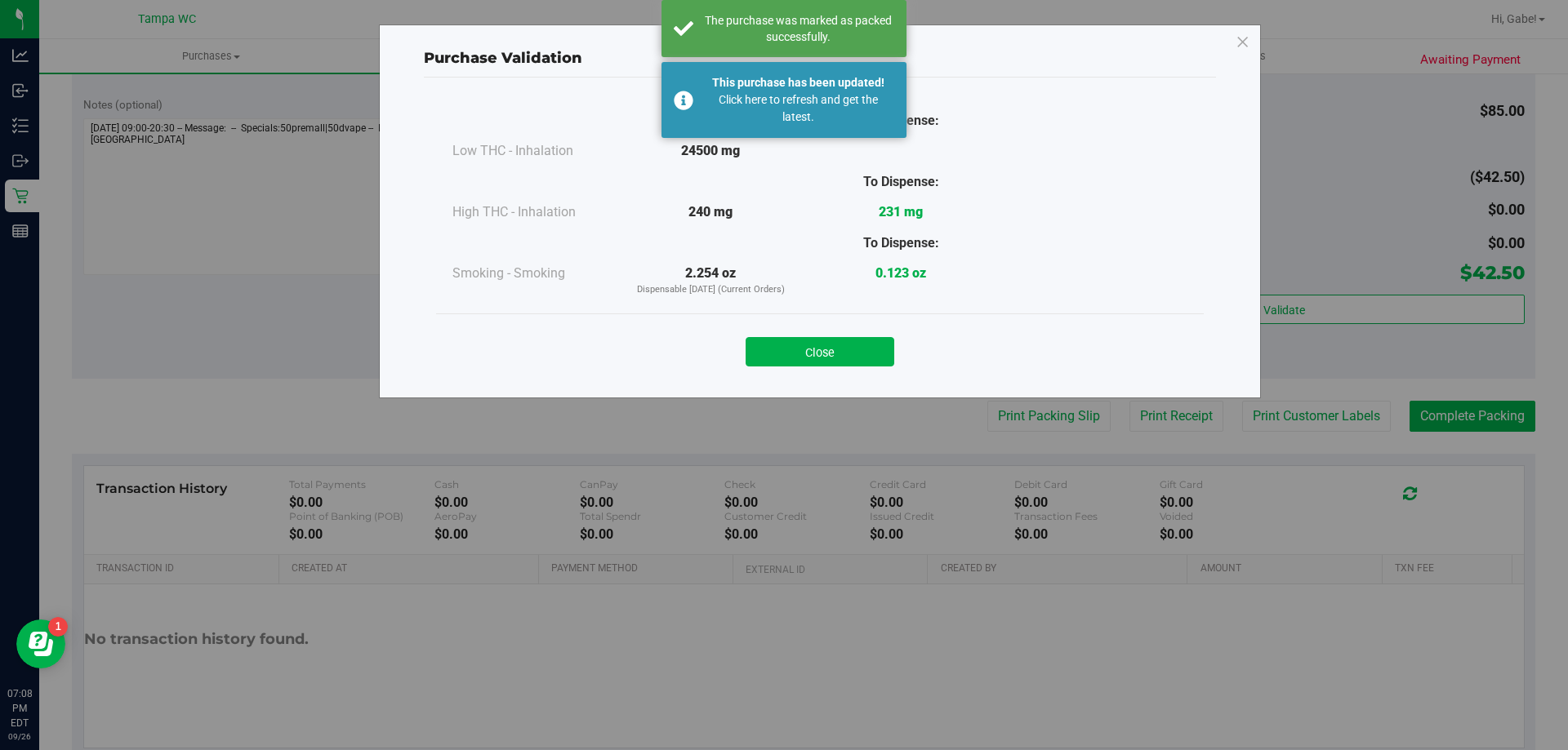
click at [807, 355] on button "Close" at bounding box center [820, 352] width 148 height 30
